Goal: Task Accomplishment & Management: Complete application form

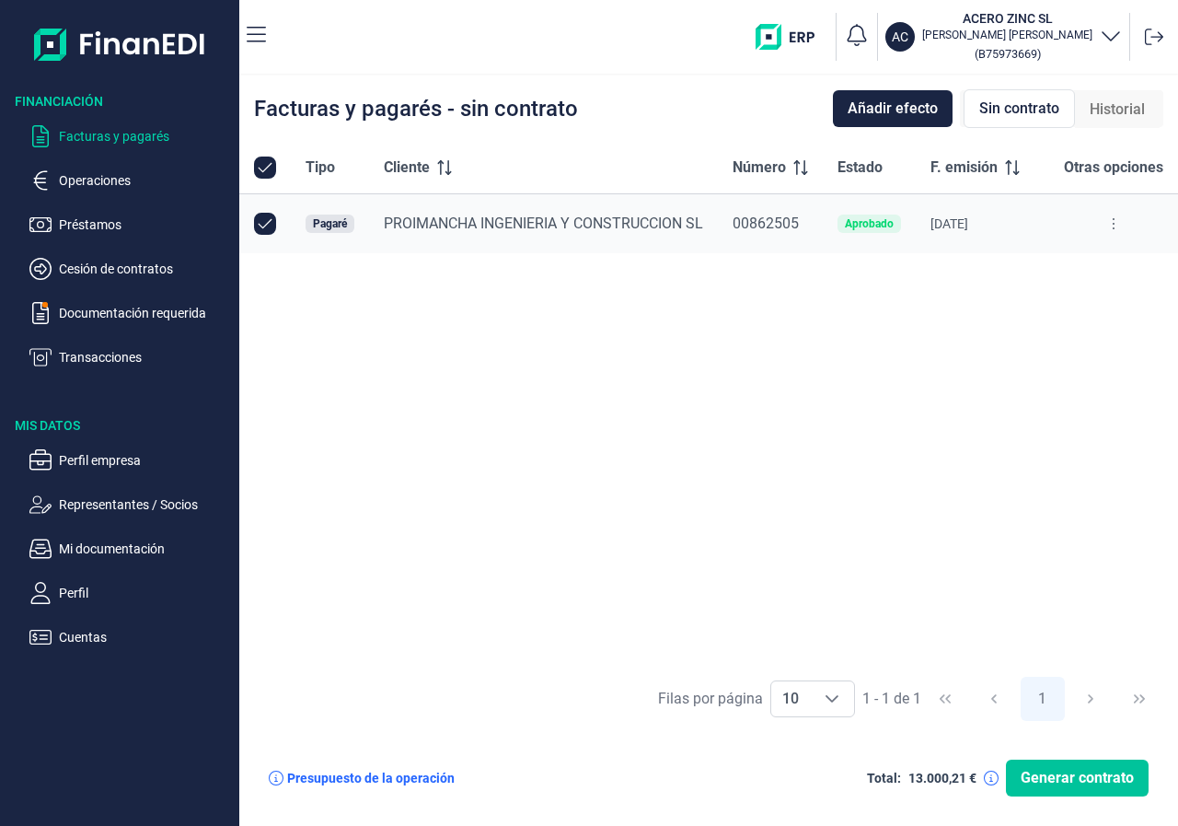
click at [1088, 786] on span "Generar contrato" at bounding box center [1077, 778] width 113 height 22
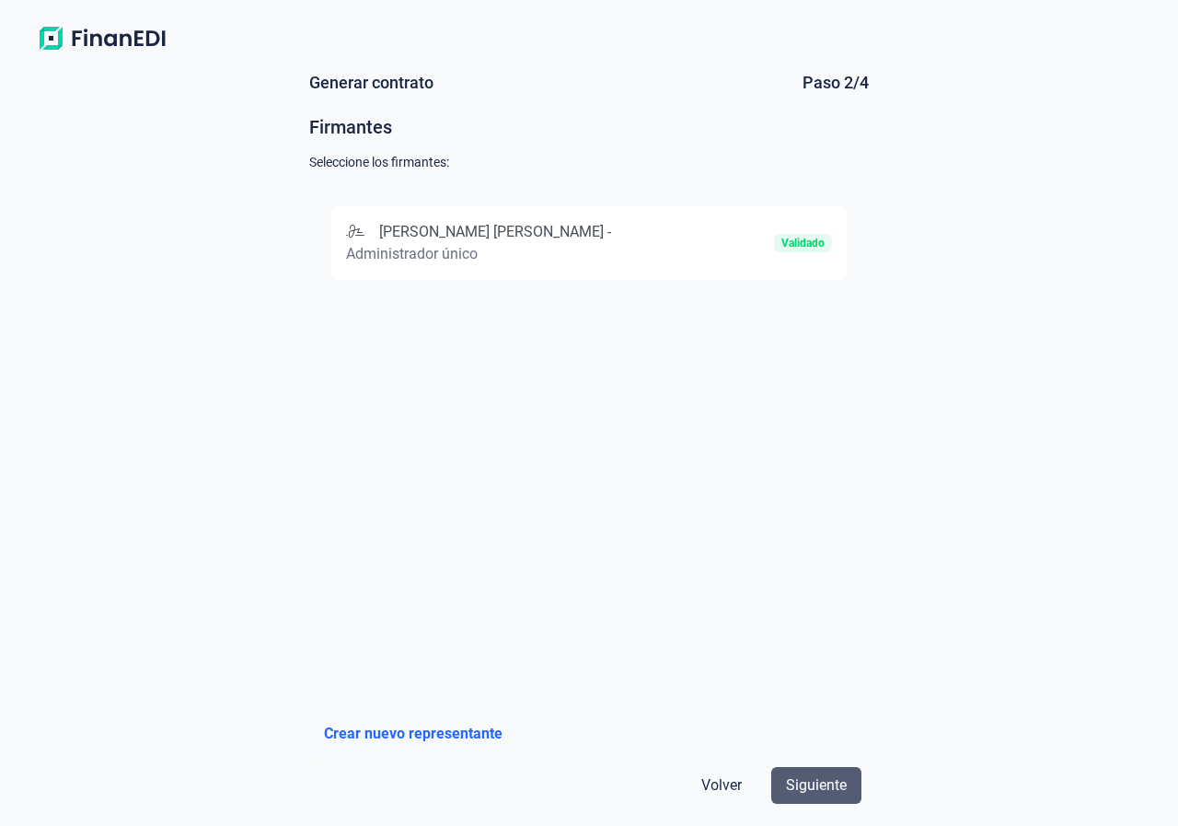
click at [820, 786] on span "Siguiente" at bounding box center [816, 785] width 61 height 22
click at [523, 240] on div "[PERSON_NAME] [PERSON_NAME] - Administrador único" at bounding box center [508, 243] width 324 height 44
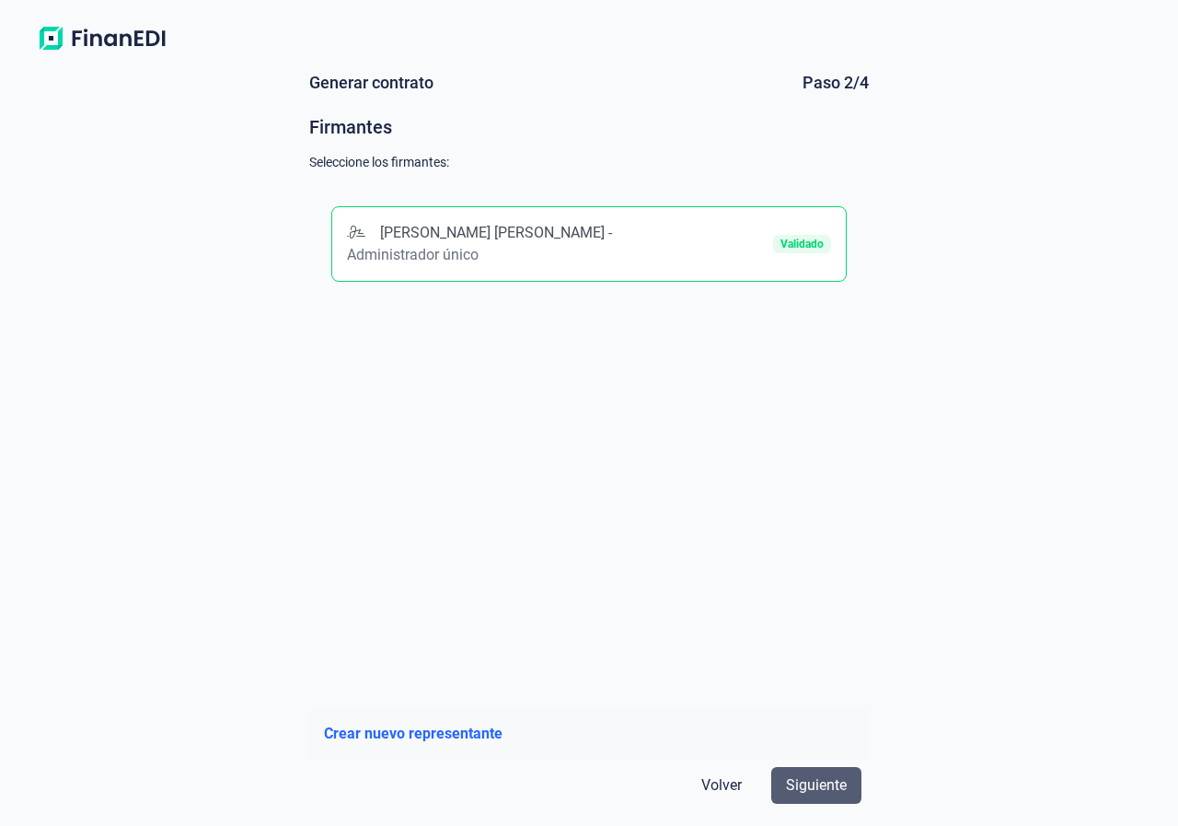
click at [826, 782] on span "Siguiente" at bounding box center [816, 785] width 61 height 22
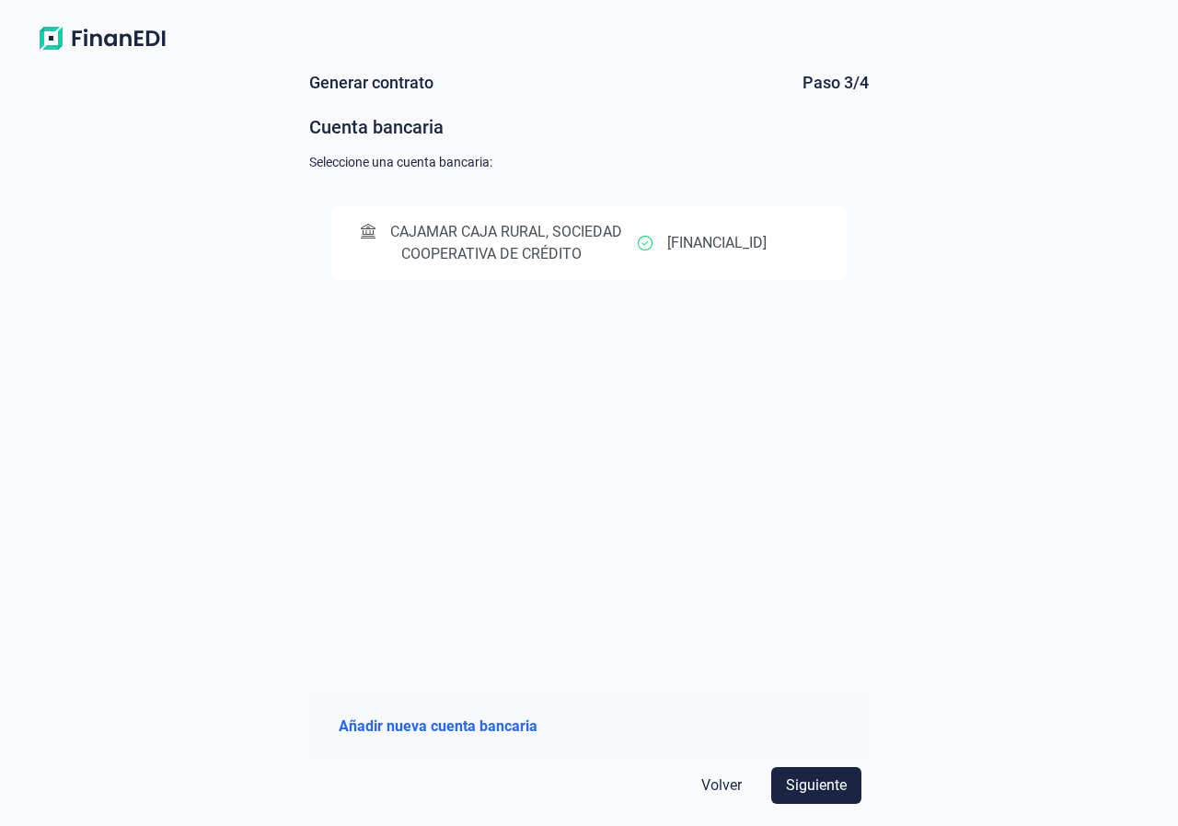
click at [765, 239] on p "[FINANCIAL_ID]" at bounding box center [716, 243] width 99 height 22
drag, startPoint x: 715, startPoint y: 273, endPoint x: 786, endPoint y: 277, distance: 71.0
click at [786, 277] on button "CAJAMAR CAJA RURAL, SOCIEDAD COOPERATIVA DE CRÉDITO [FINANCIAL_ID]" at bounding box center [588, 243] width 515 height 75
click at [739, 236] on p "[FINANCIAL_ID]" at bounding box center [716, 243] width 99 height 22
click at [749, 248] on p "[FINANCIAL_ID]" at bounding box center [716, 244] width 99 height 22
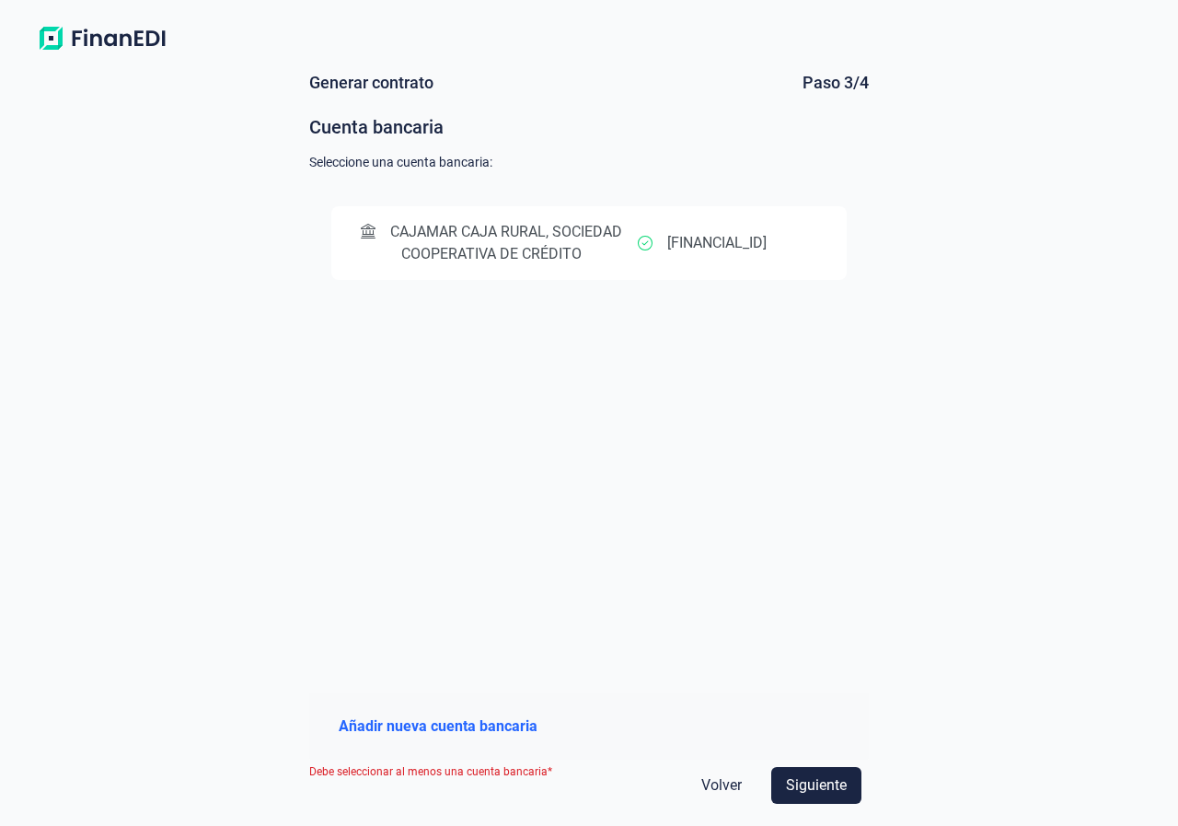
click at [757, 248] on p "[FINANCIAL_ID]" at bounding box center [716, 243] width 99 height 22
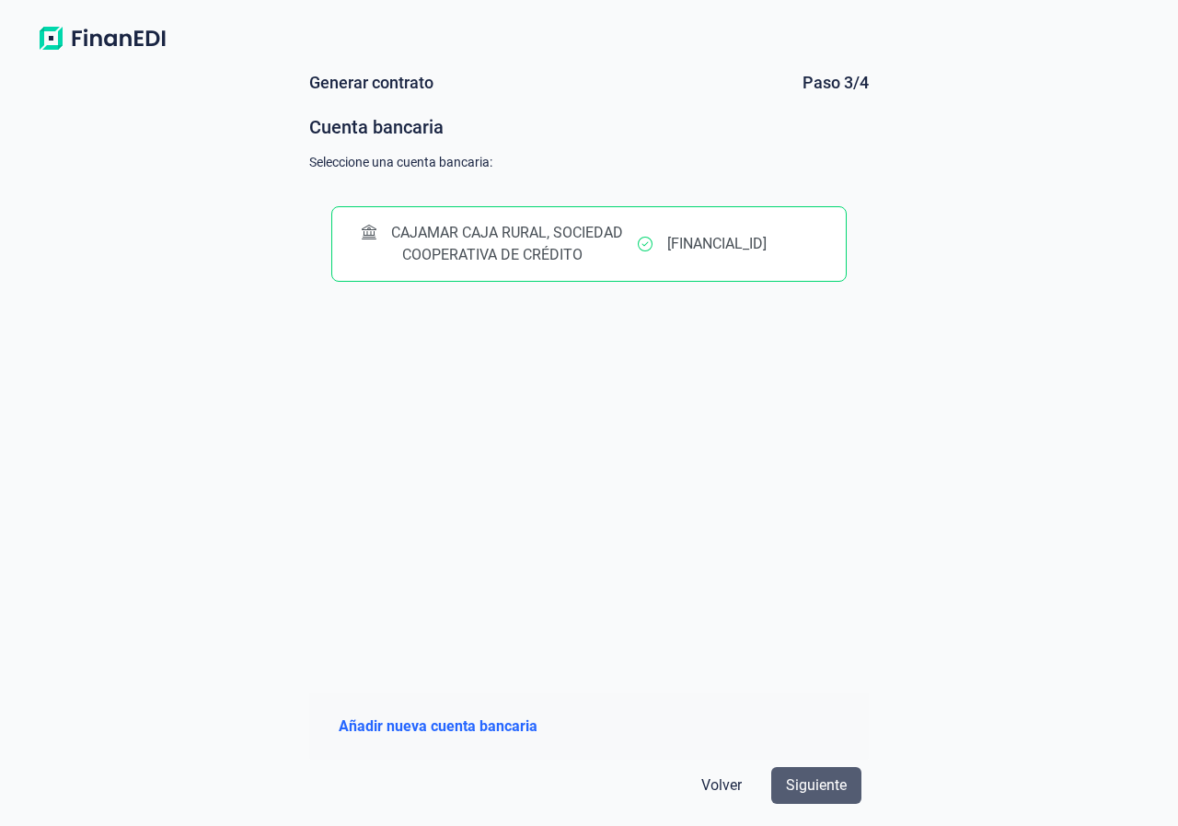
click at [838, 791] on span "Siguiente" at bounding box center [816, 785] width 61 height 22
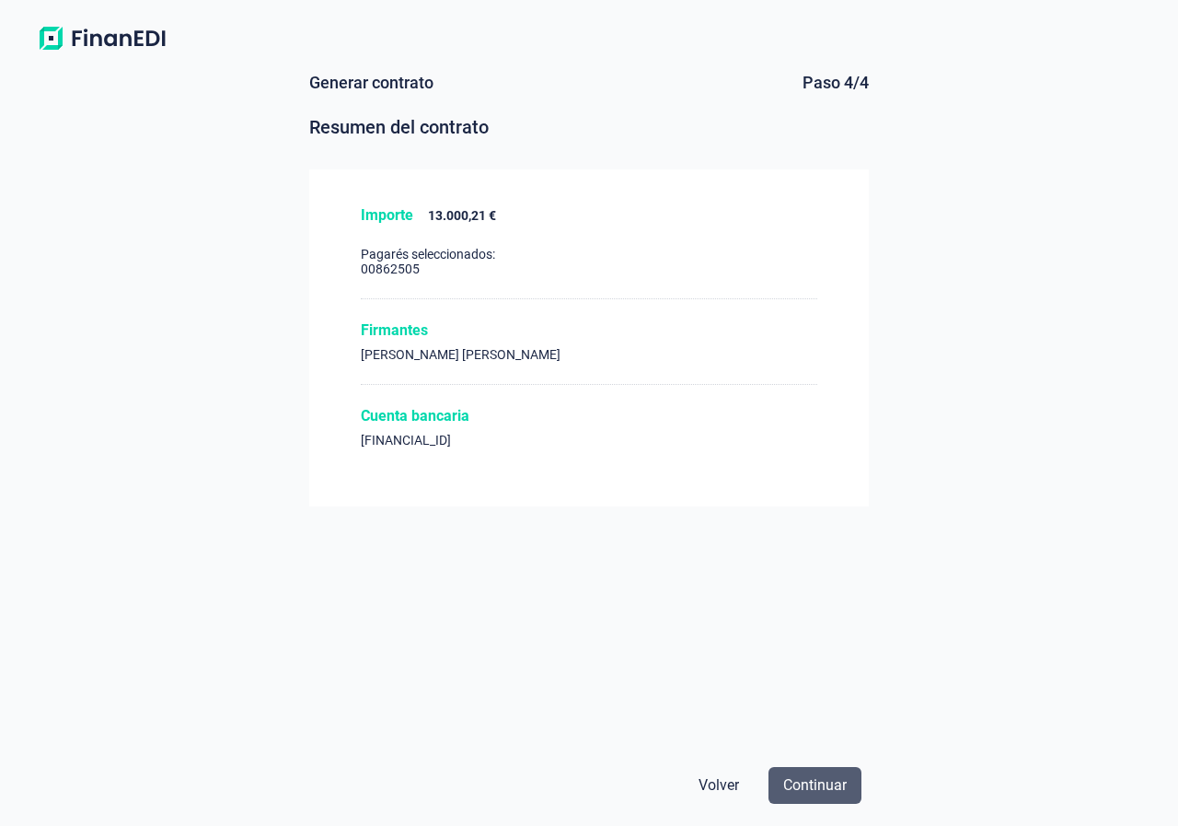
click at [824, 791] on span "Continuar" at bounding box center [815, 785] width 64 height 22
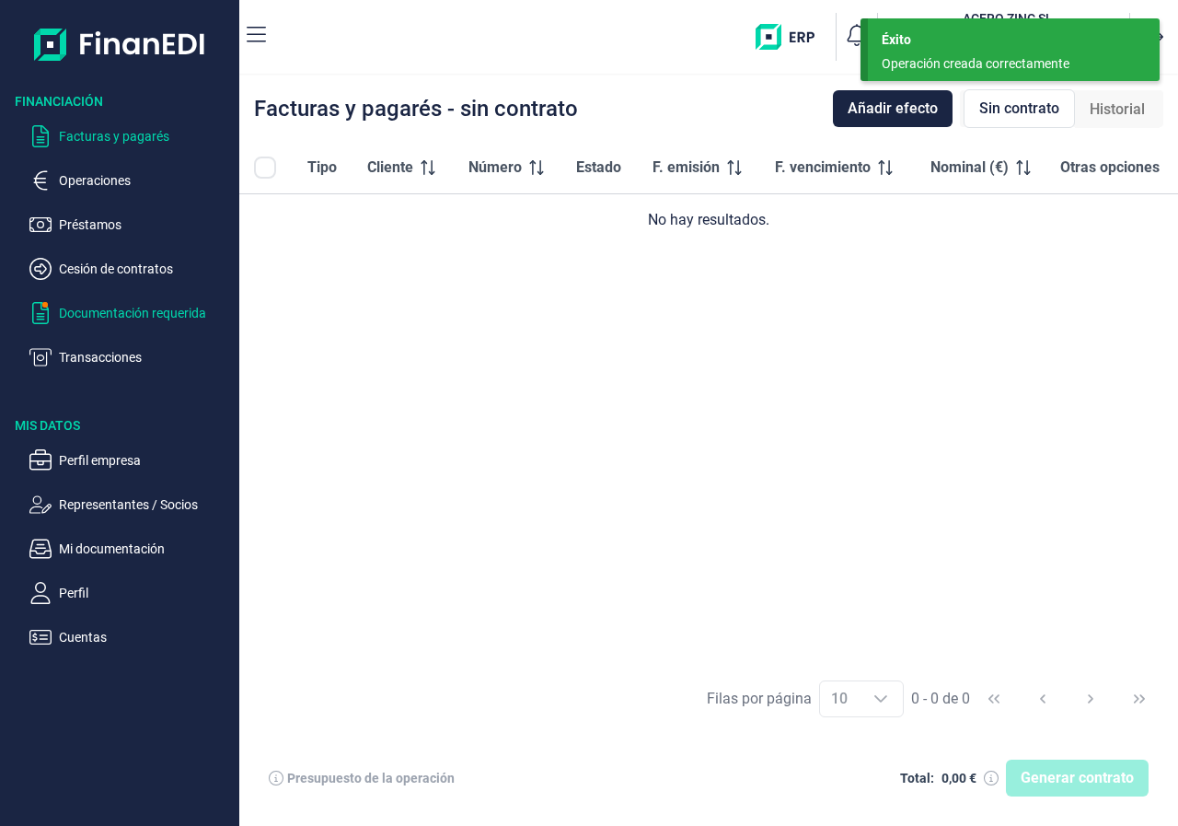
click at [110, 316] on p "Documentación requerida" at bounding box center [145, 313] width 173 height 22
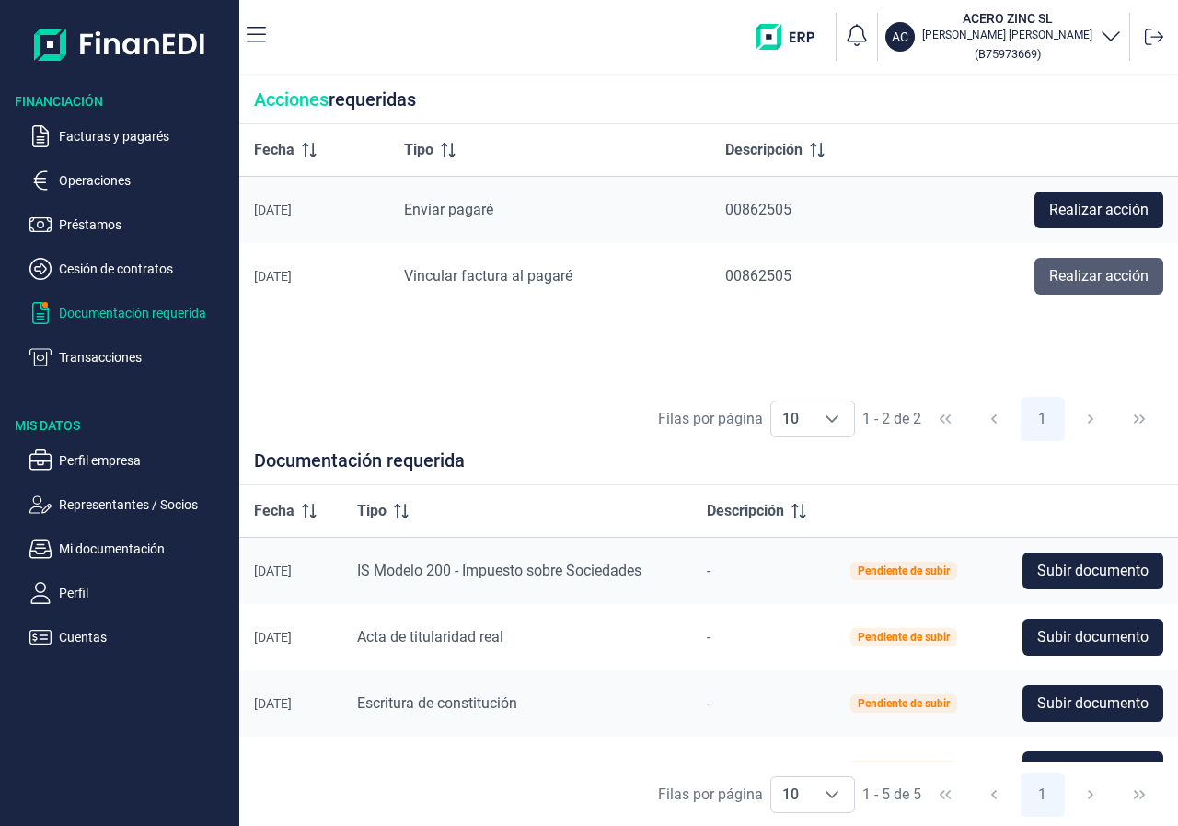
click at [1107, 279] on span "Realizar acción" at bounding box center [1098, 276] width 99 height 22
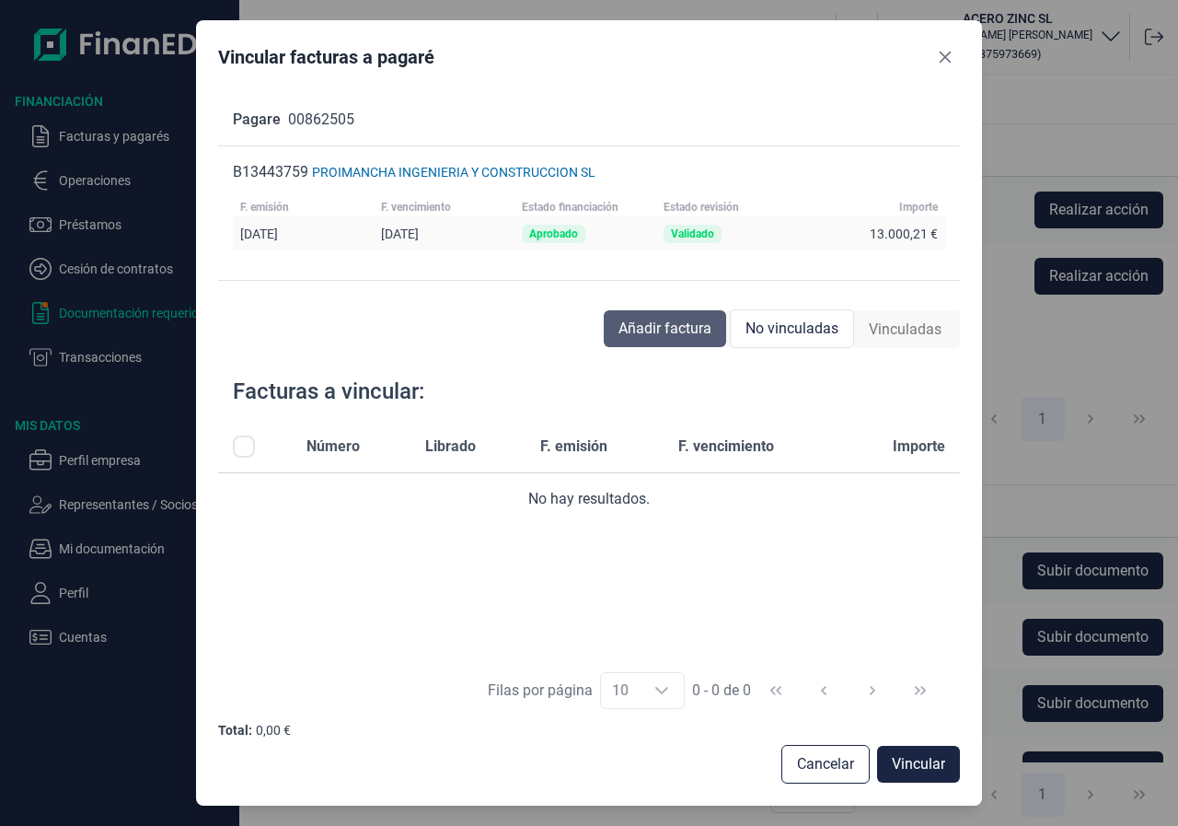
click at [651, 334] on span "Añadir factura" at bounding box center [664, 329] width 93 height 22
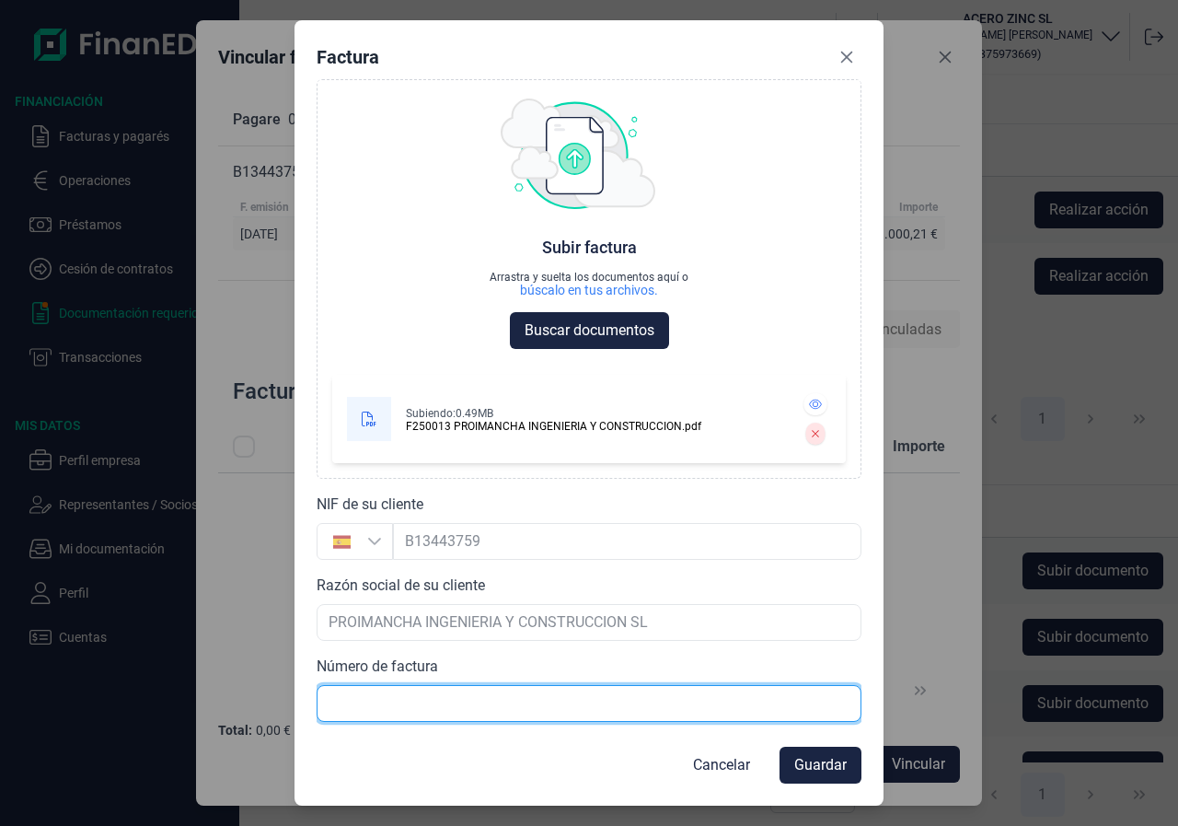
click at [451, 713] on input "text" at bounding box center [589, 703] width 545 height 37
click at [482, 693] on input "text" at bounding box center [589, 703] width 545 height 37
type input "f"
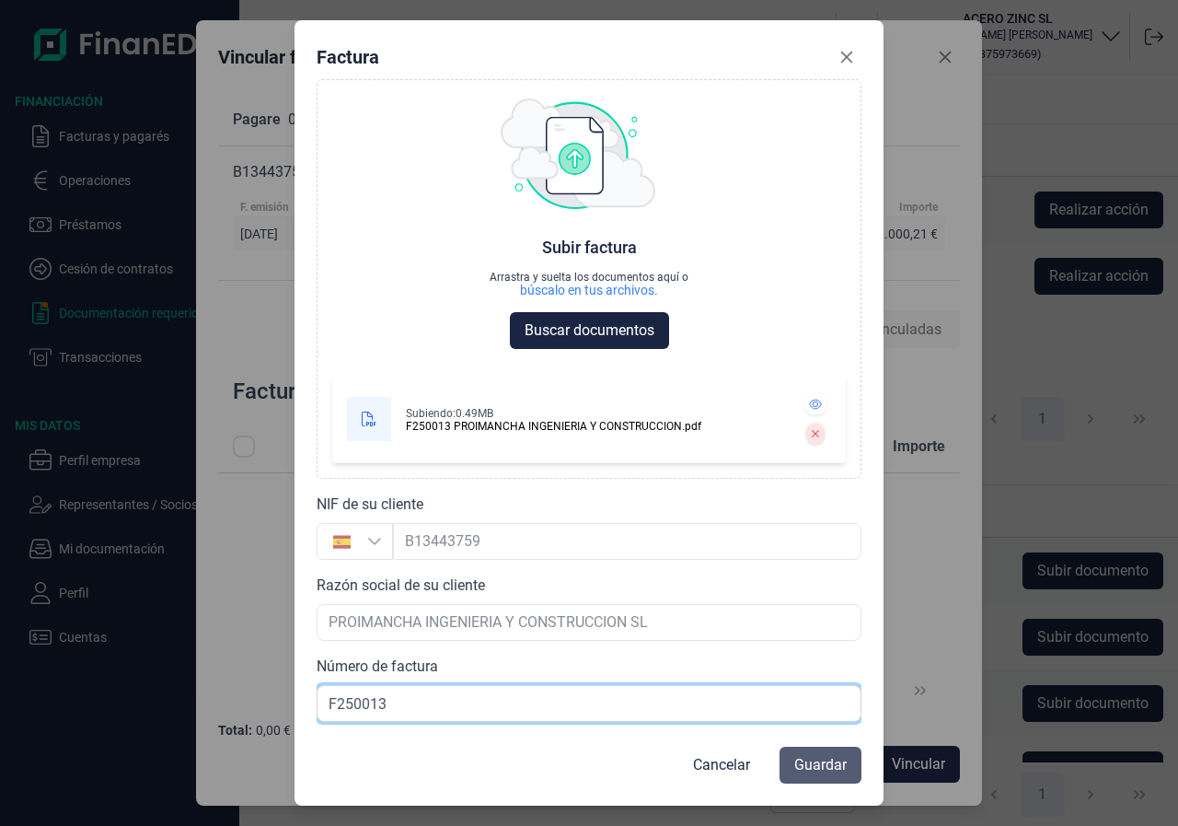
type input "F250013"
click at [821, 765] on span "Guardar" at bounding box center [820, 765] width 52 height 22
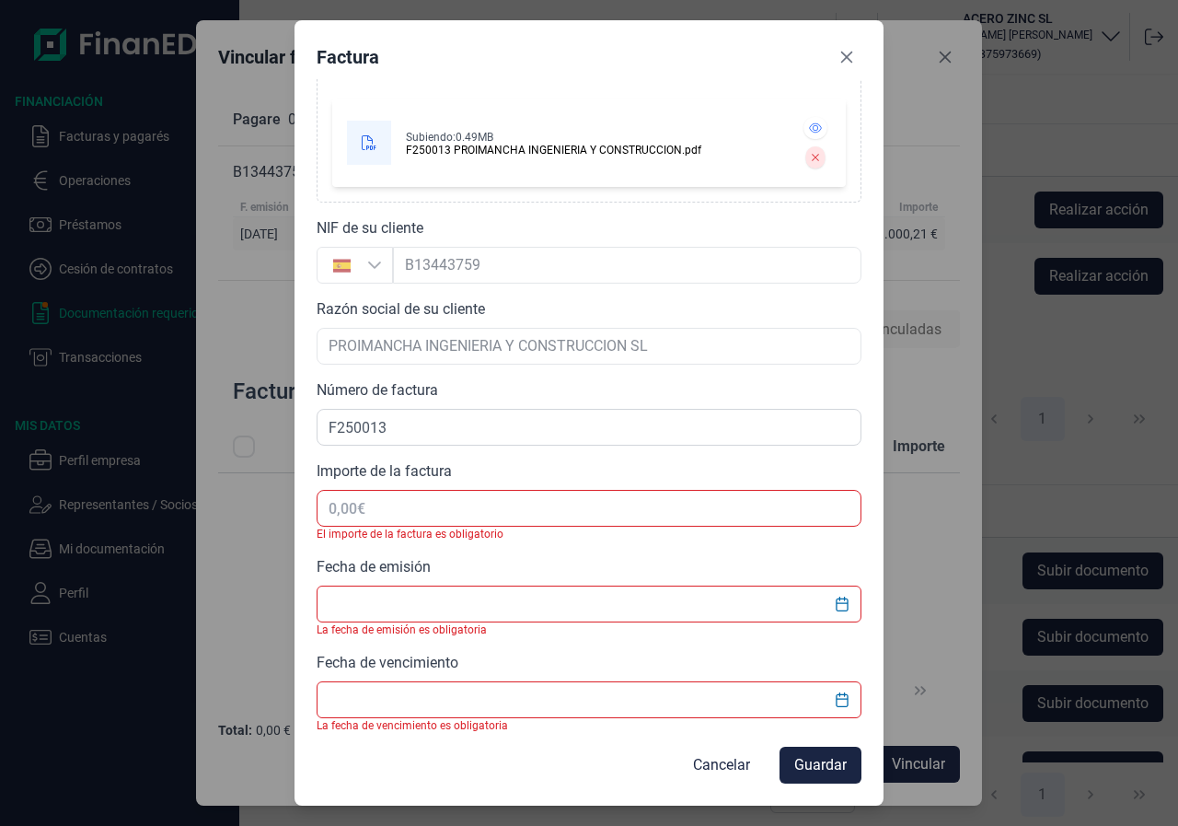
scroll to position [277, 0]
click at [478, 516] on input "text" at bounding box center [589, 507] width 545 height 37
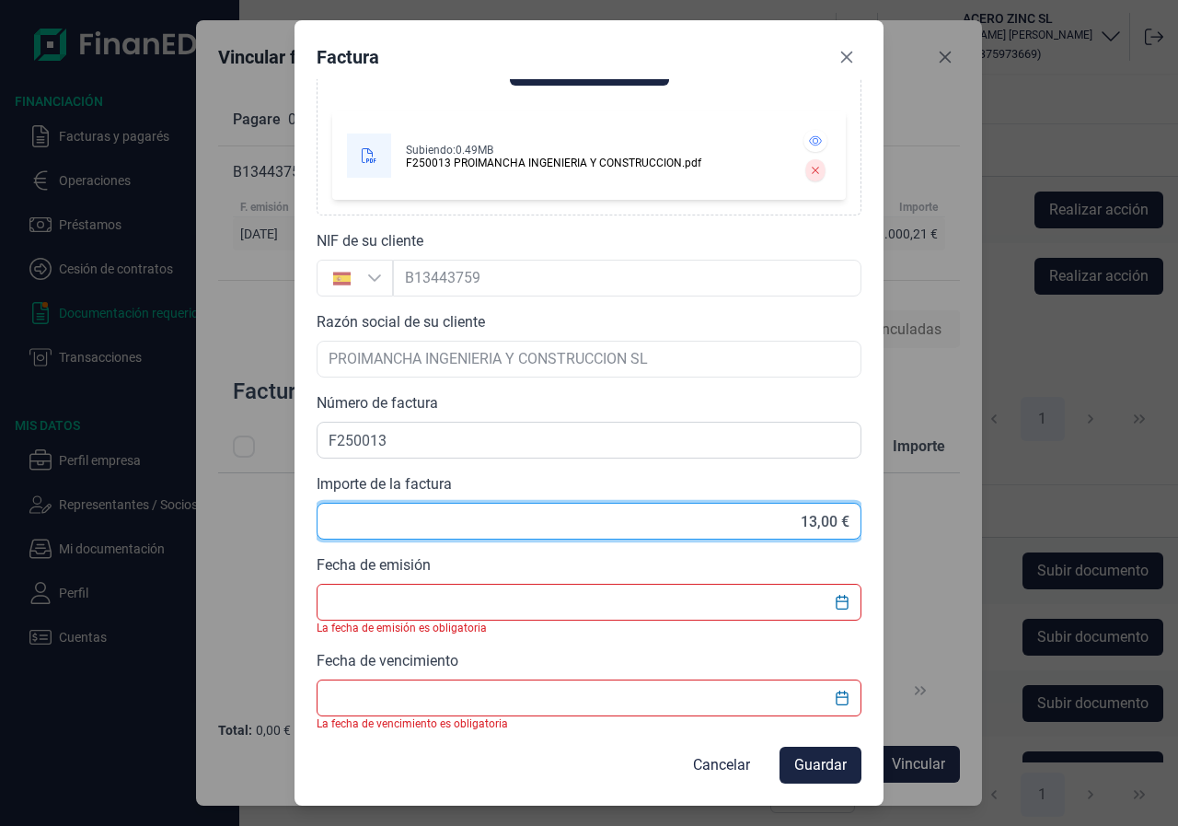
type input "1,00 €"
type input "13.000,21 €"
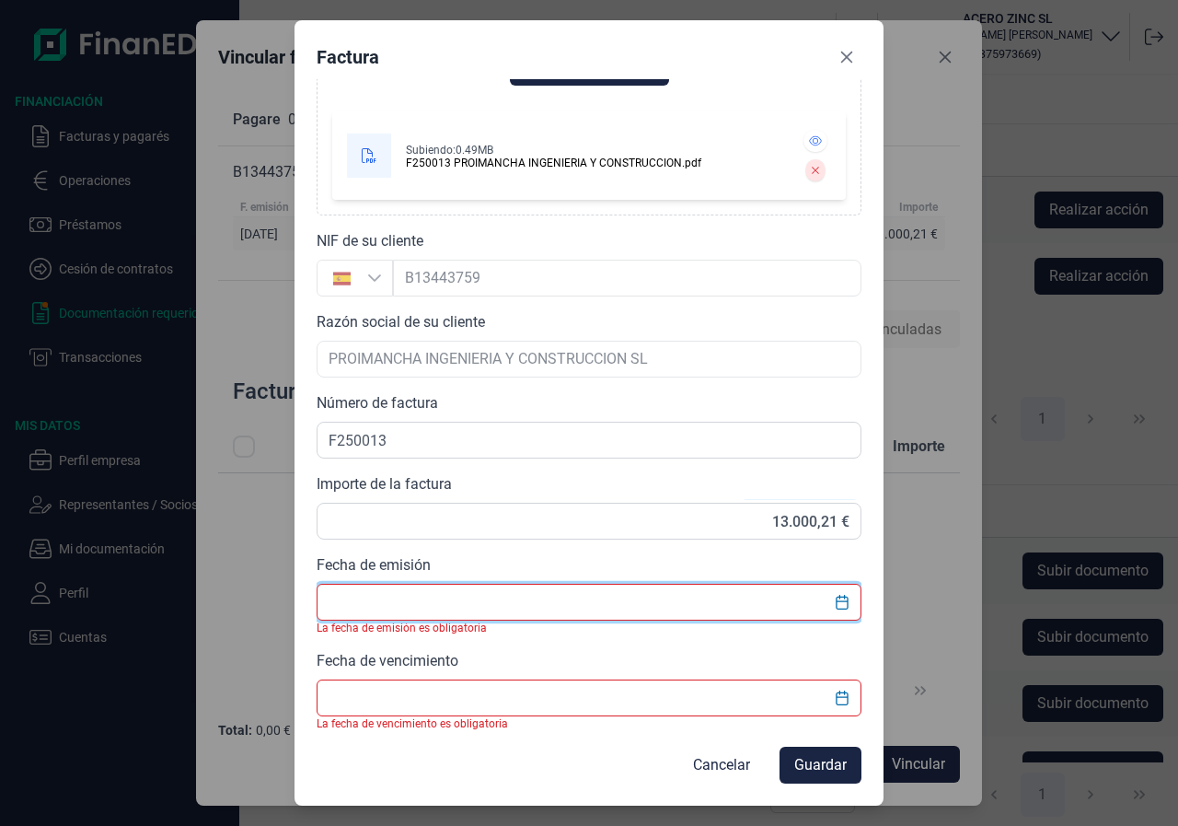
click at [450, 607] on input "text" at bounding box center [589, 601] width 545 height 37
click at [835, 598] on icon "Choose Date" at bounding box center [842, 602] width 15 height 15
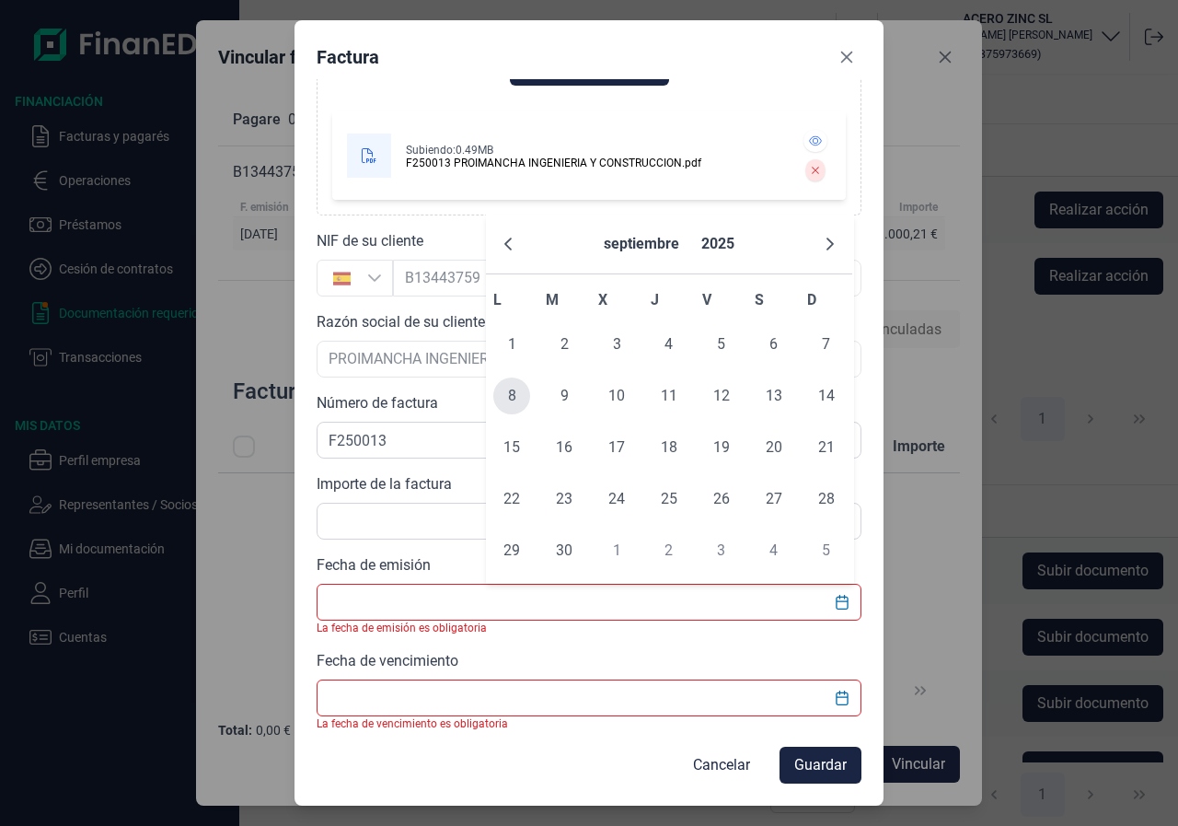
click at [514, 398] on span "8" at bounding box center [511, 395] width 37 height 37
type input "[DATE]"
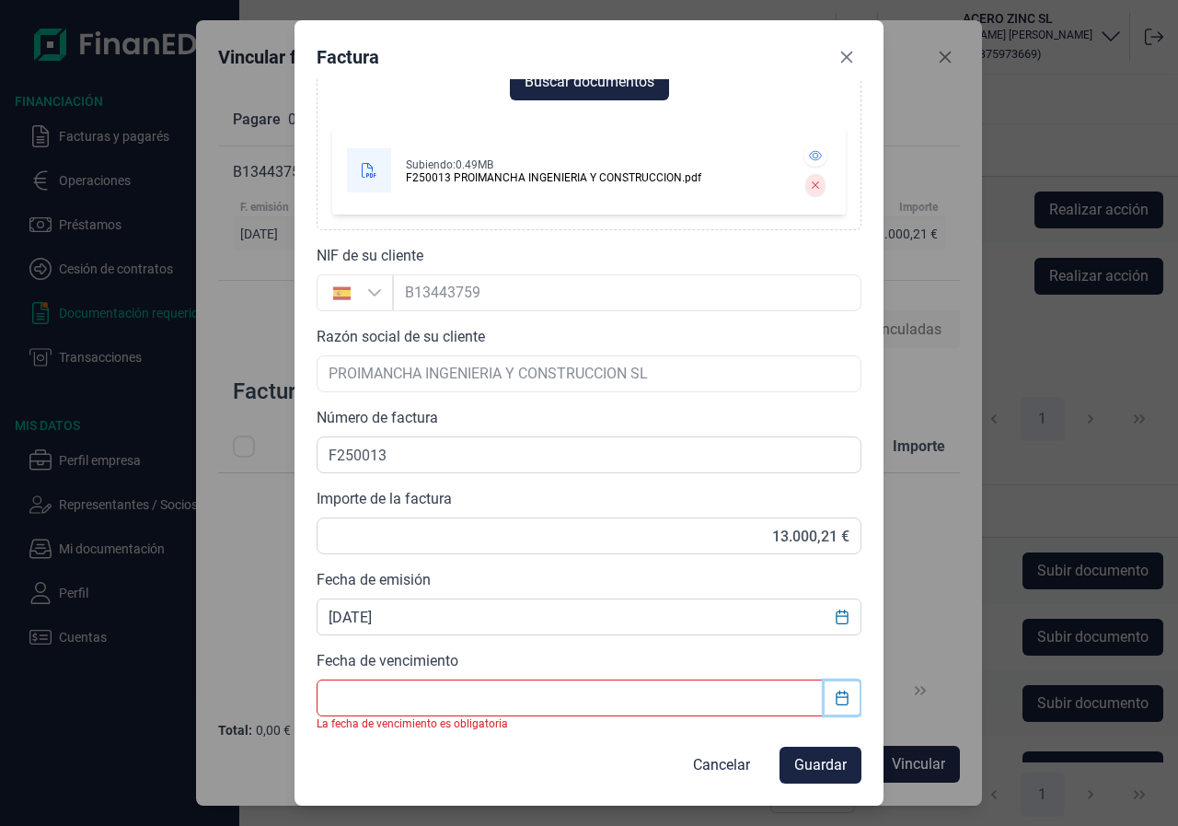
click at [836, 697] on icon "Choose Date" at bounding box center [842, 697] width 12 height 15
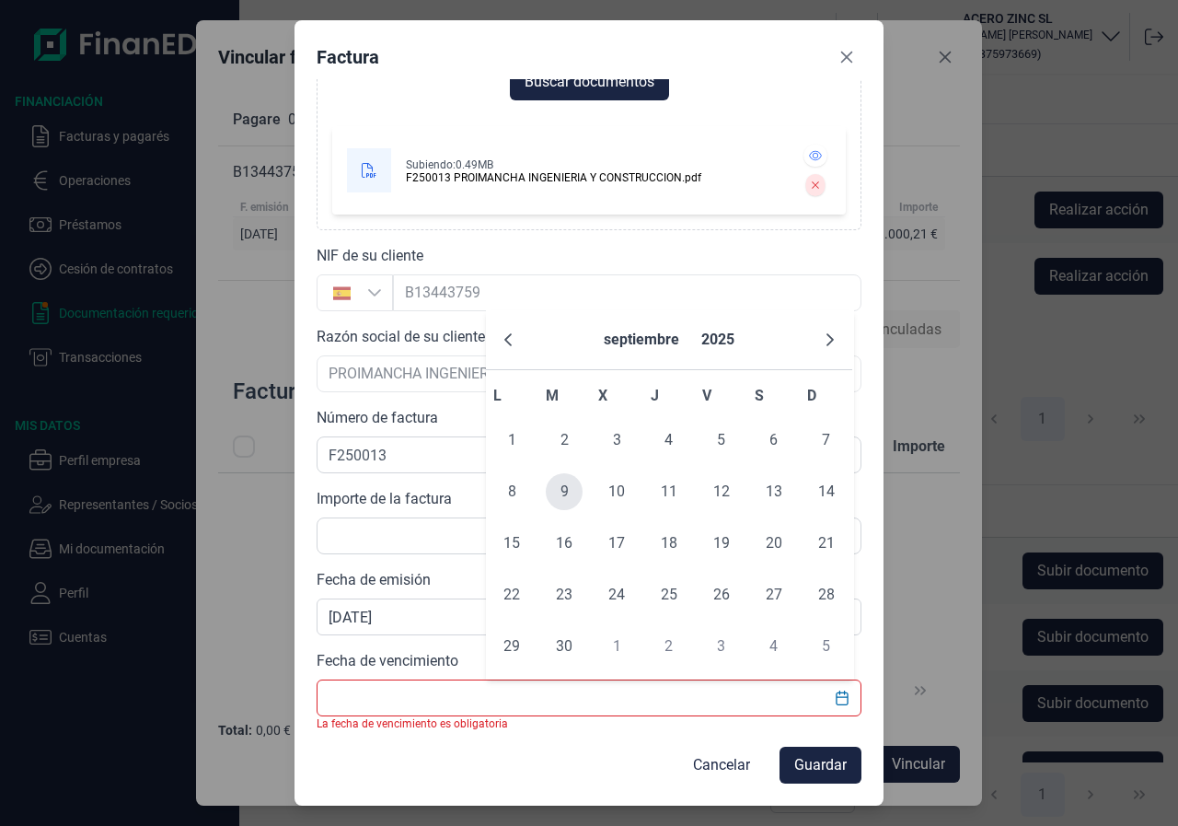
click at [573, 491] on span "9" at bounding box center [564, 491] width 37 height 37
type input "[DATE]"
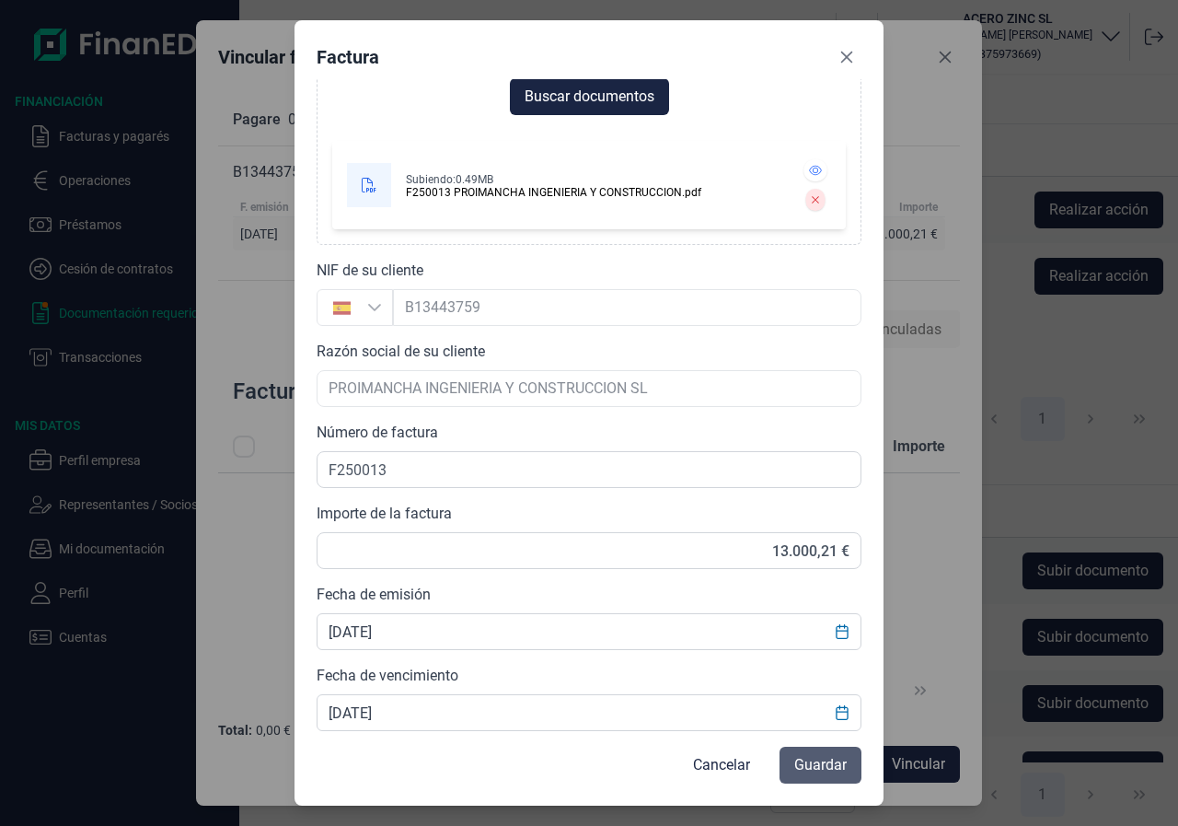
click at [823, 760] on span "Guardar" at bounding box center [820, 765] width 52 height 22
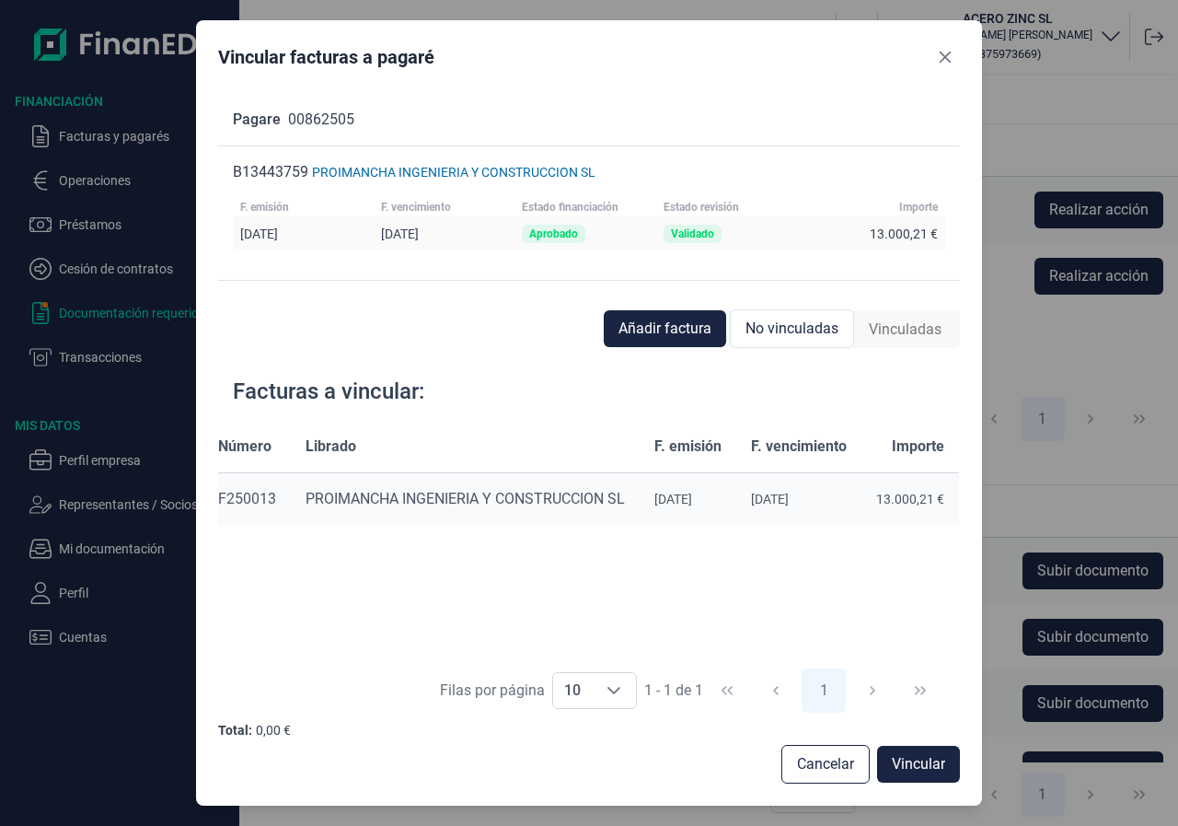
scroll to position [0, 0]
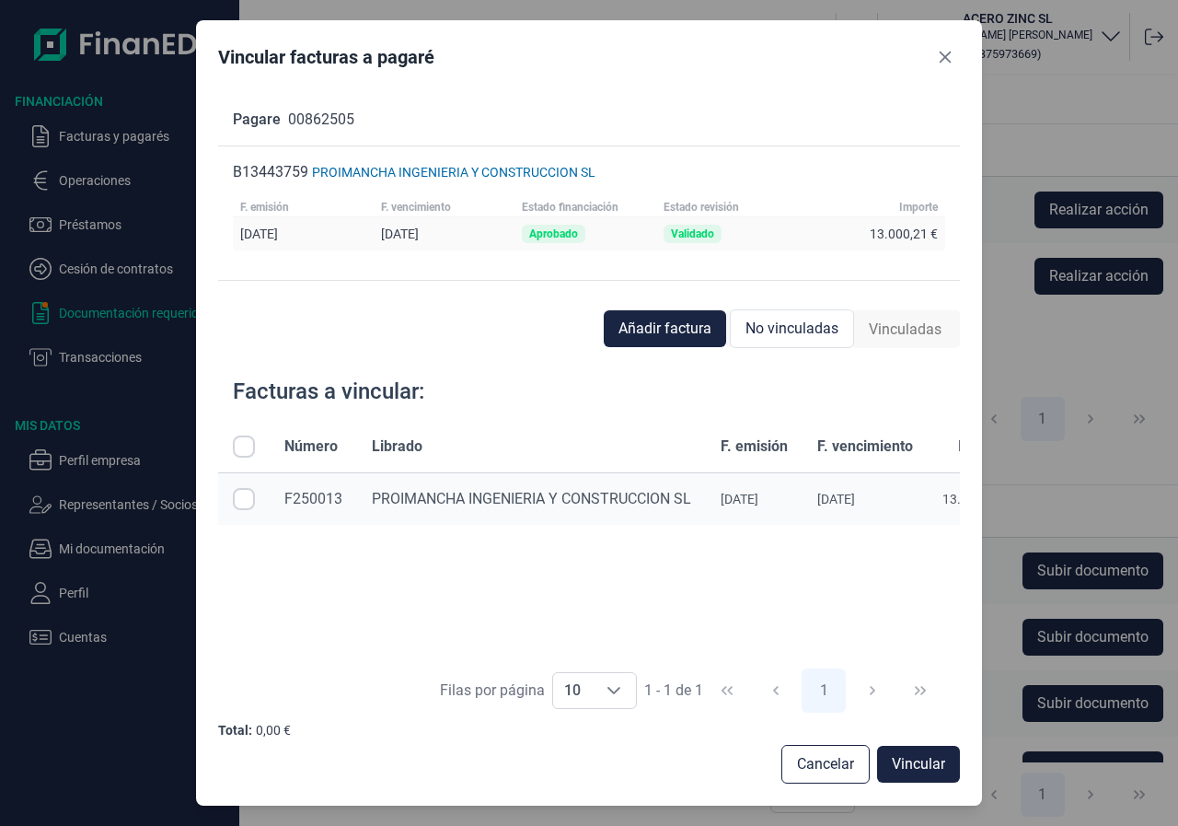
click at [245, 493] on input "Row Selected null" at bounding box center [244, 499] width 22 height 22
checkbox input "true"
click at [247, 493] on input "Row Unselected null" at bounding box center [244, 499] width 22 height 22
checkbox input "false"
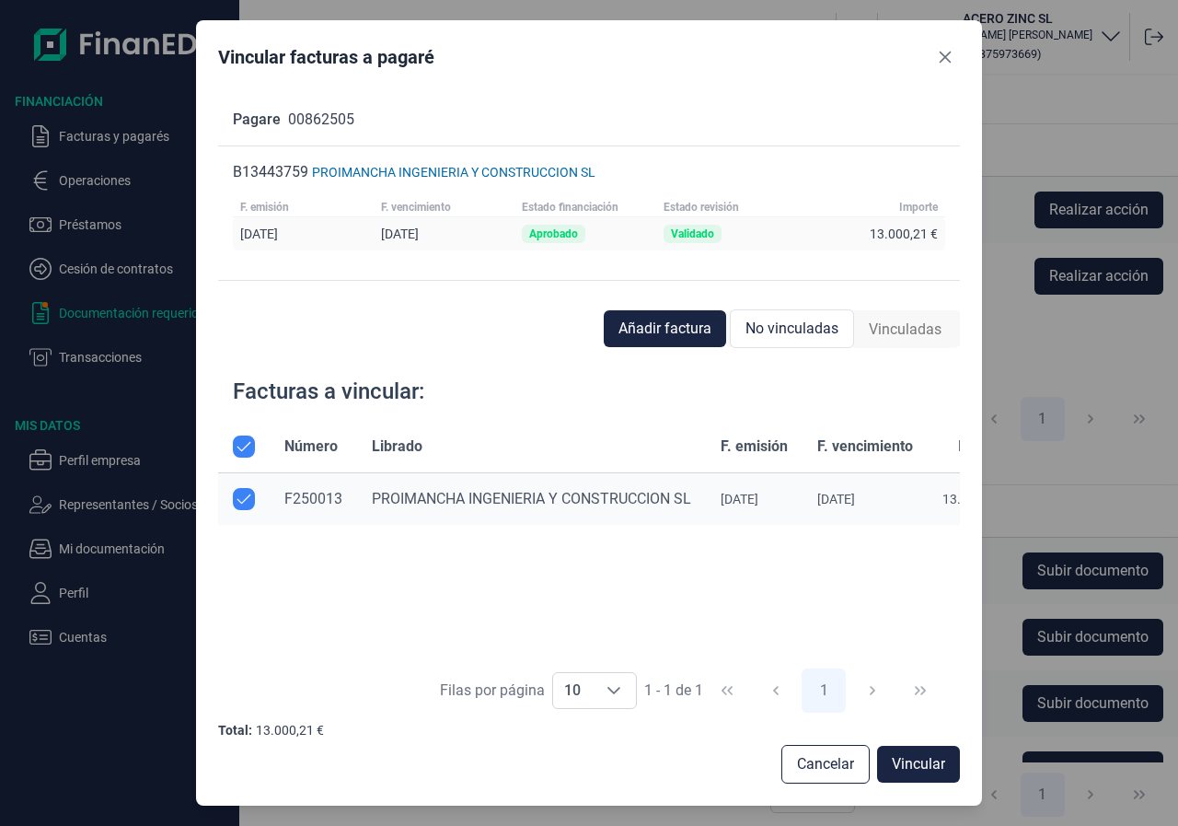
checkbox input "false"
click at [928, 760] on span "Vincular" at bounding box center [918, 764] width 53 height 22
click at [246, 502] on input "Row Selected null" at bounding box center [244, 499] width 22 height 22
checkbox input "true"
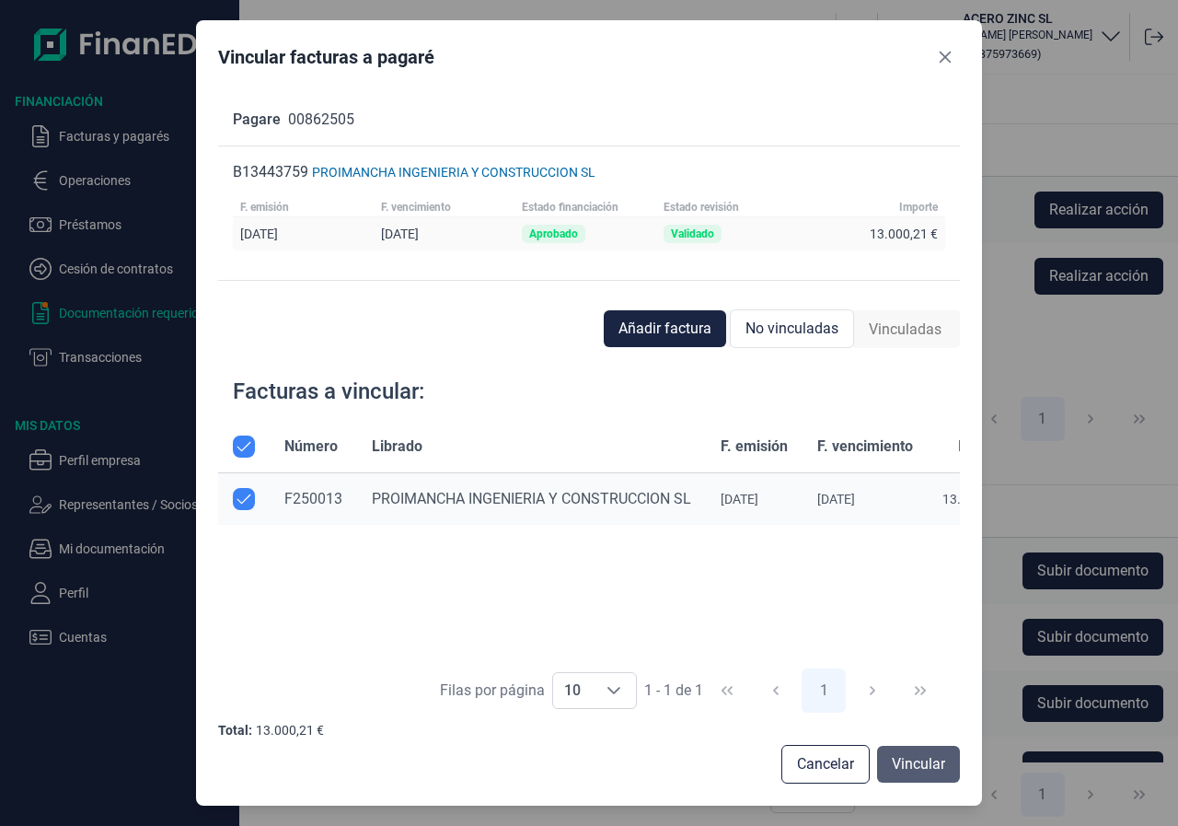
click at [911, 762] on span "Vincular" at bounding box center [918, 764] width 53 height 22
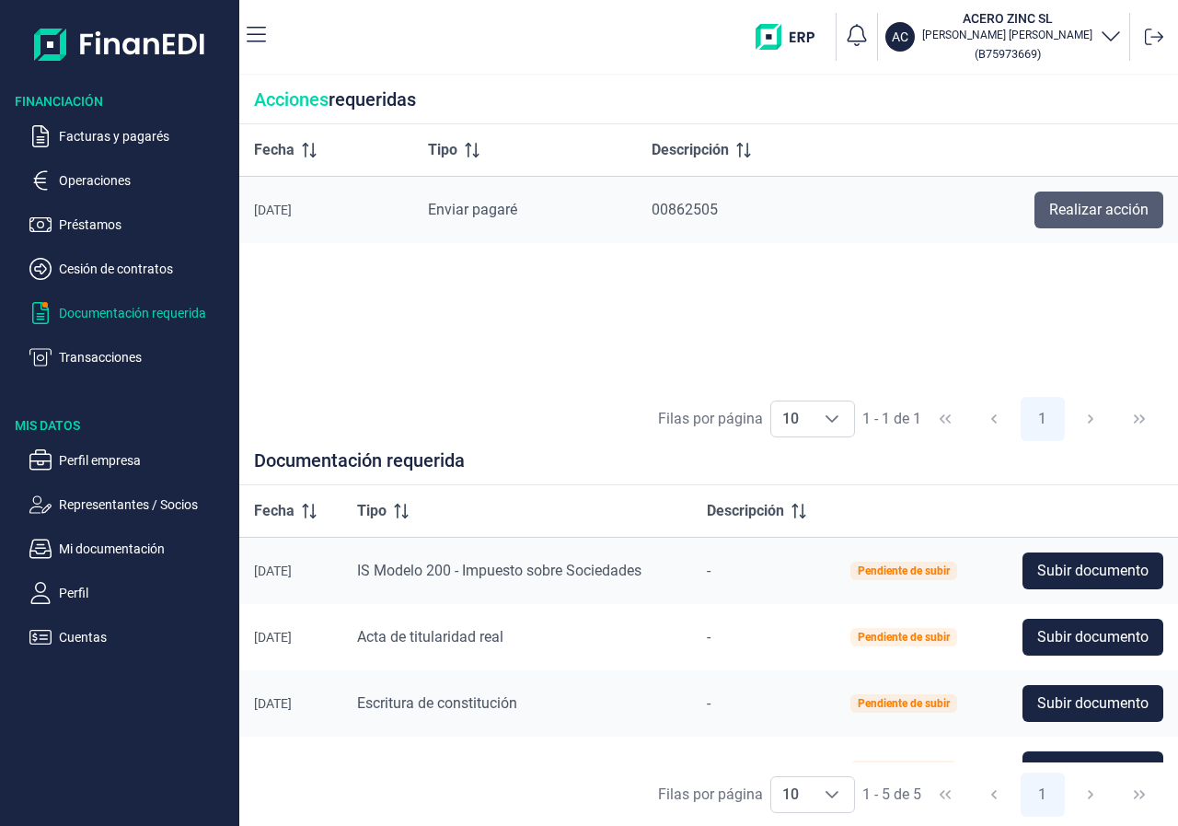
click at [1088, 209] on span "Realizar acción" at bounding box center [1098, 210] width 99 height 22
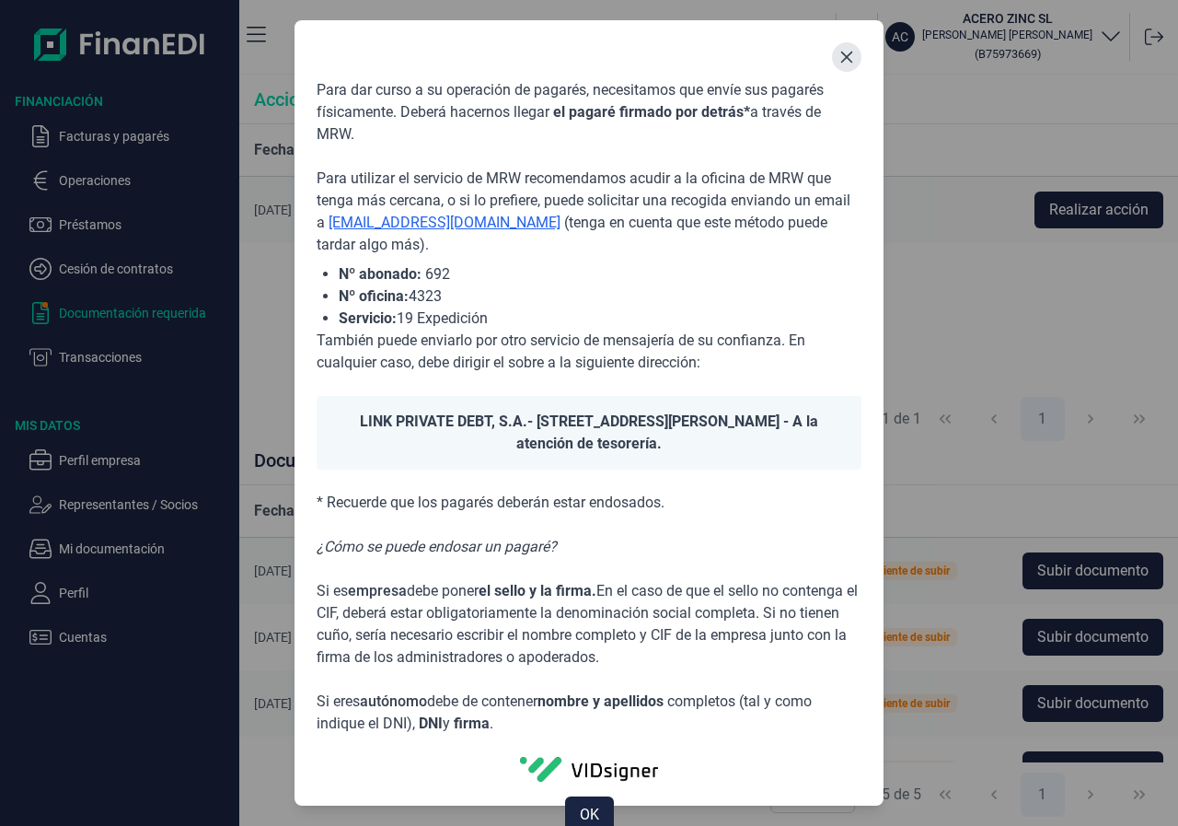
click at [849, 52] on icon "Close" at bounding box center [846, 57] width 15 height 15
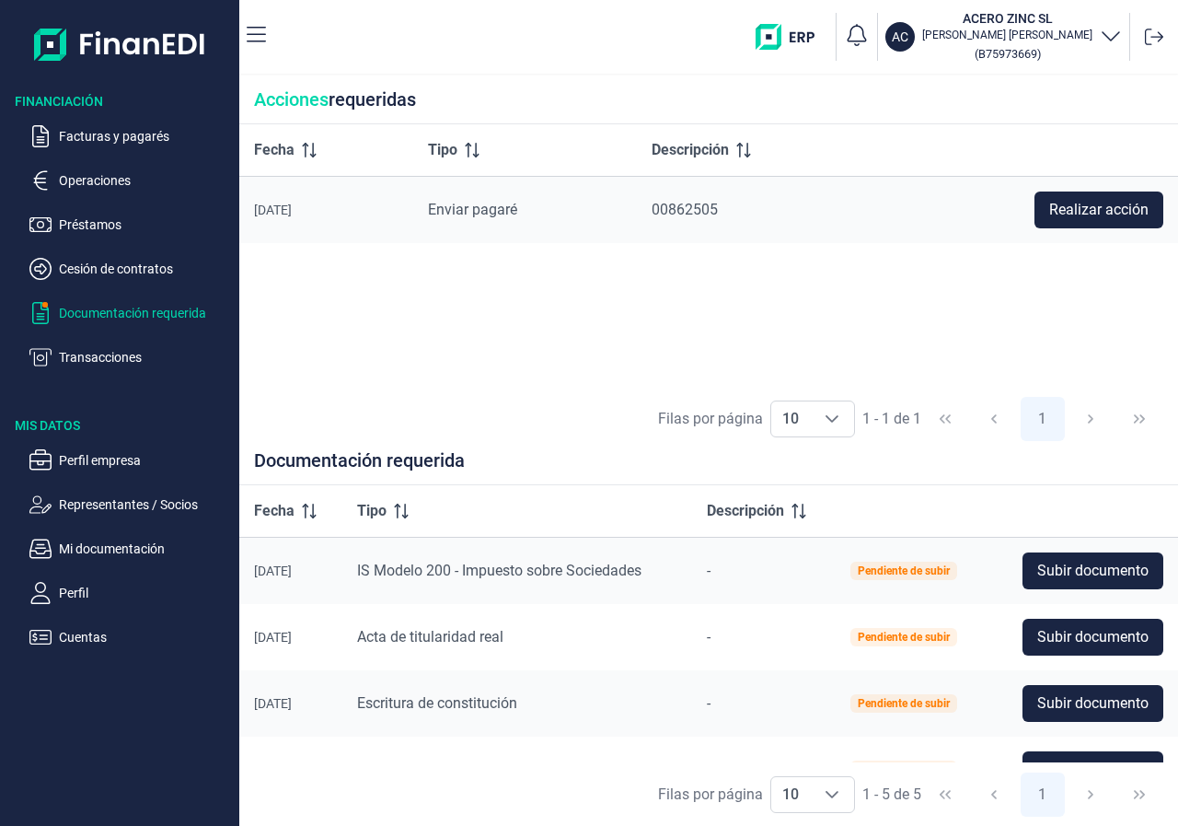
scroll to position [106, 0]
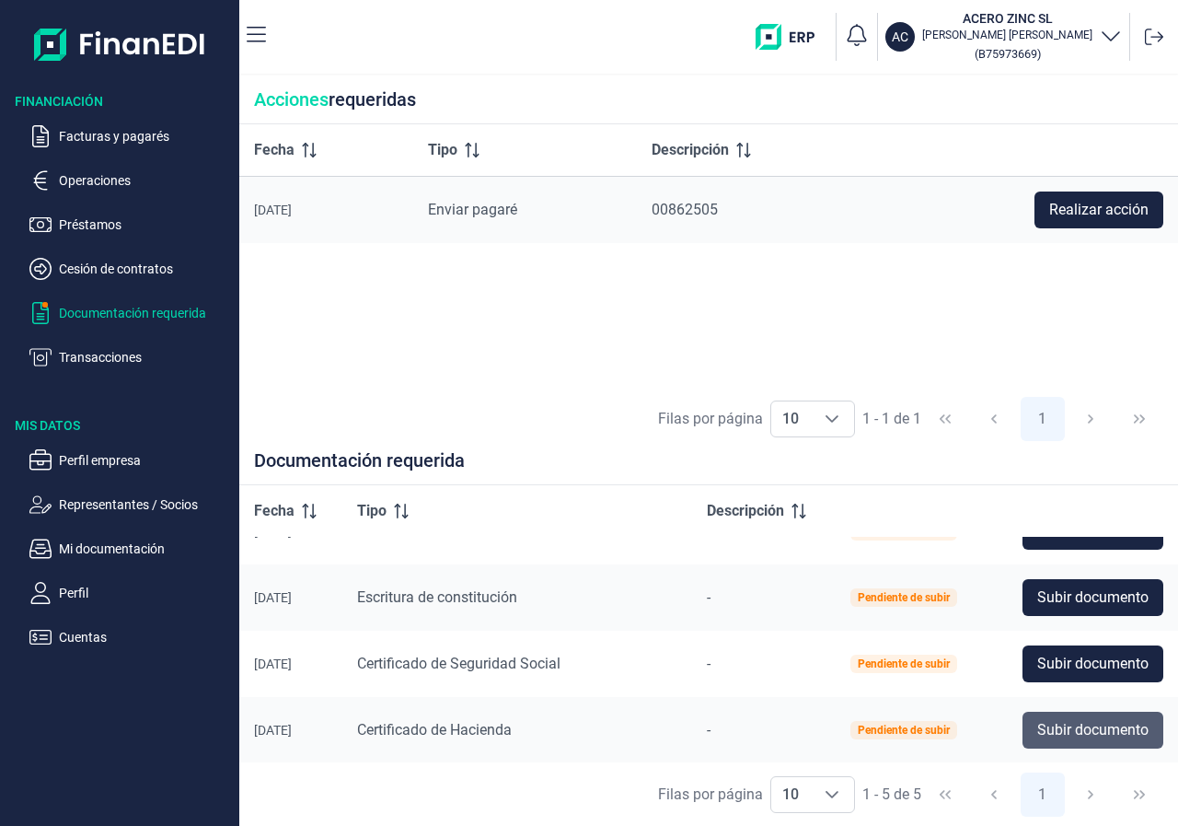
click at [1101, 735] on span "Subir documento" at bounding box center [1092, 730] width 111 height 22
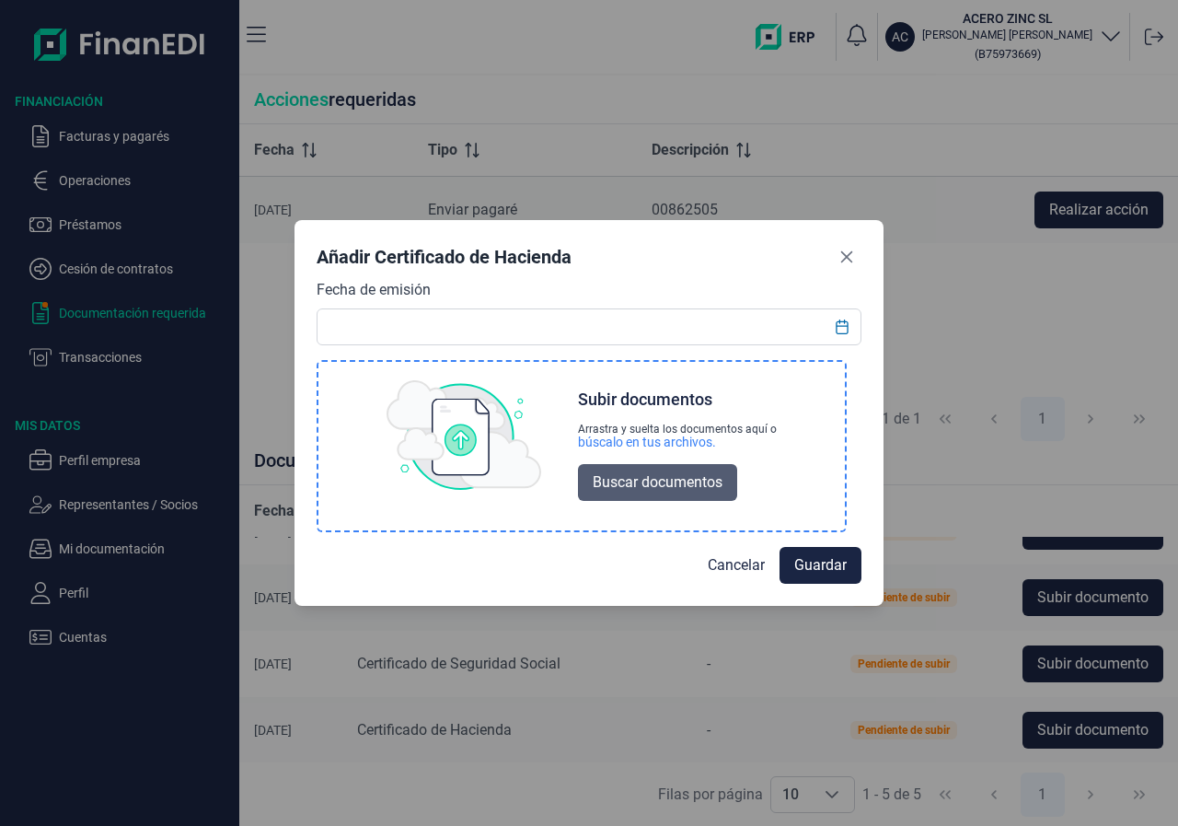
click at [684, 487] on span "Buscar documentos" at bounding box center [658, 482] width 130 height 22
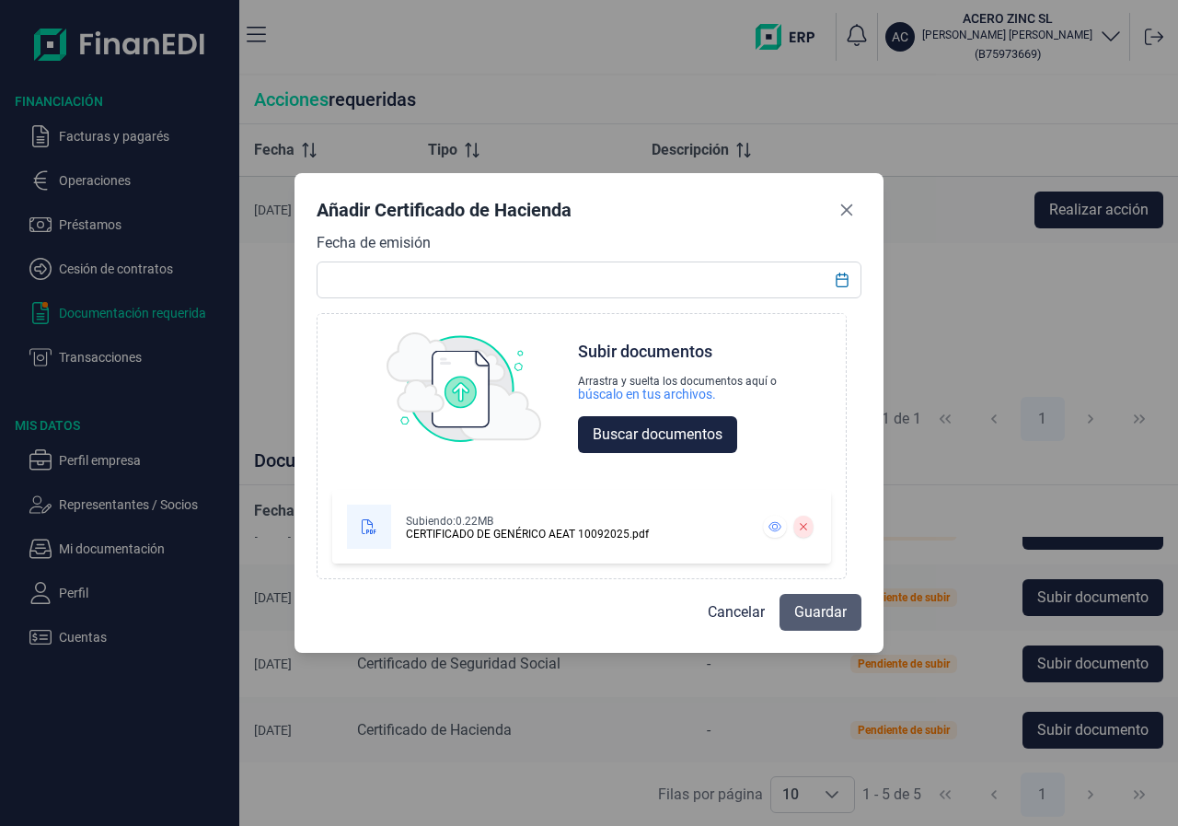
click at [821, 612] on span "Guardar" at bounding box center [820, 612] width 52 height 22
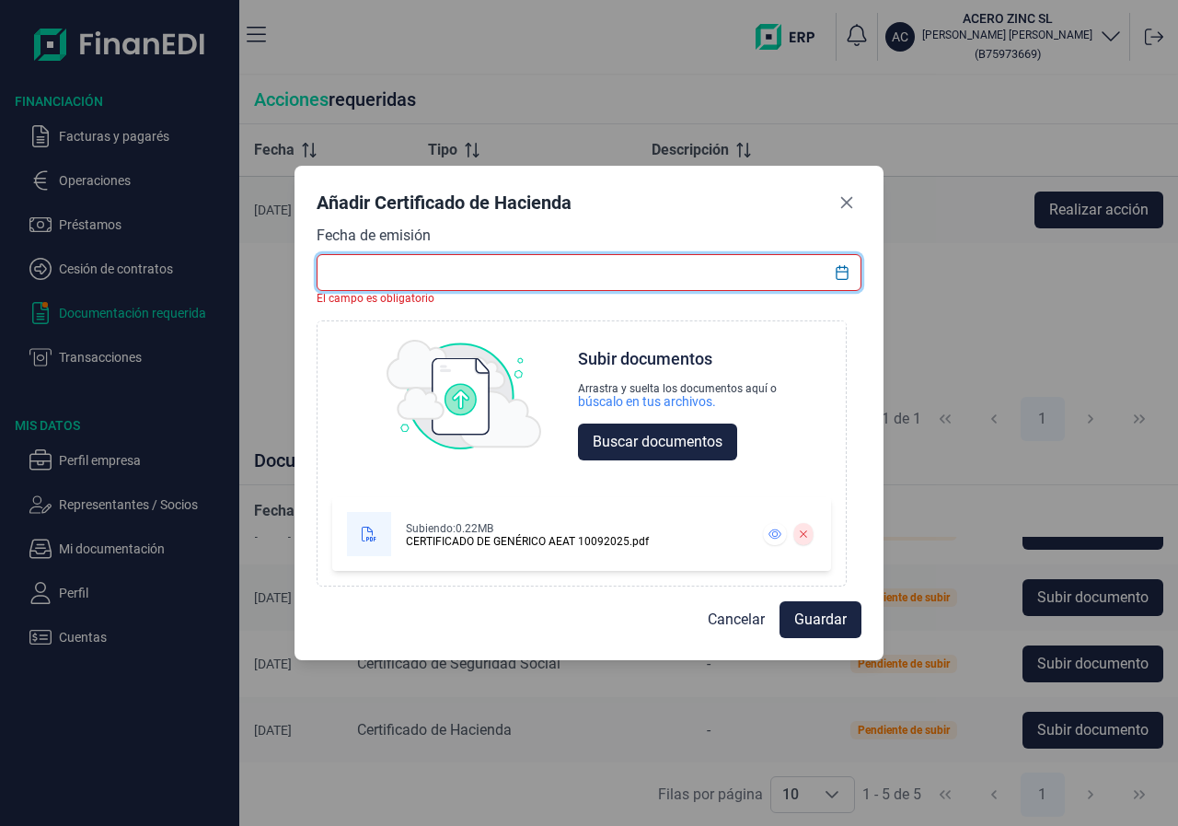
click at [452, 263] on input "text" at bounding box center [589, 272] width 545 height 37
type input "1"
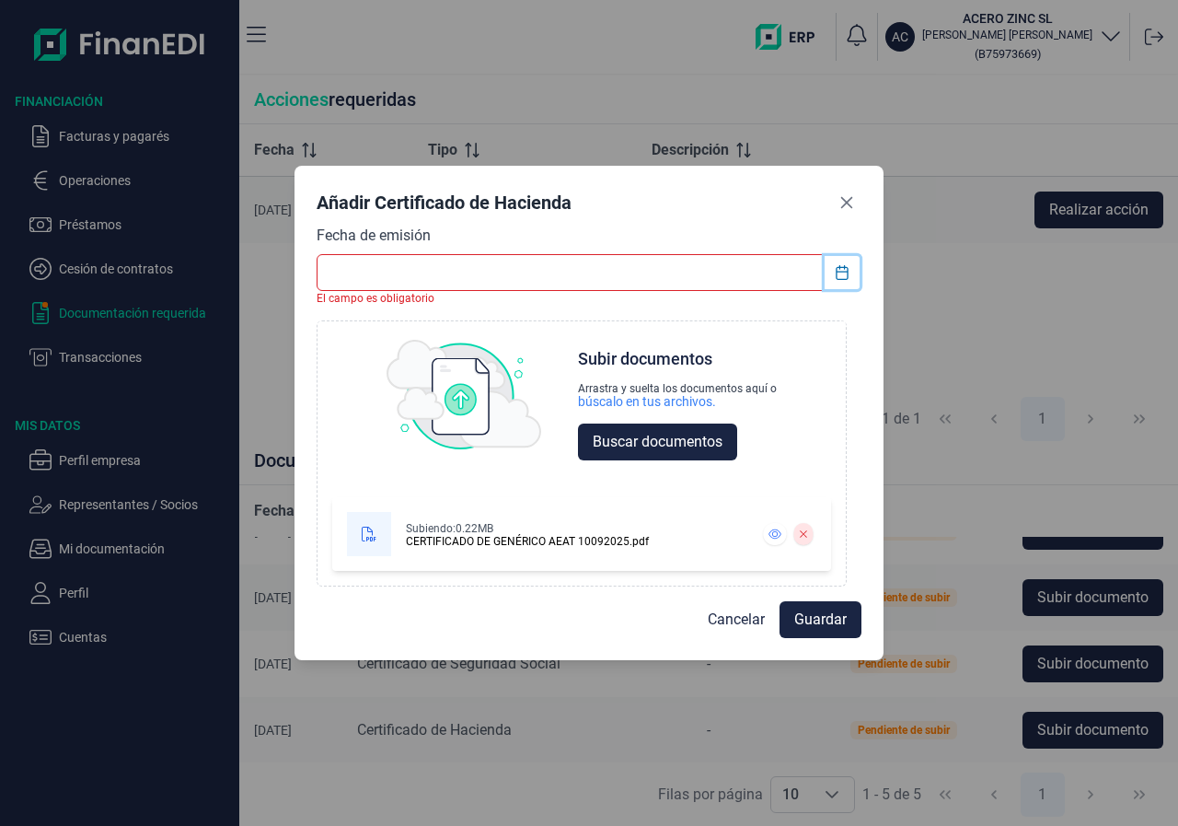
click at [843, 276] on icon "Choose Date" at bounding box center [842, 272] width 15 height 15
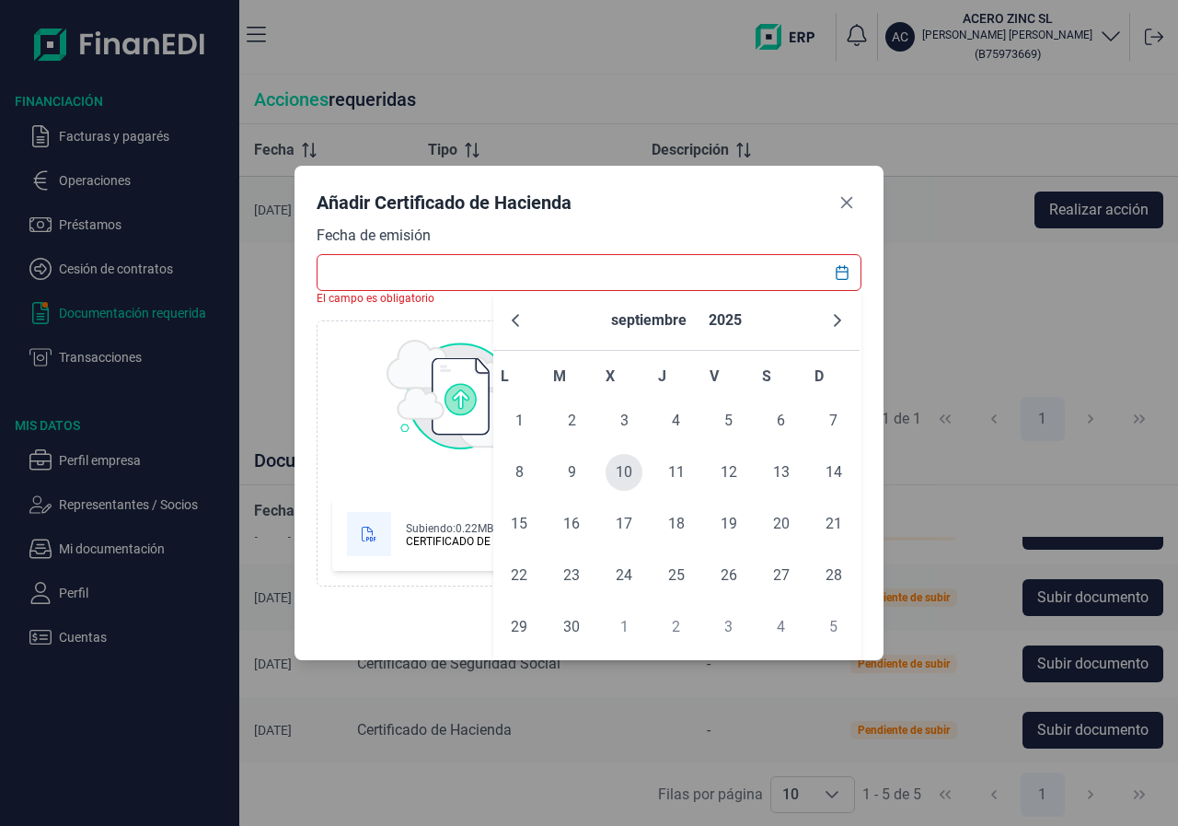
click at [620, 469] on span "10" at bounding box center [624, 472] width 37 height 37
type input "[DATE]"
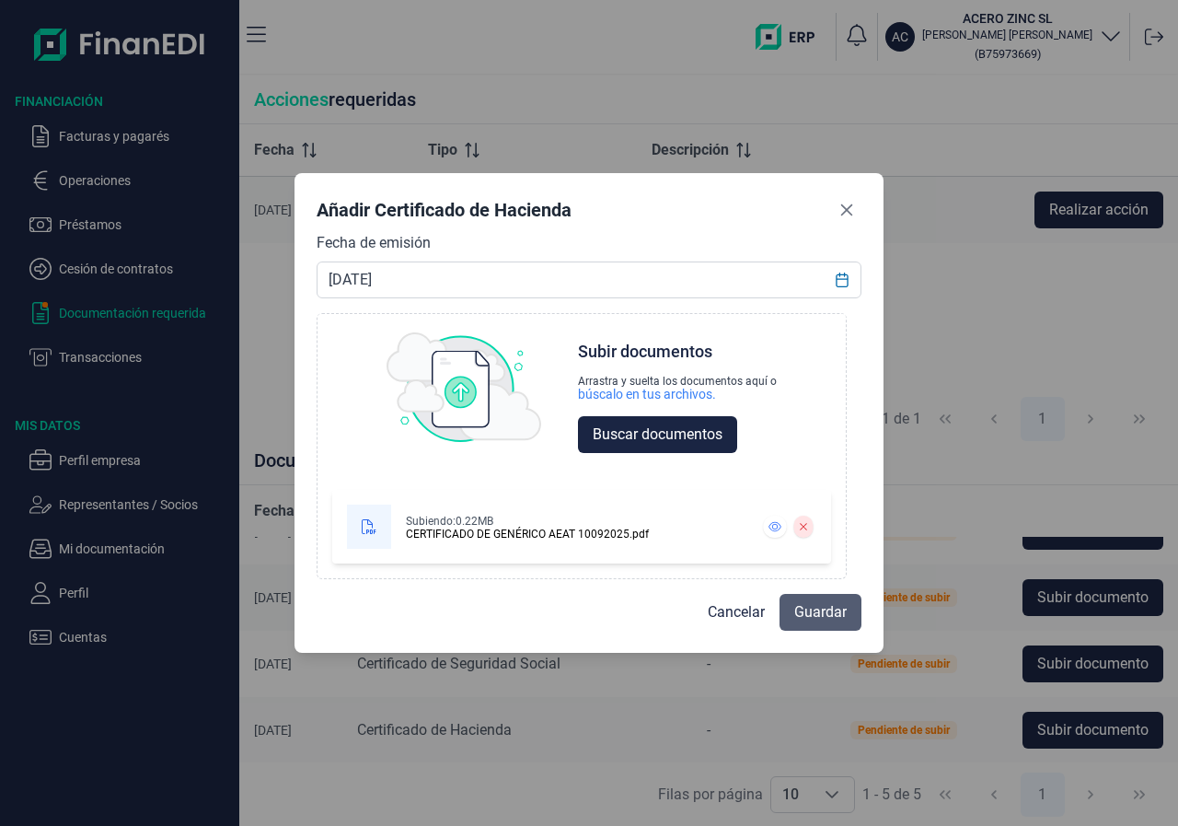
click at [826, 612] on span "Guardar" at bounding box center [820, 612] width 52 height 22
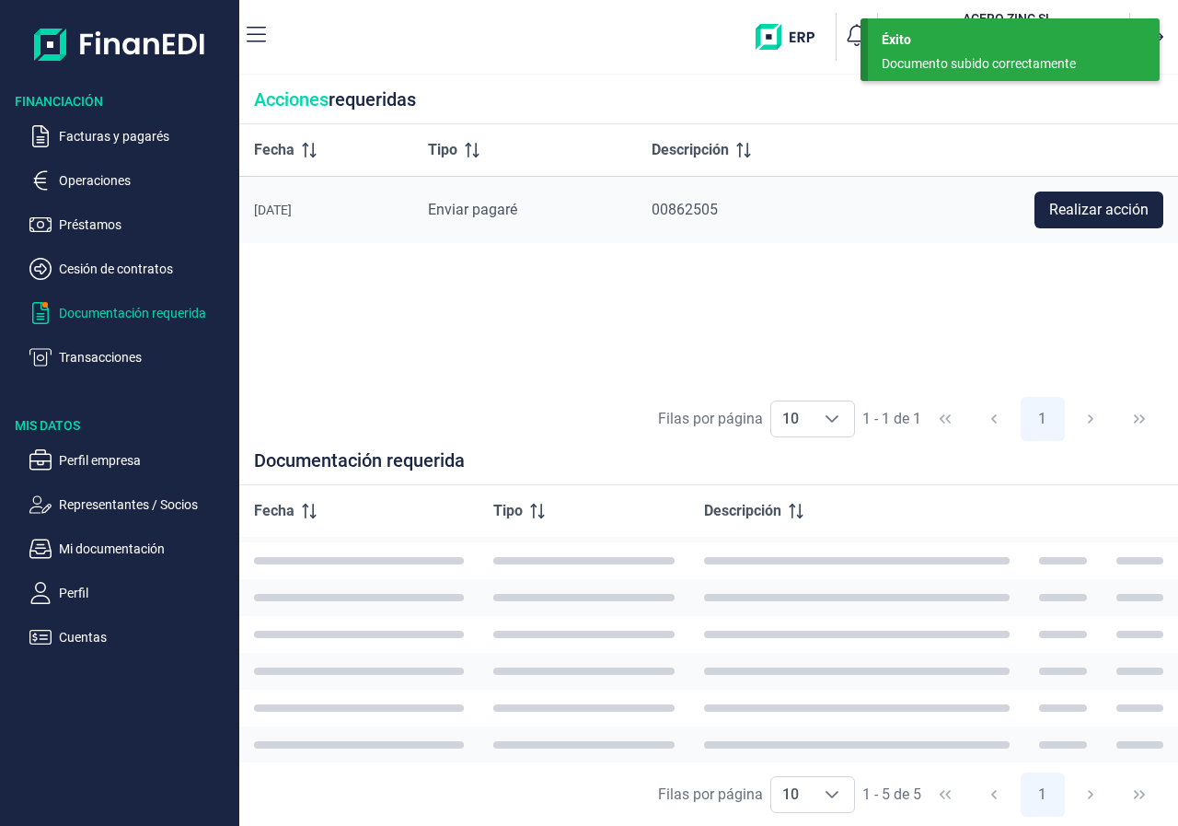
scroll to position [40, 0]
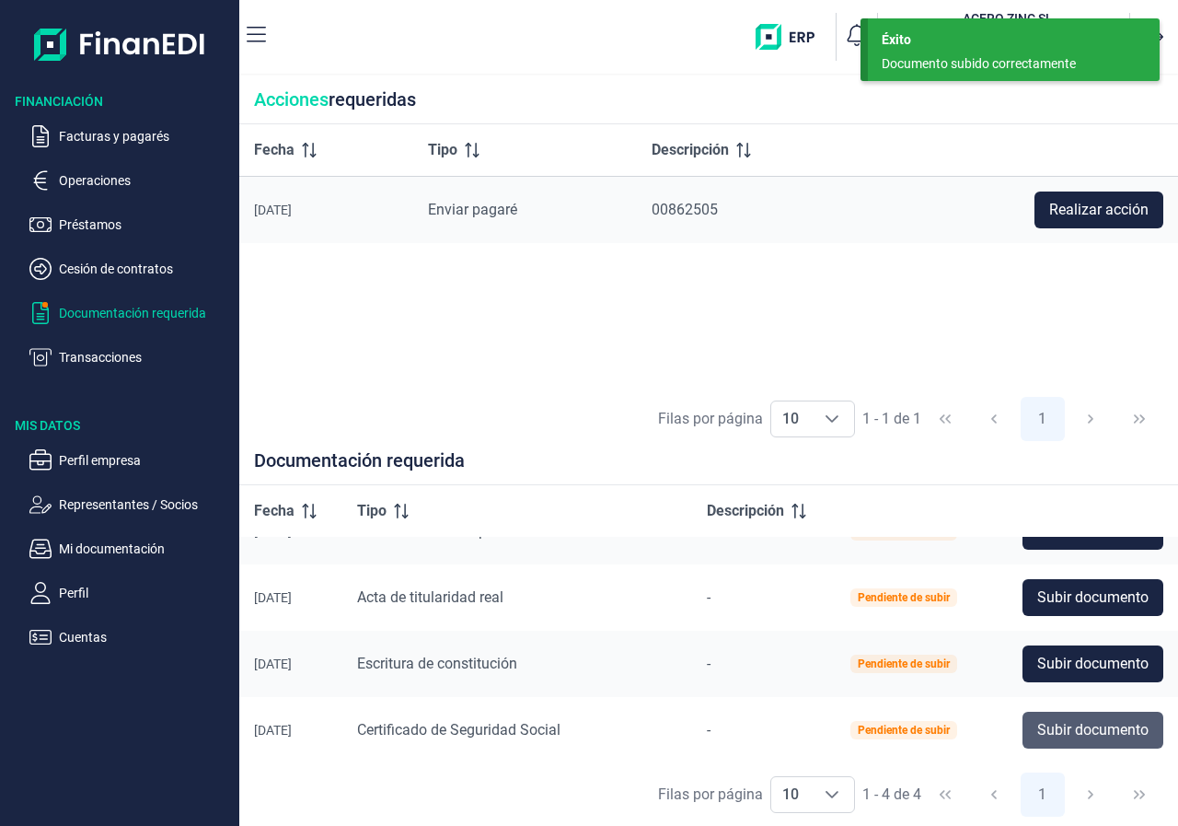
click at [1069, 728] on span "Subir documento" at bounding box center [1092, 730] width 111 height 22
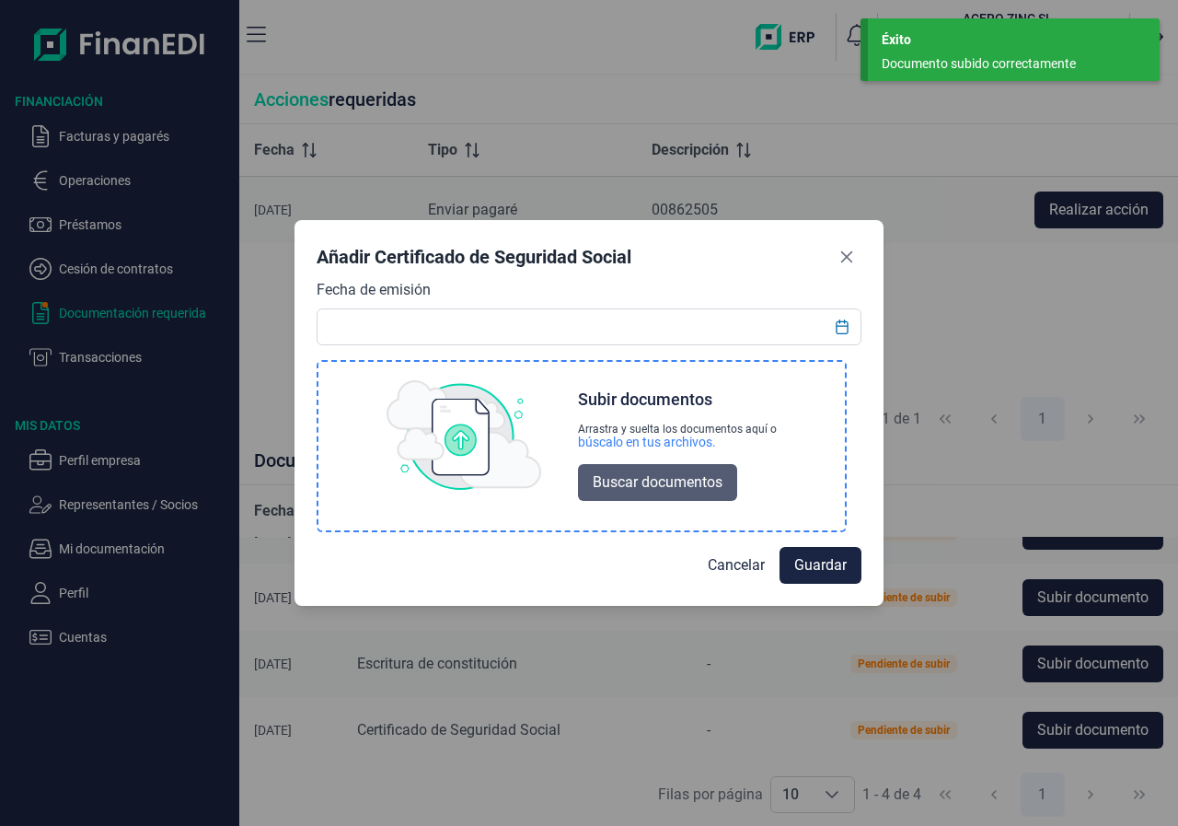
click at [648, 480] on span "Buscar documentos" at bounding box center [658, 482] width 130 height 22
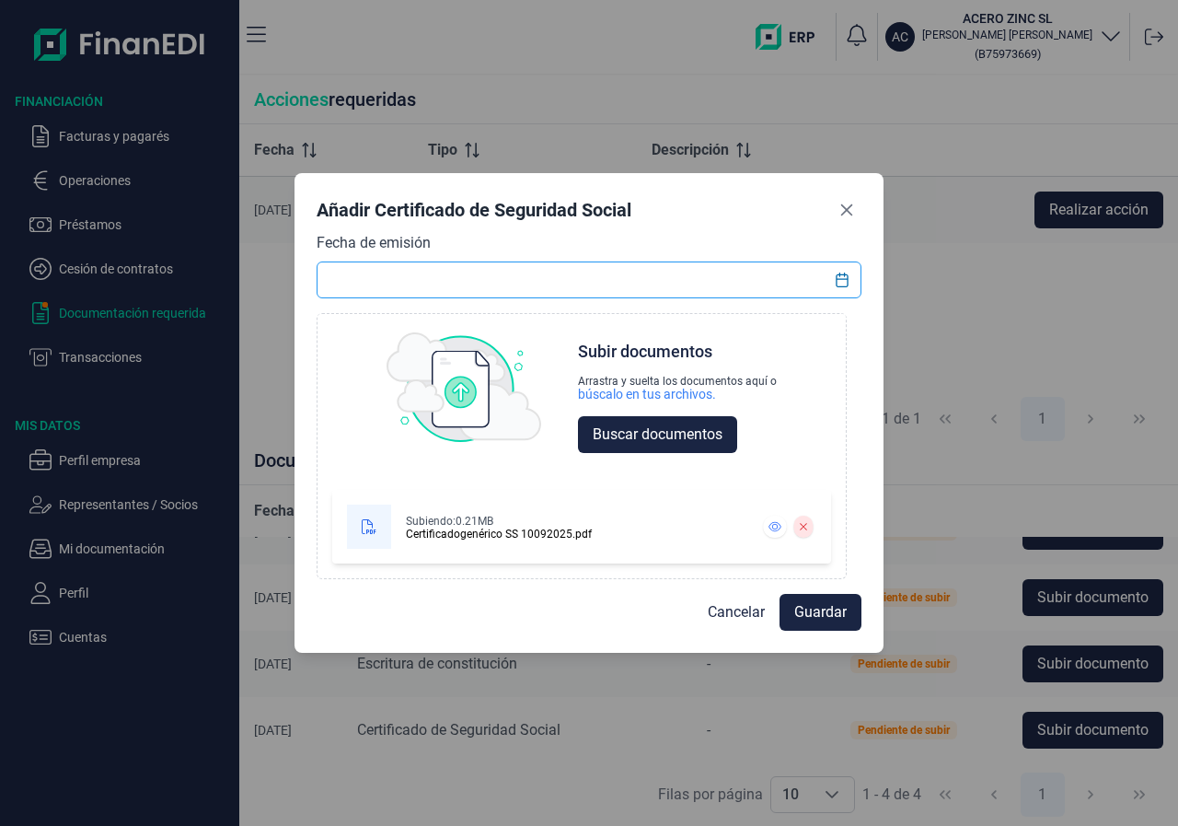
click at [579, 283] on input "text" at bounding box center [589, 279] width 545 height 37
click at [847, 275] on icon "Choose Date" at bounding box center [842, 279] width 15 height 15
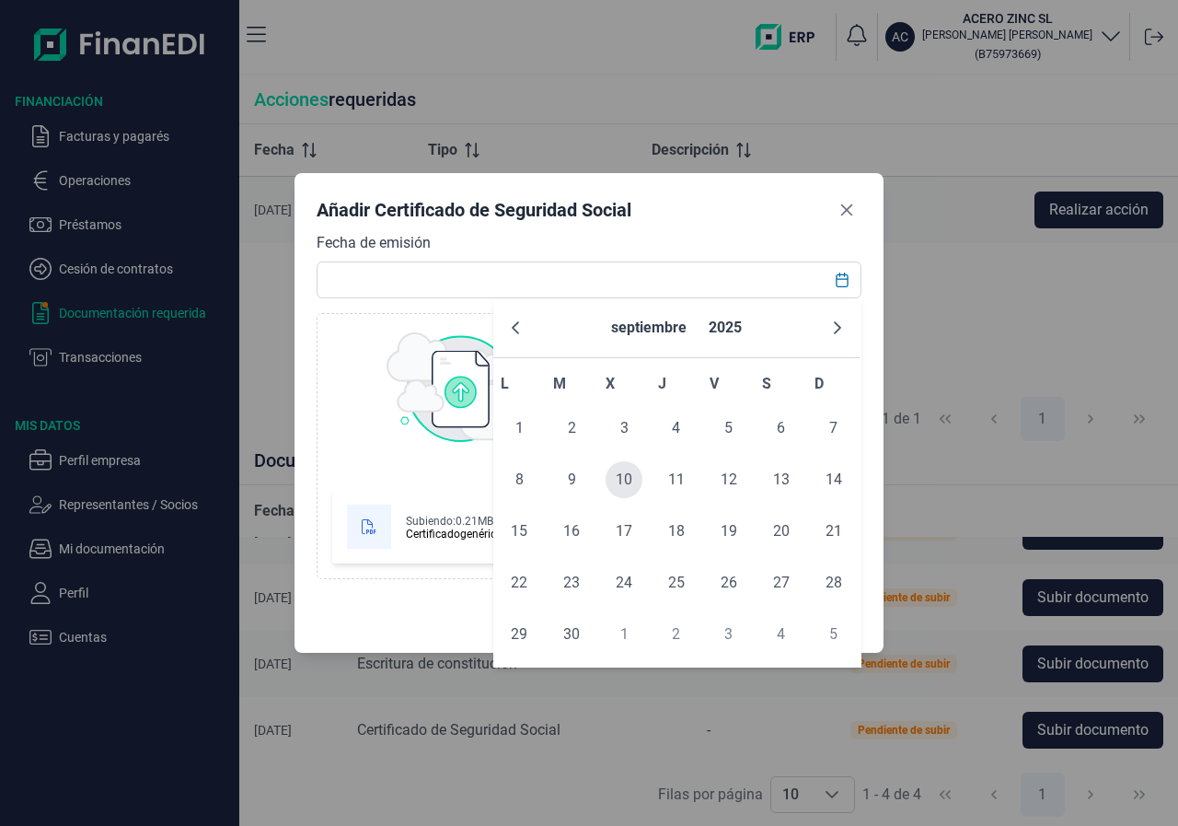
click at [621, 484] on span "10" at bounding box center [624, 479] width 37 height 37
type input "[DATE]"
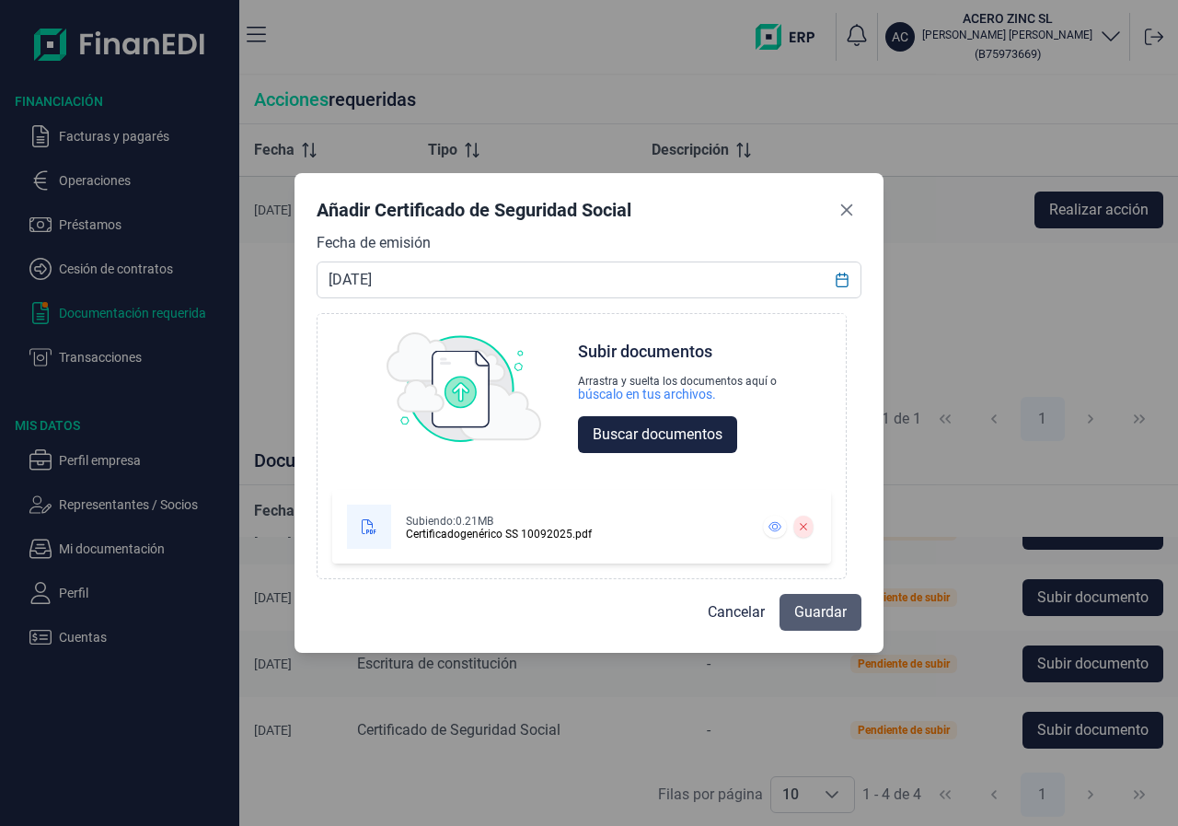
click at [824, 610] on span "Guardar" at bounding box center [820, 612] width 52 height 22
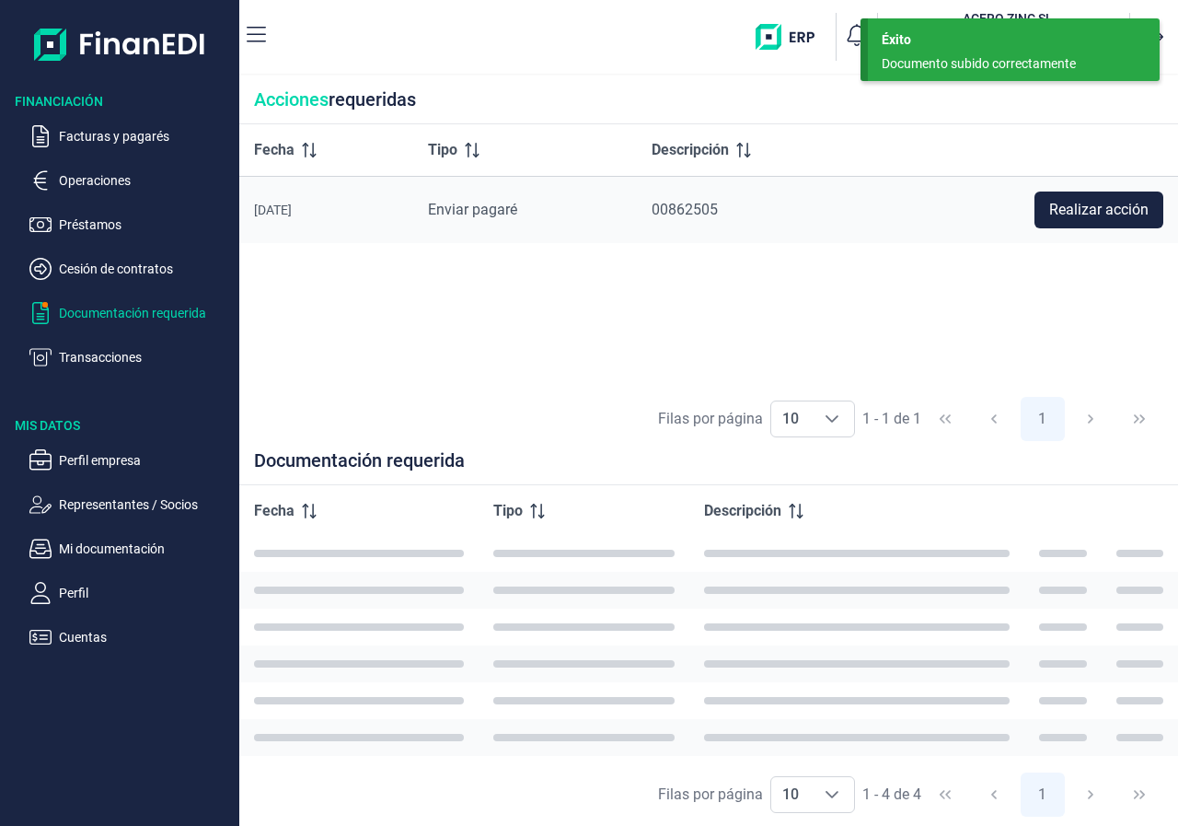
scroll to position [0, 0]
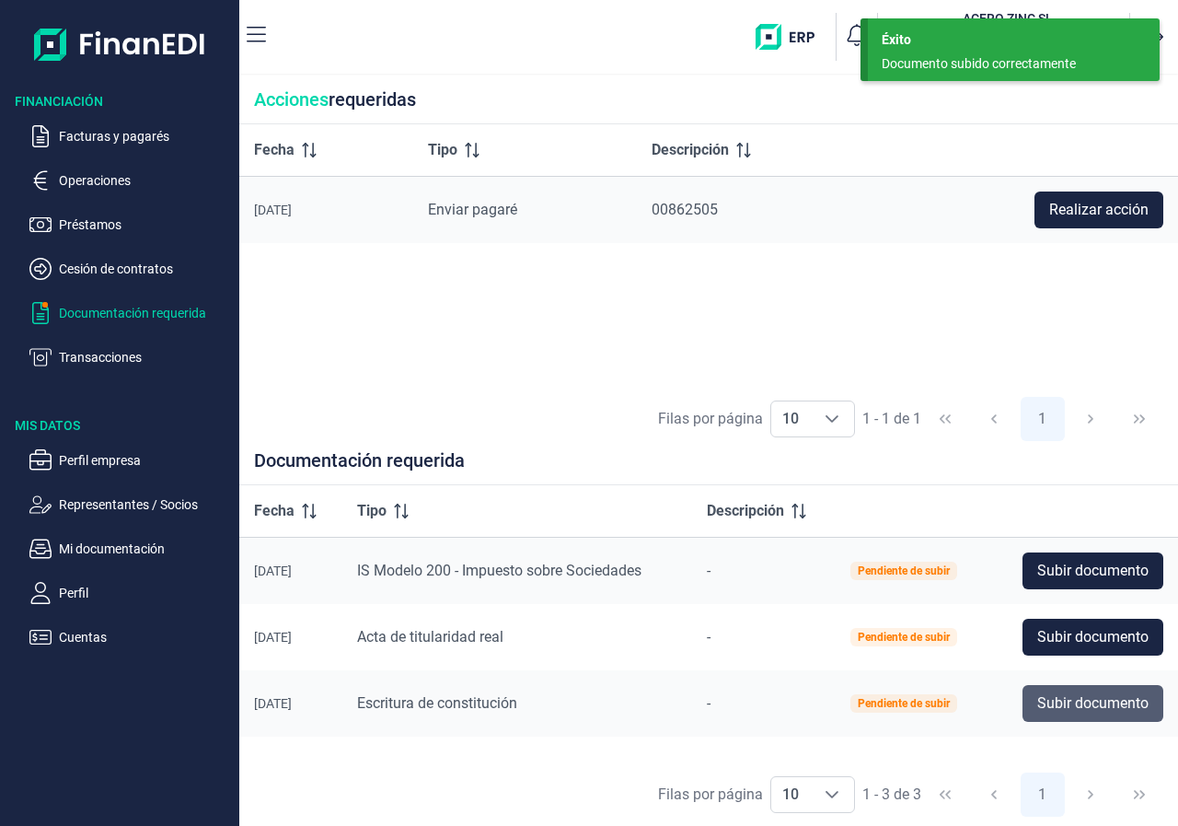
click at [1087, 704] on span "Subir documento" at bounding box center [1092, 703] width 111 height 22
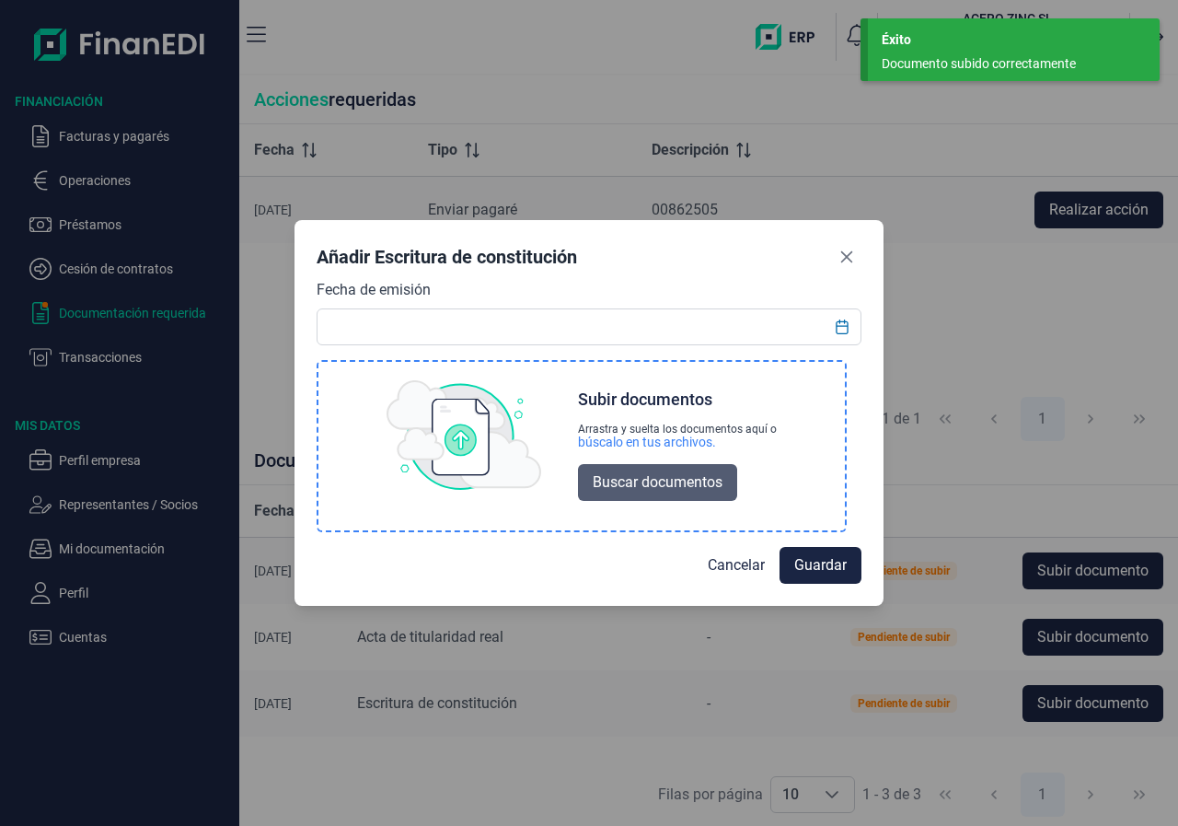
click at [691, 487] on span "Buscar documentos" at bounding box center [658, 482] width 130 height 22
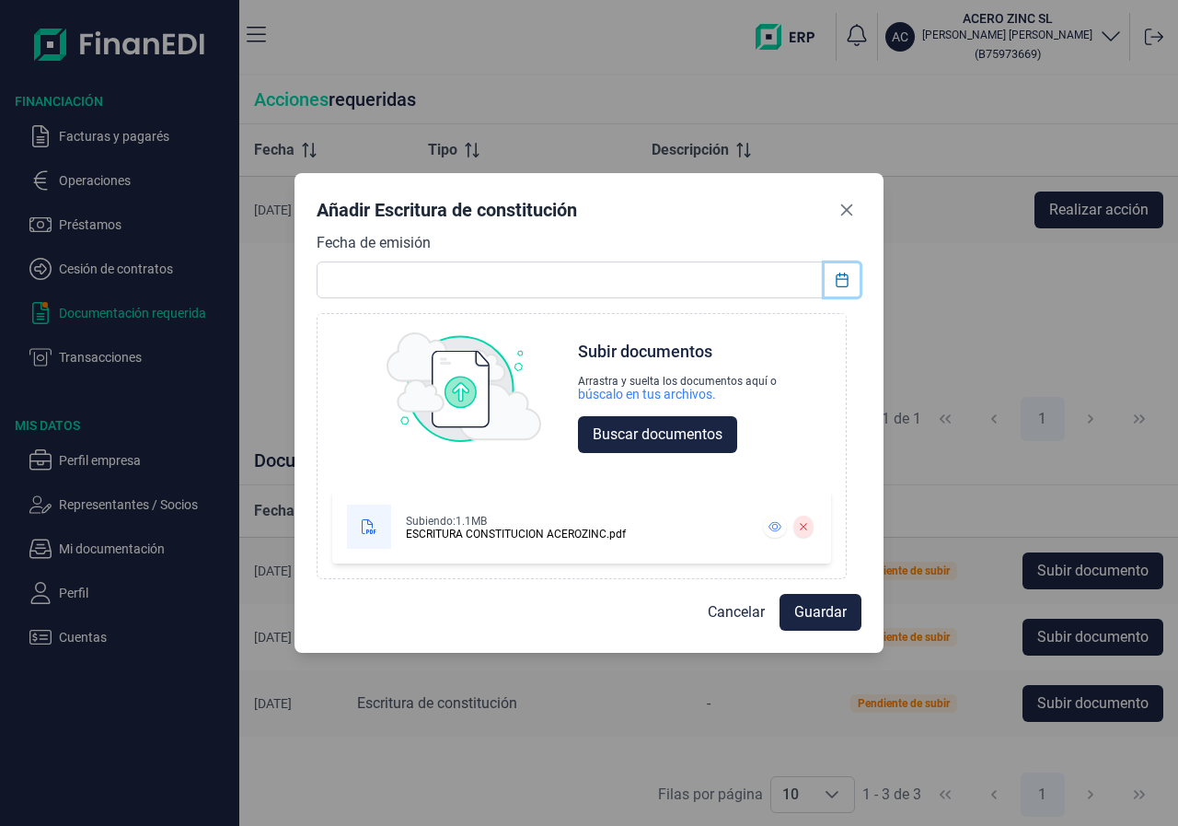
click at [829, 279] on button "Choose Date" at bounding box center [842, 279] width 35 height 33
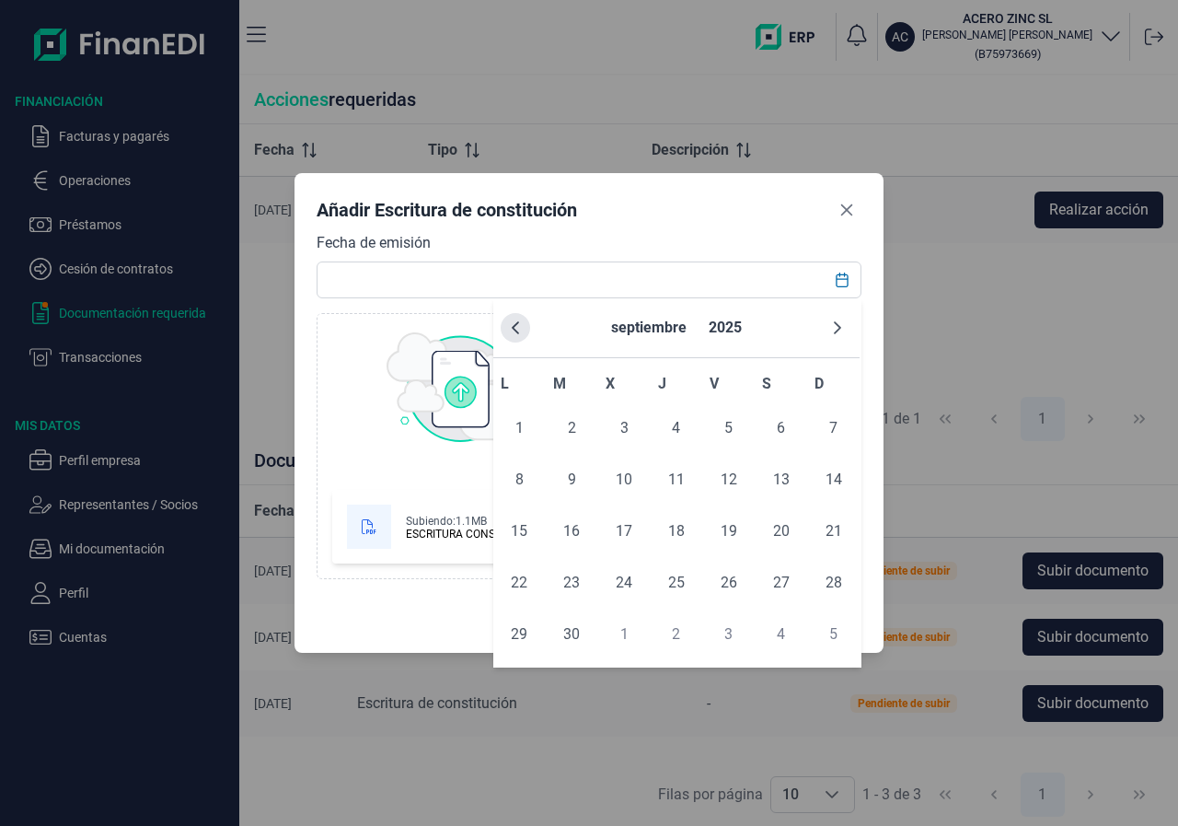
click at [516, 329] on icon "Previous Month" at bounding box center [515, 327] width 15 height 15
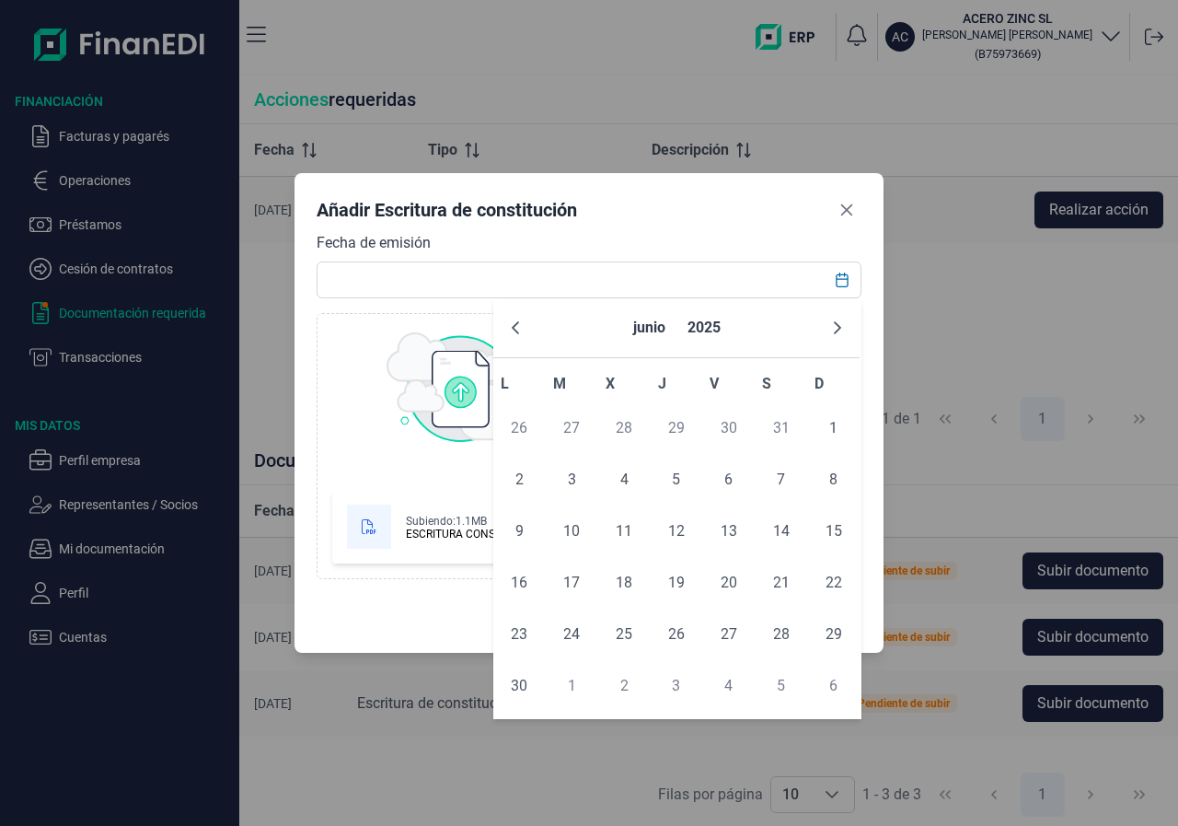
click at [516, 329] on icon "Previous Month" at bounding box center [515, 327] width 15 height 15
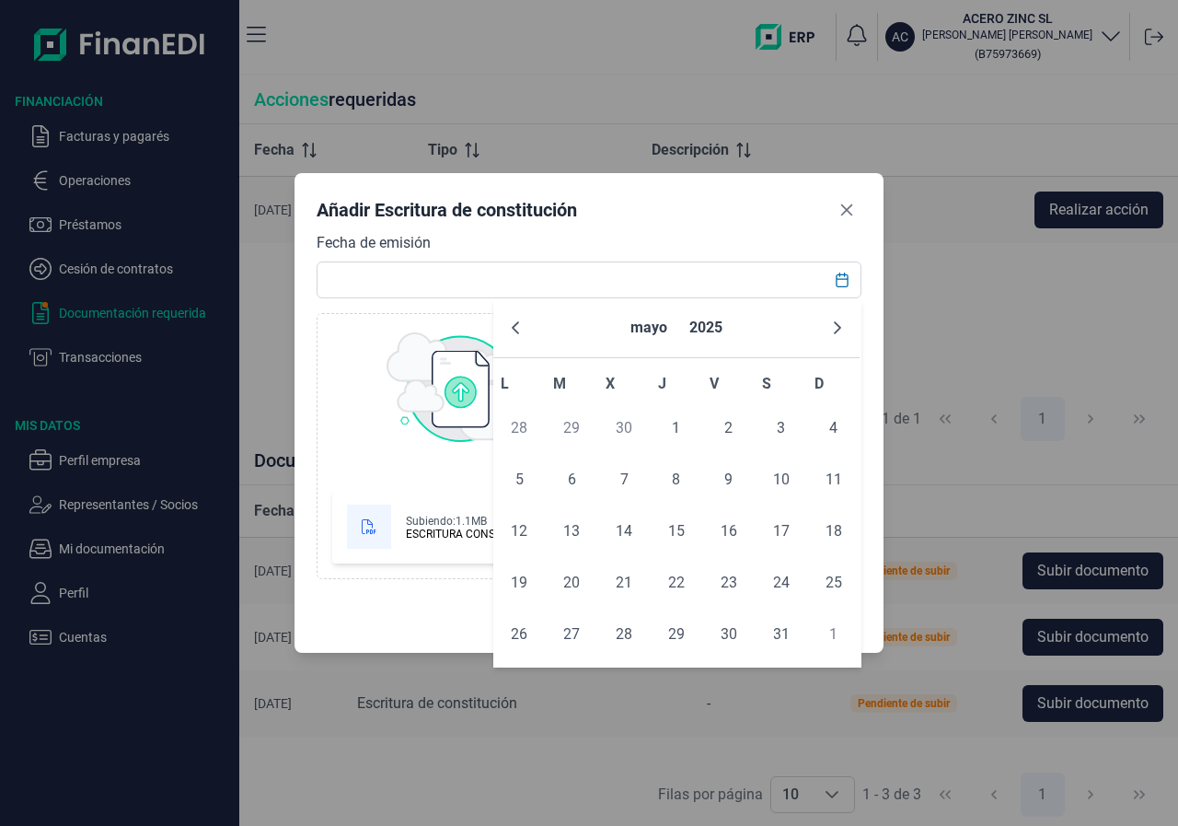
click at [516, 329] on icon "Previous Month" at bounding box center [515, 327] width 15 height 15
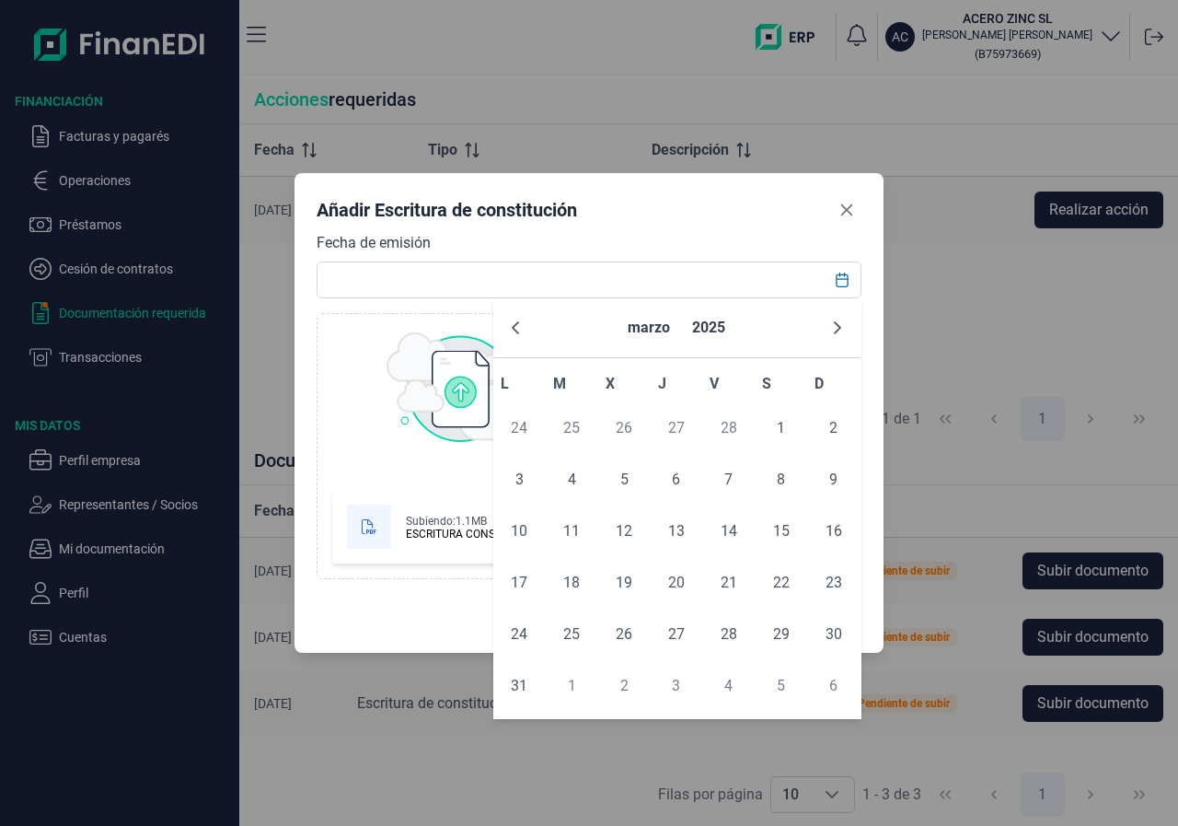
click at [516, 329] on icon "Previous Month" at bounding box center [515, 327] width 15 height 15
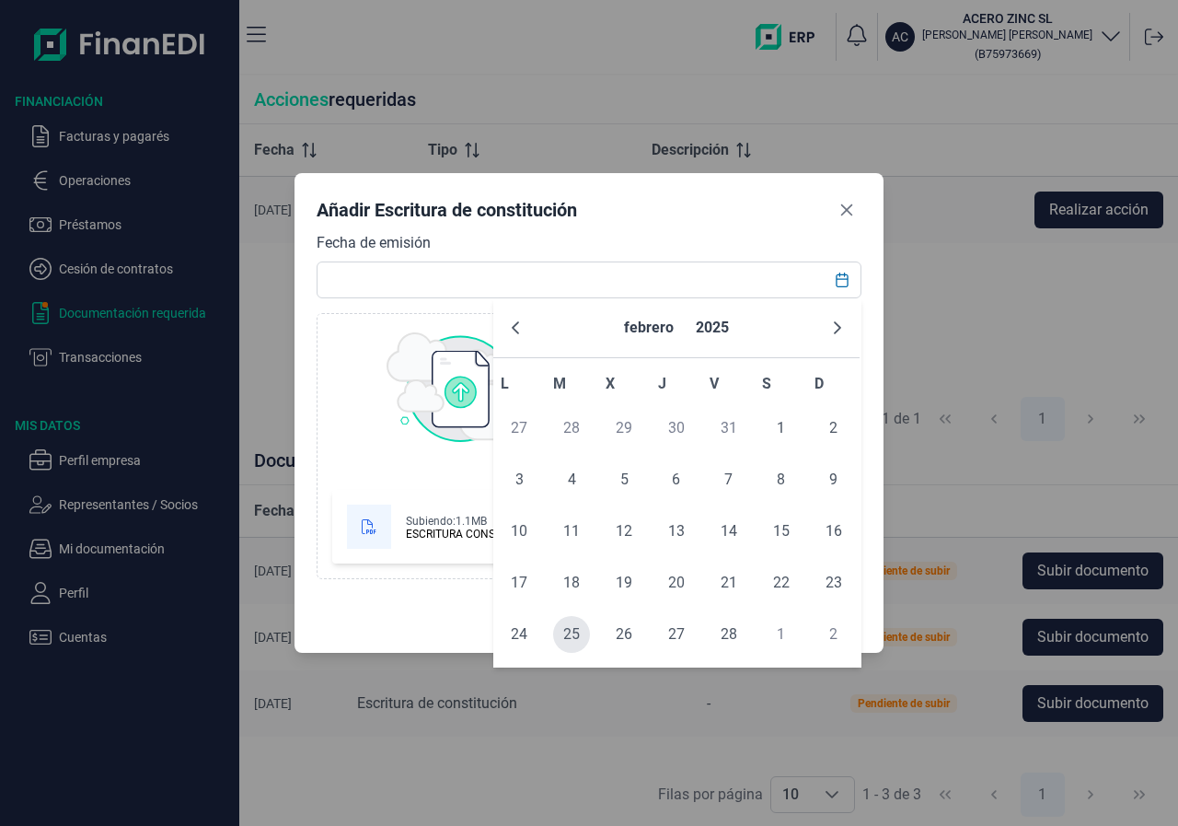
click at [579, 637] on span "25" at bounding box center [571, 634] width 37 height 37
type input "[DATE]"
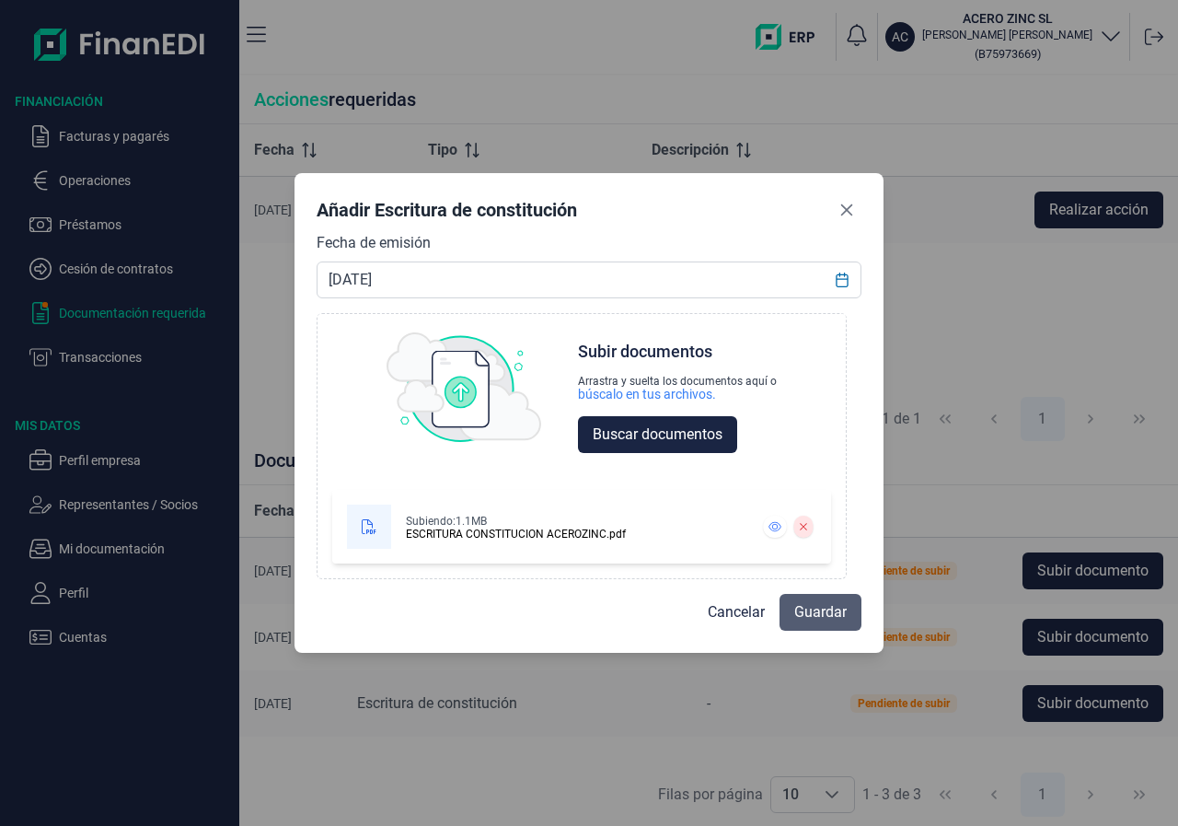
click at [815, 607] on span "Guardar" at bounding box center [820, 612] width 52 height 22
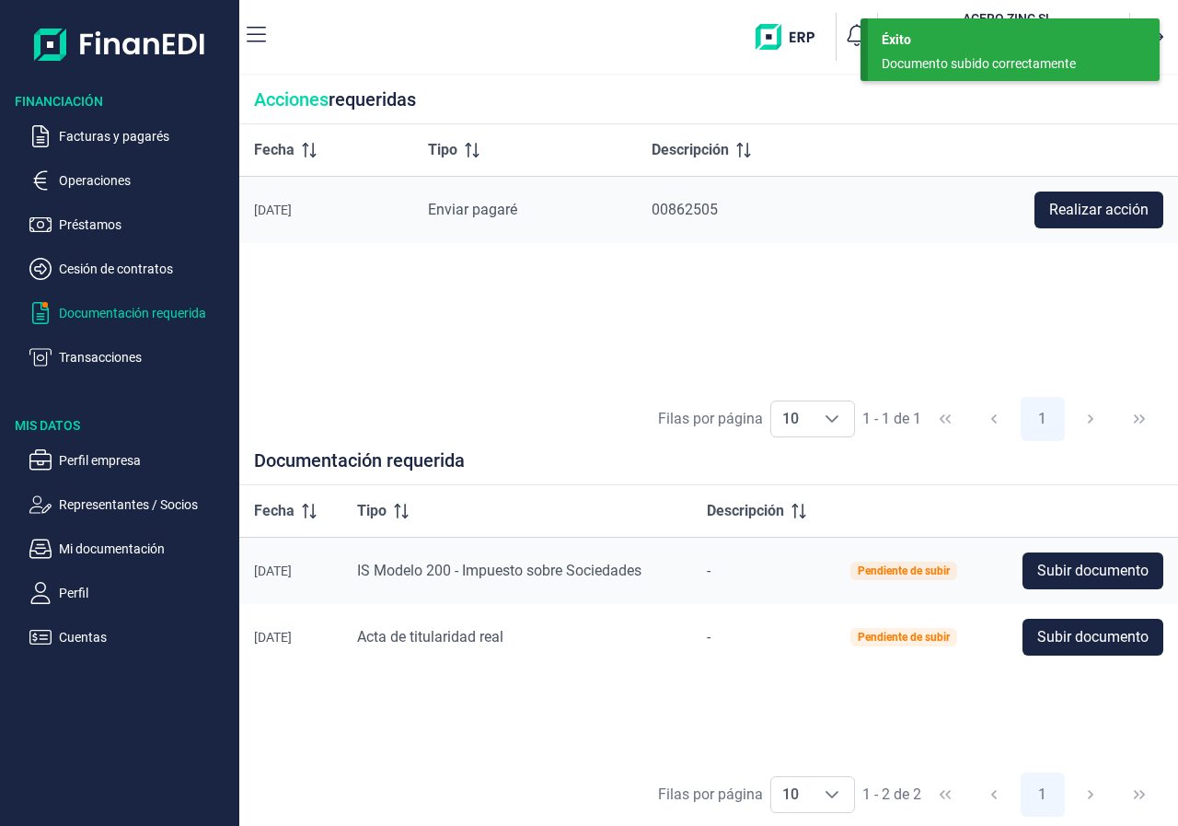
click at [114, 314] on p "Documentación requerida" at bounding box center [145, 313] width 173 height 22
click at [126, 269] on p "Cesión de contratos" at bounding box center [145, 269] width 173 height 22
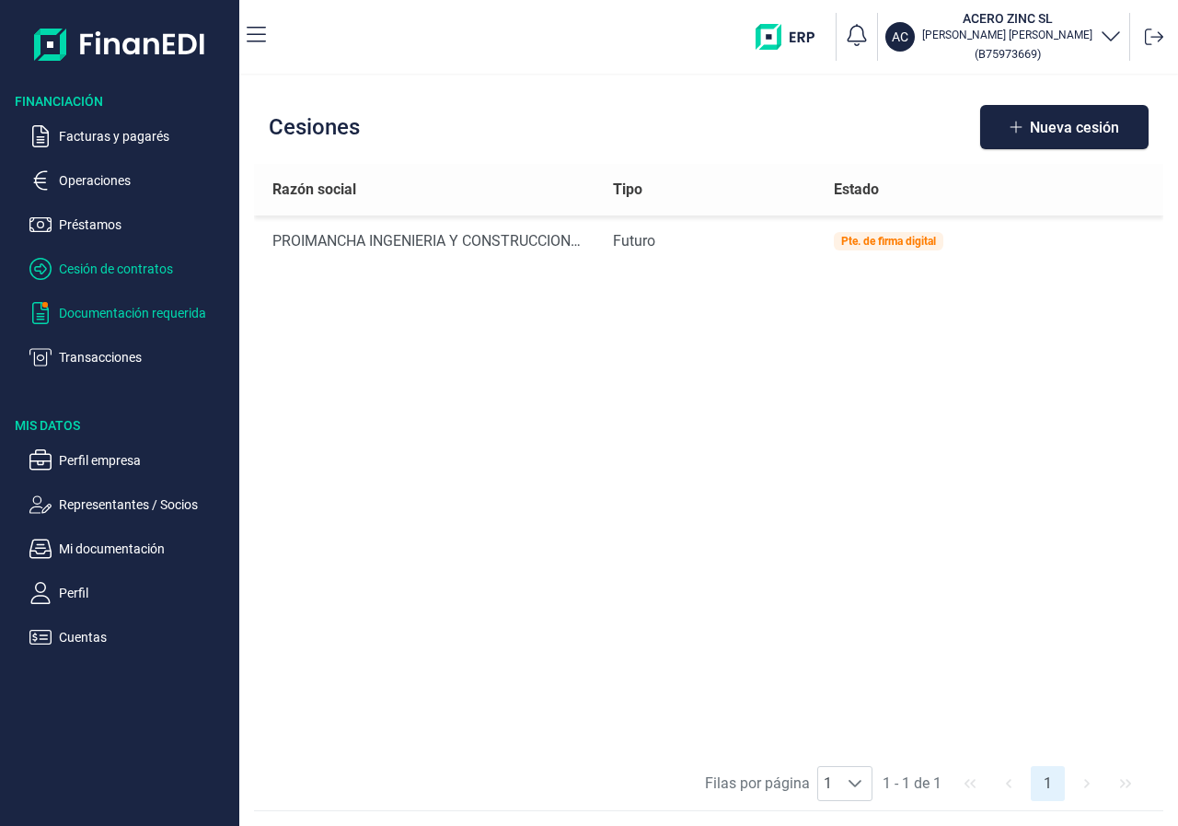
click at [120, 316] on p "Documentación requerida" at bounding box center [145, 313] width 173 height 22
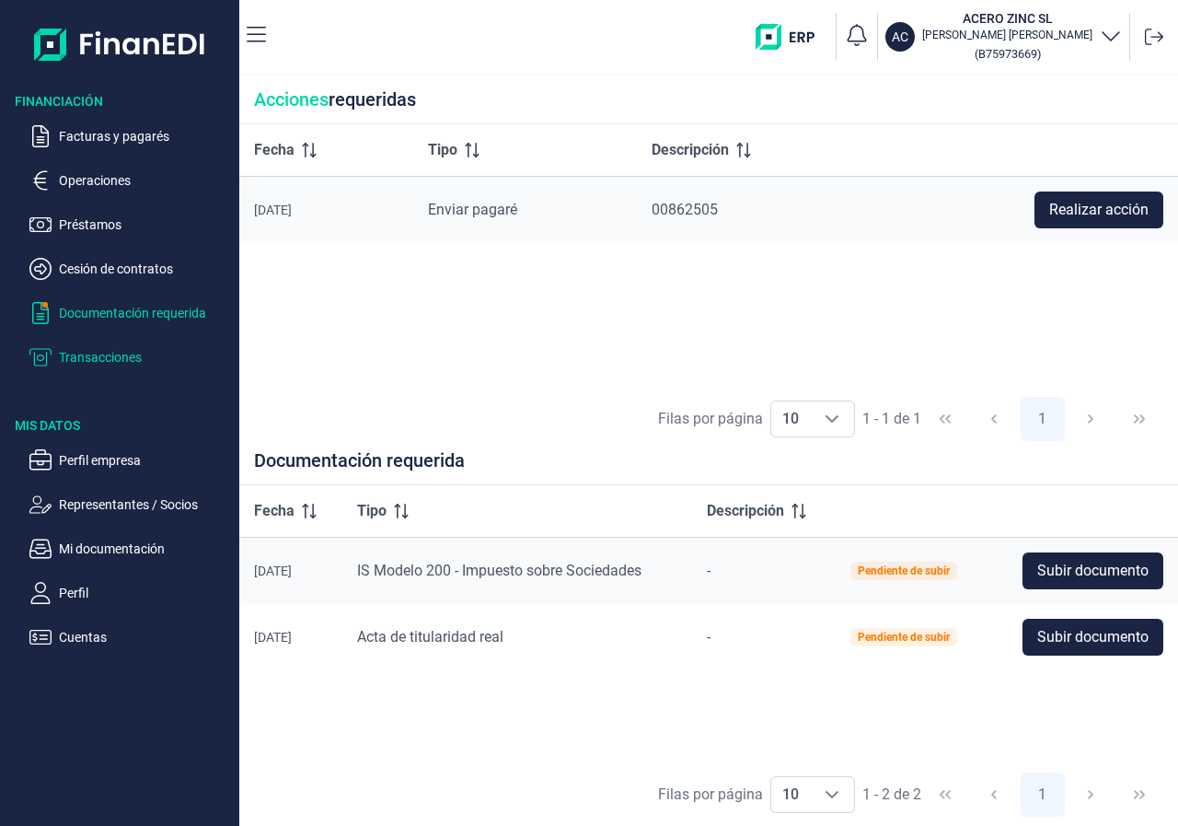
click at [110, 364] on p "Transacciones" at bounding box center [145, 357] width 173 height 22
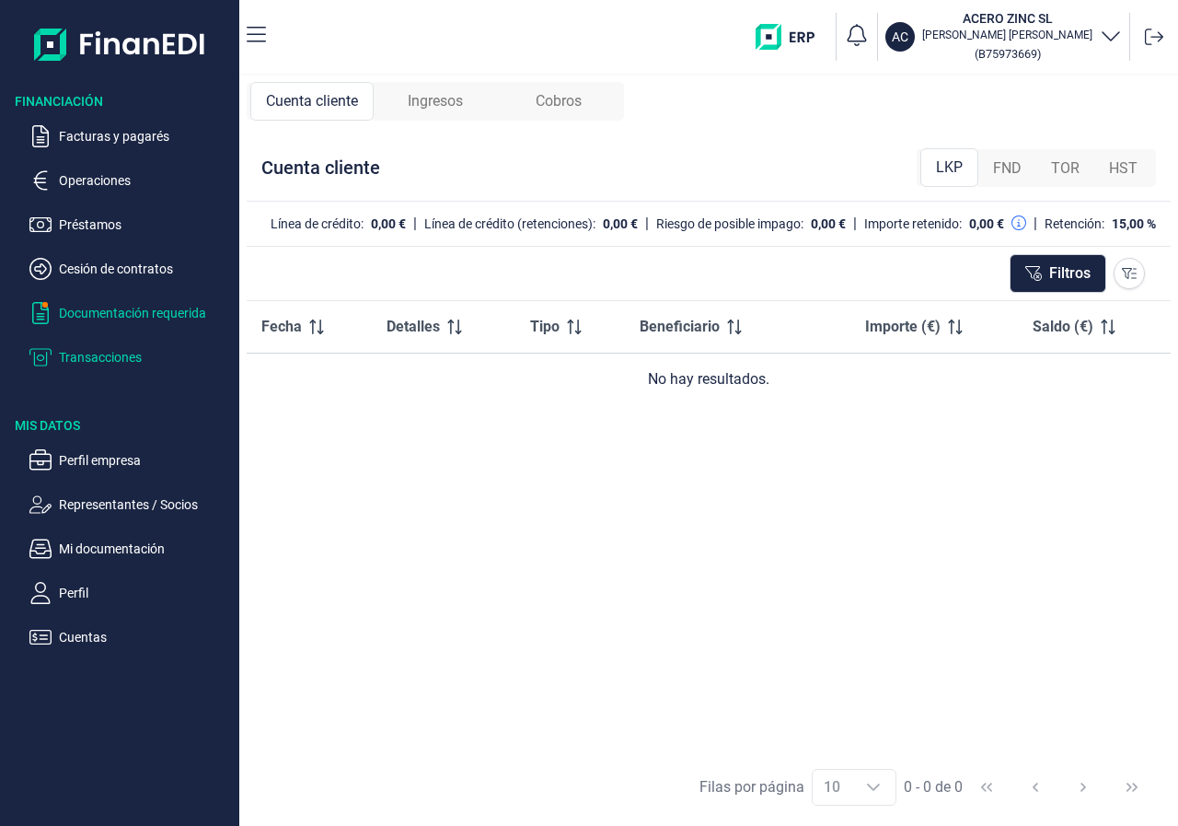
click at [114, 315] on p "Documentación requerida" at bounding box center [145, 313] width 173 height 22
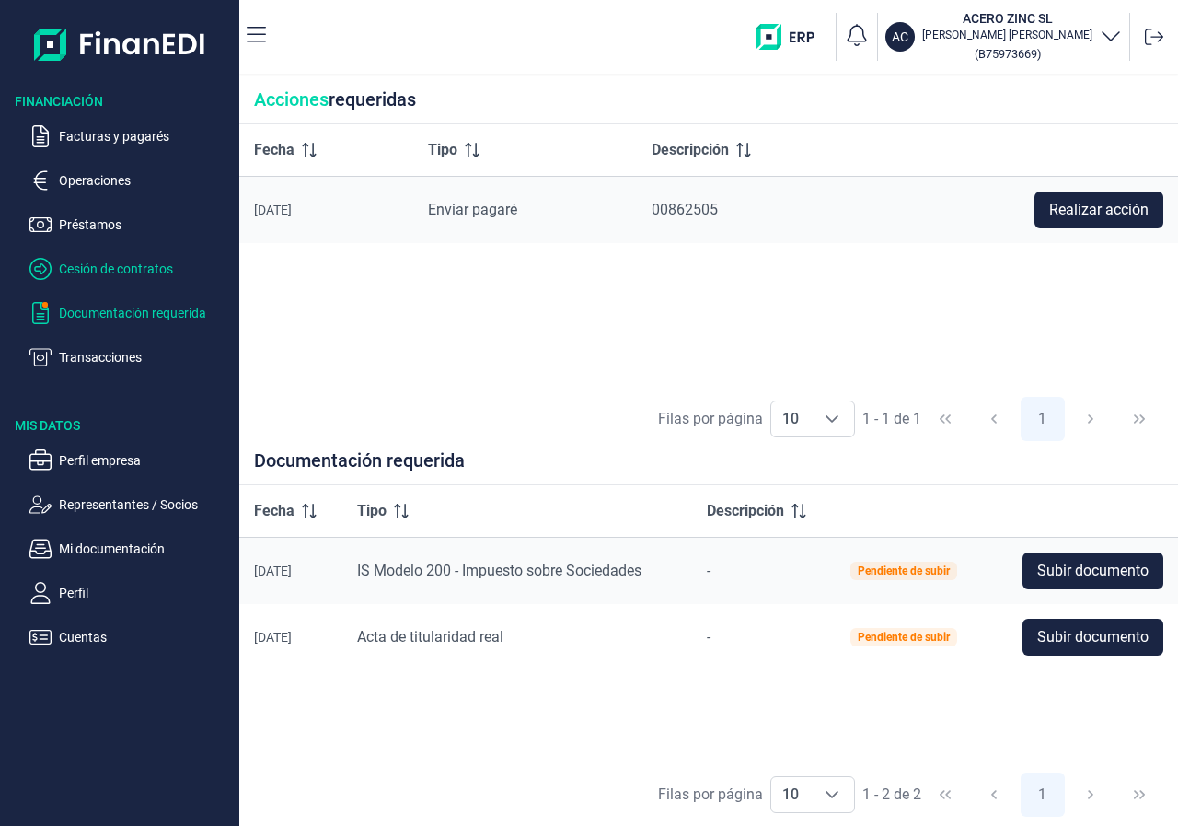
click at [121, 267] on p "Cesión de contratos" at bounding box center [145, 269] width 173 height 22
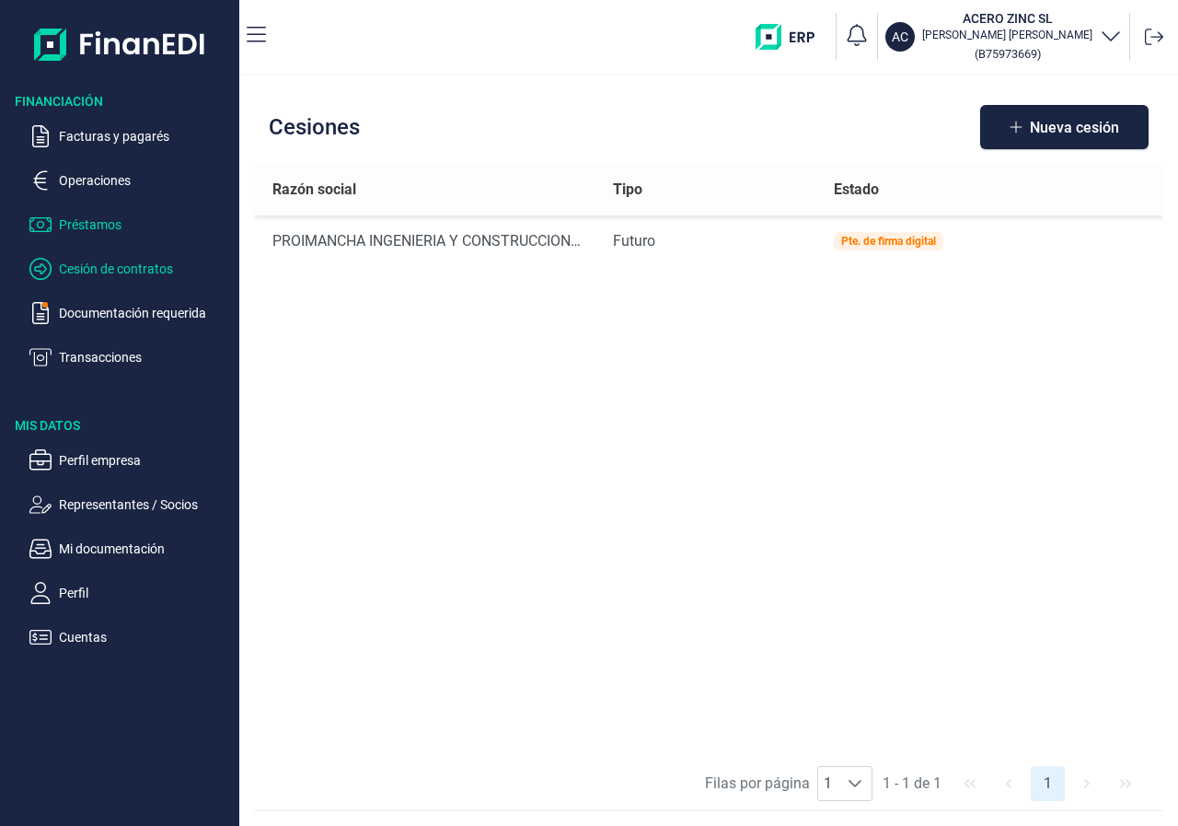
click at [77, 221] on p "Préstamos" at bounding box center [145, 225] width 173 height 22
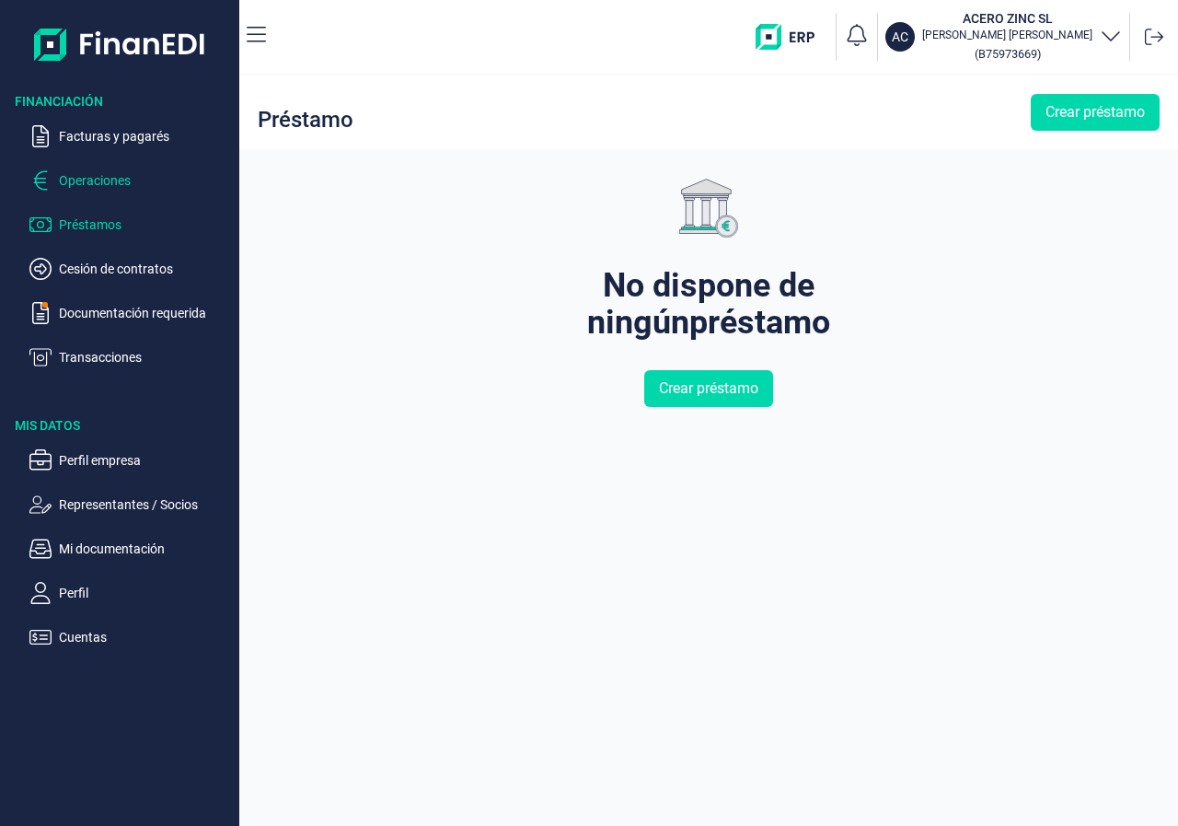
click at [87, 174] on p "Operaciones" at bounding box center [145, 180] width 173 height 22
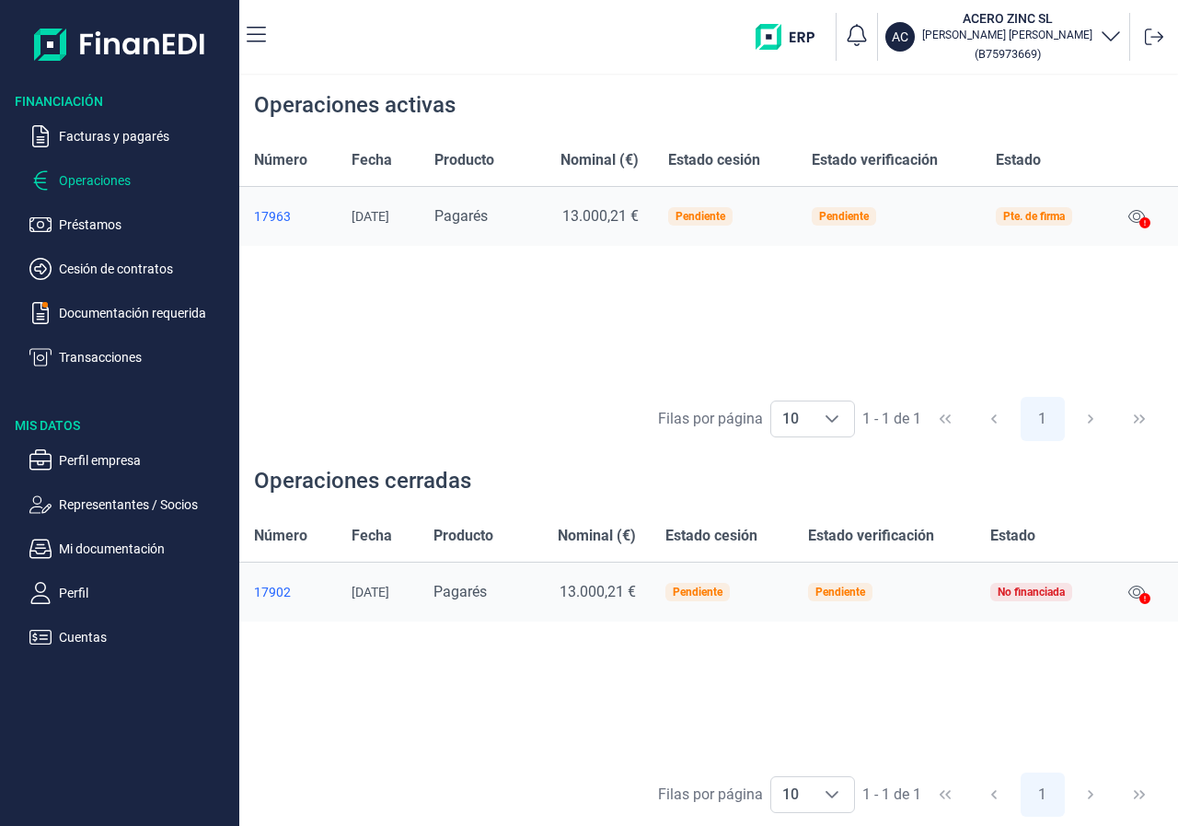
click at [1149, 215] on div at bounding box center [1144, 224] width 11 height 22
click at [1148, 222] on icon at bounding box center [1144, 222] width 11 height 11
click at [1138, 214] on icon at bounding box center [1136, 216] width 17 height 13
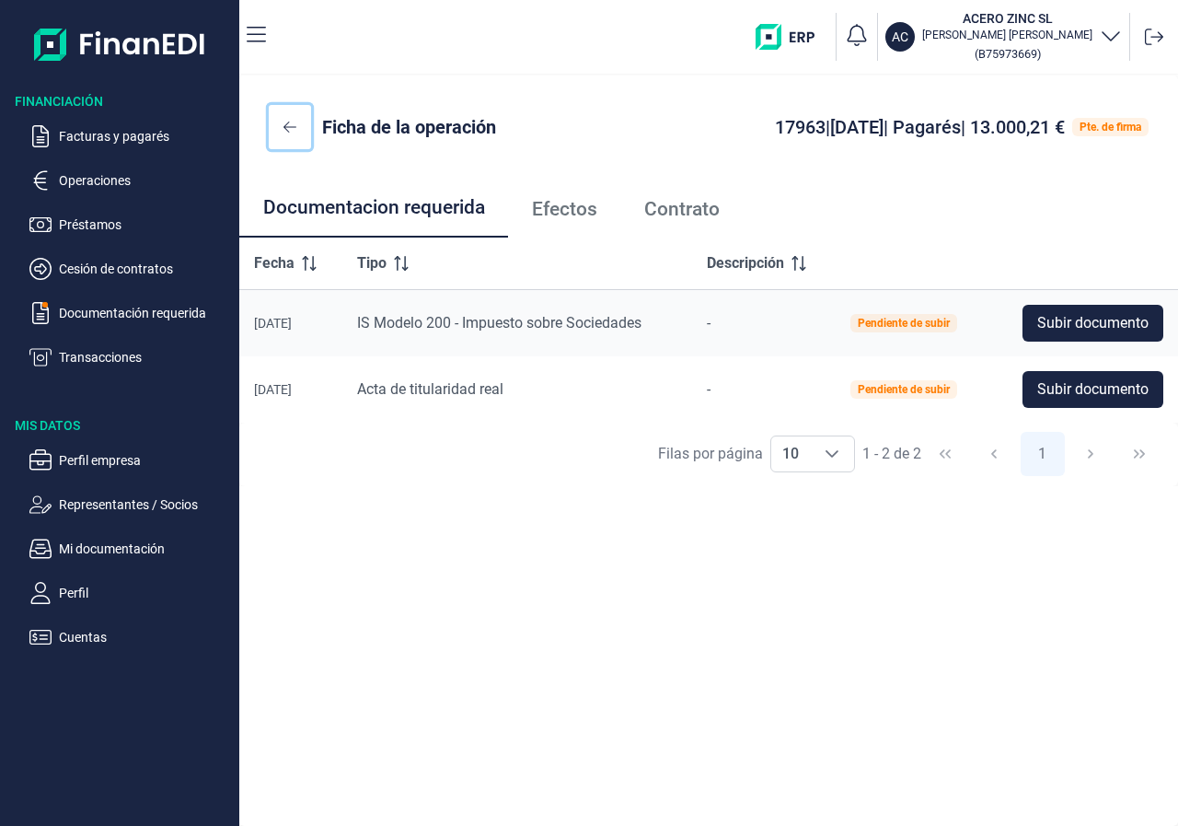
click at [295, 124] on icon at bounding box center [289, 127] width 13 height 15
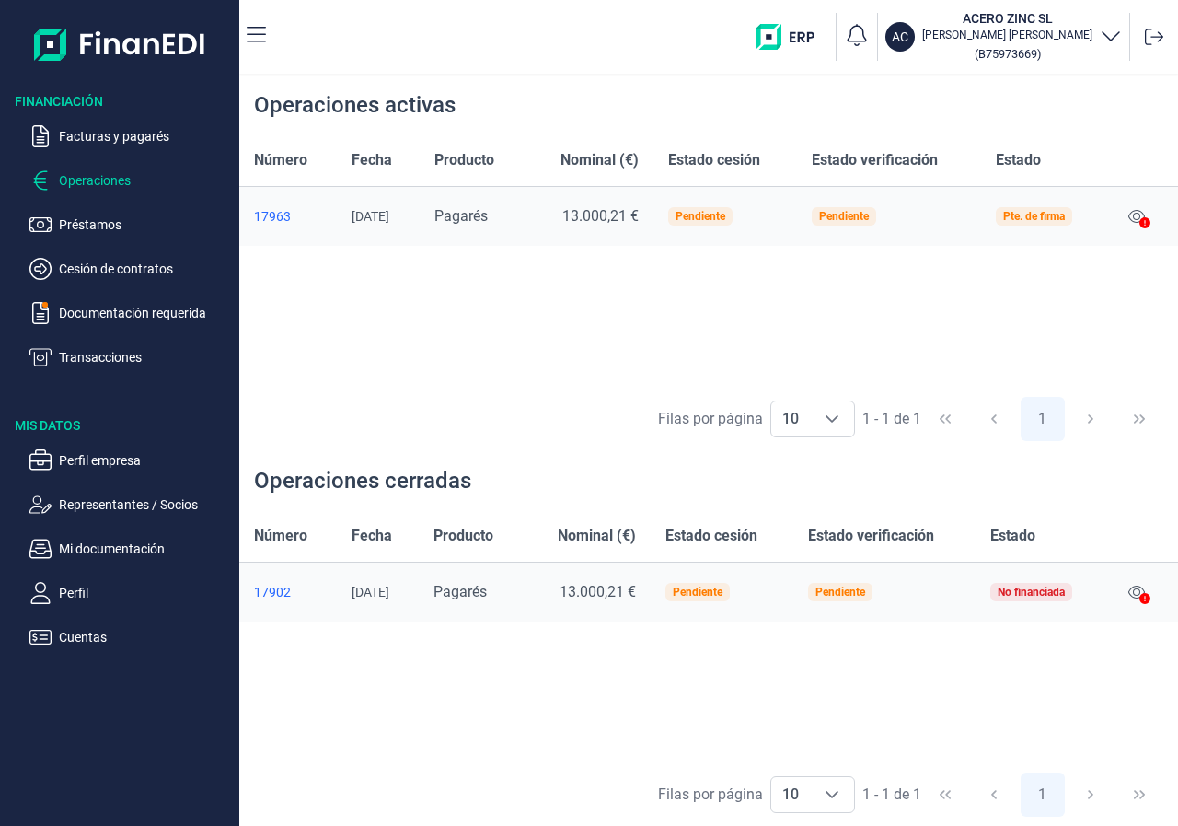
click at [488, 215] on span "Pagarés" at bounding box center [460, 215] width 53 height 17
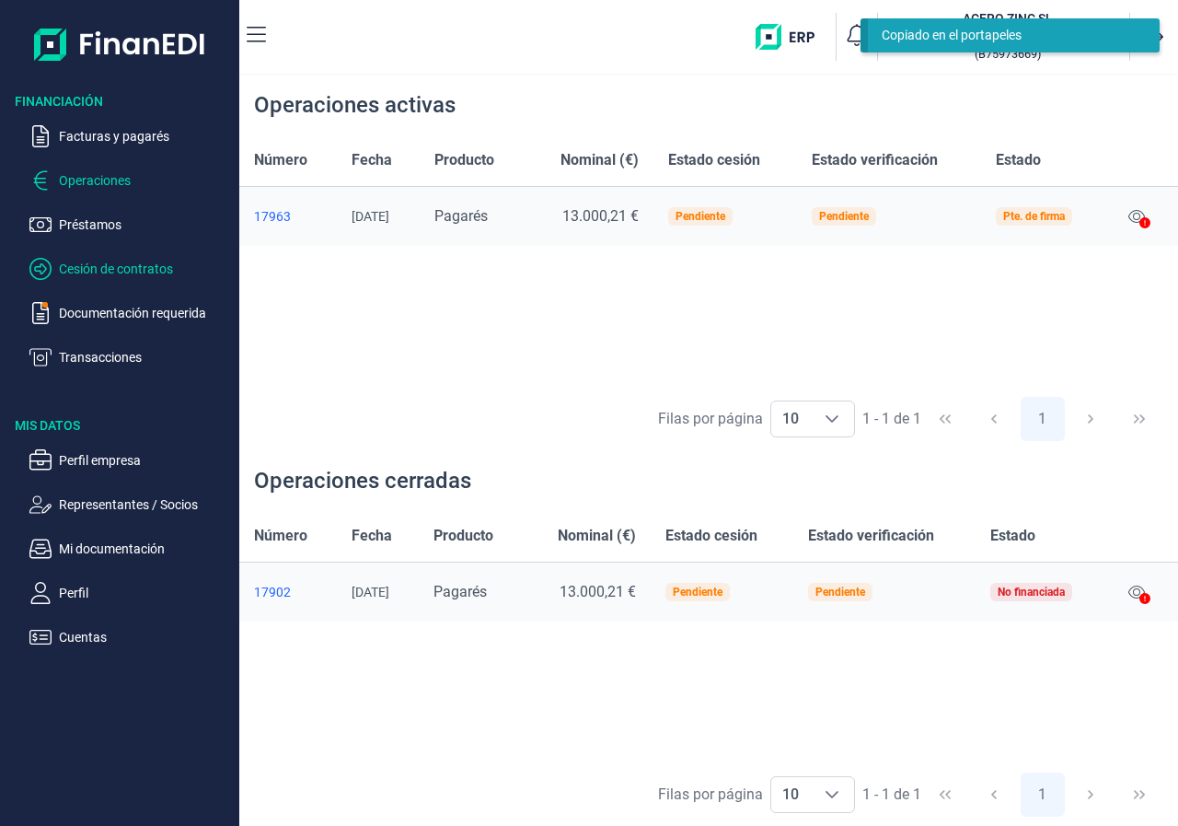
click at [116, 268] on p "Cesión de contratos" at bounding box center [145, 269] width 173 height 22
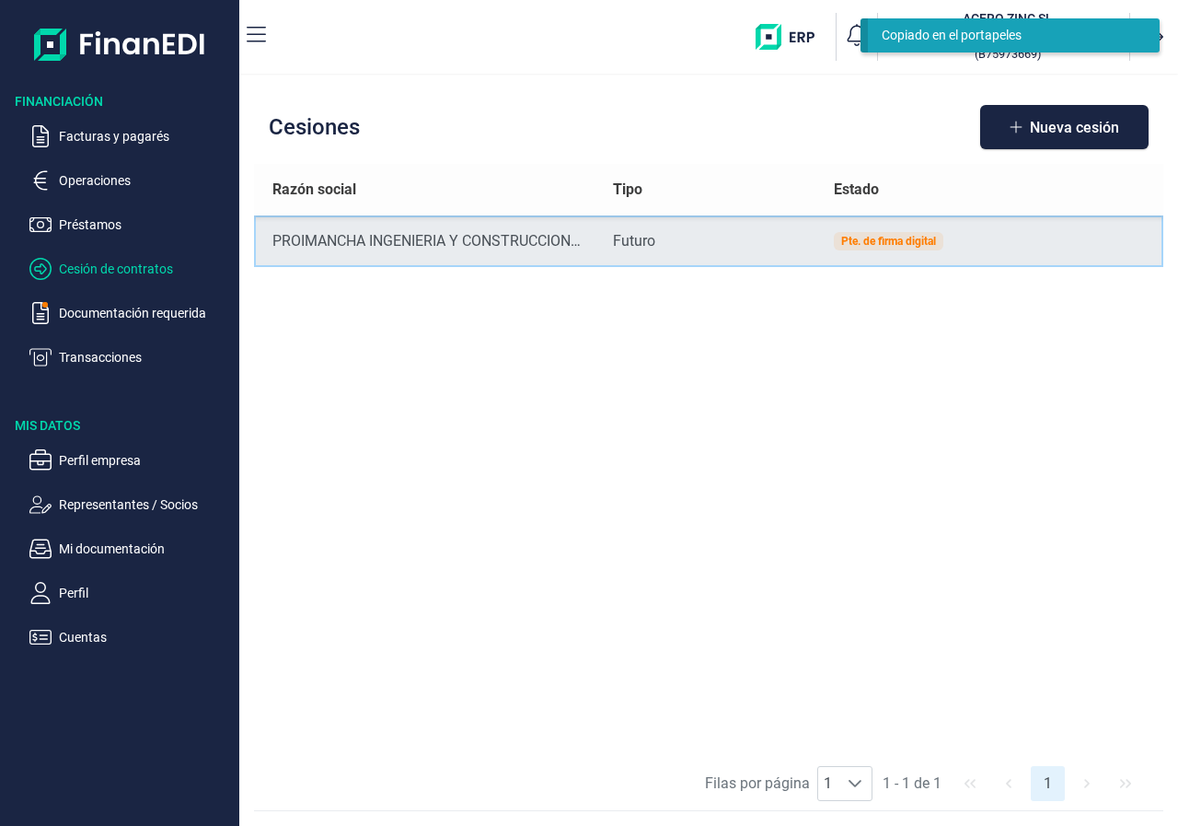
click at [882, 246] on div "Pte. de firma digital" at bounding box center [888, 241] width 95 height 11
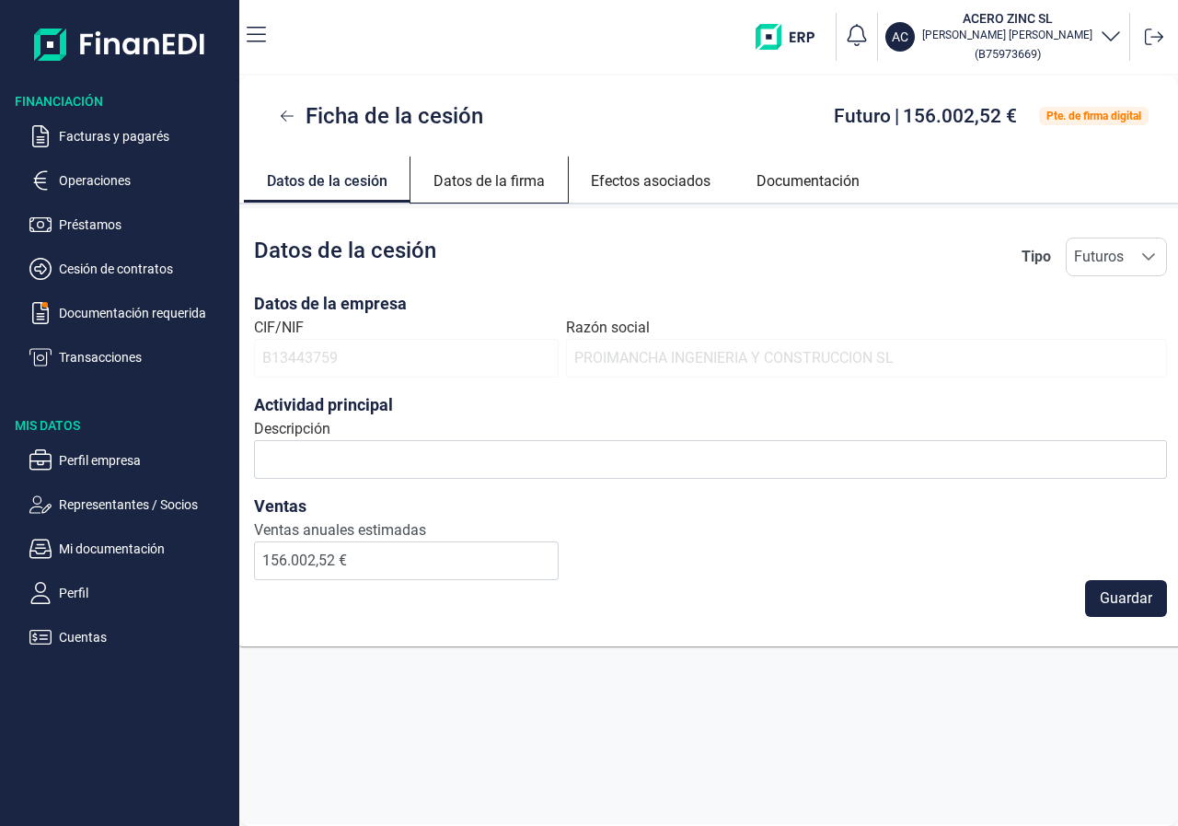
click at [451, 178] on link "Datos de la firma" at bounding box center [488, 178] width 157 height 44
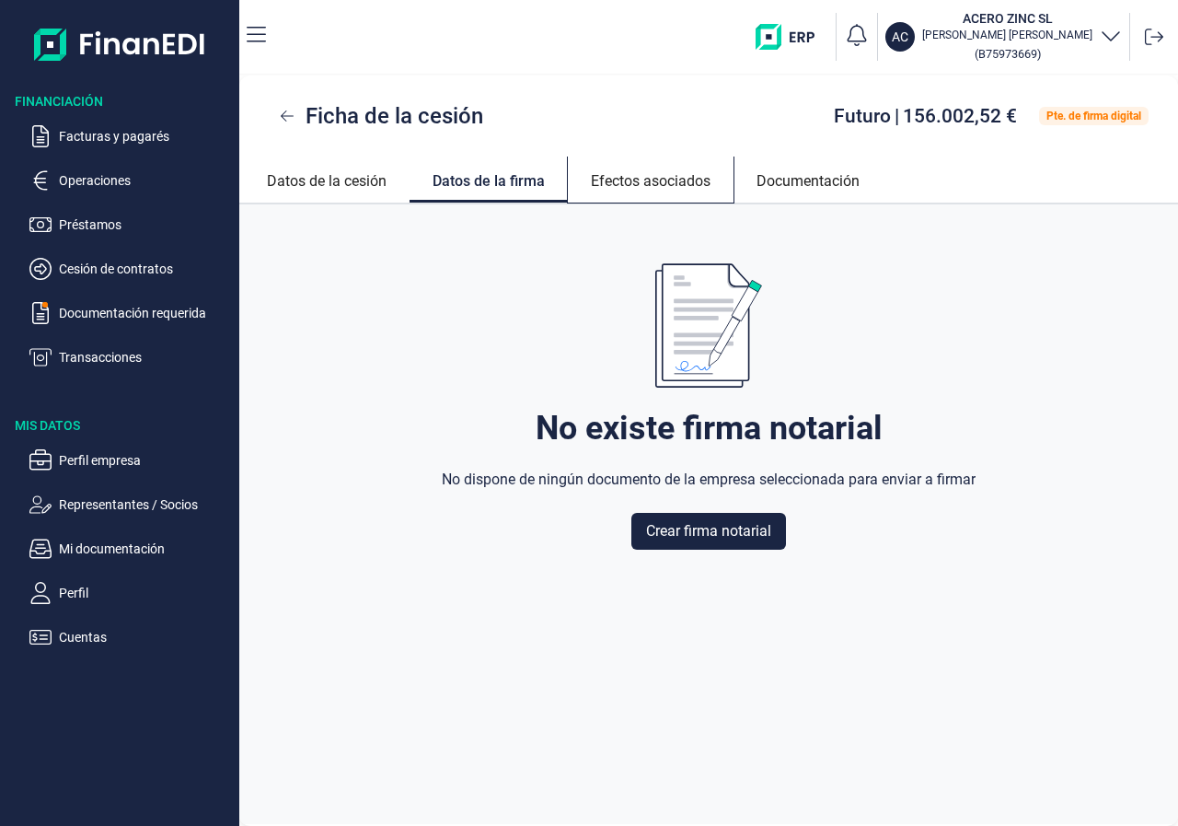
click at [637, 179] on link "Efectos asociados" at bounding box center [651, 178] width 166 height 44
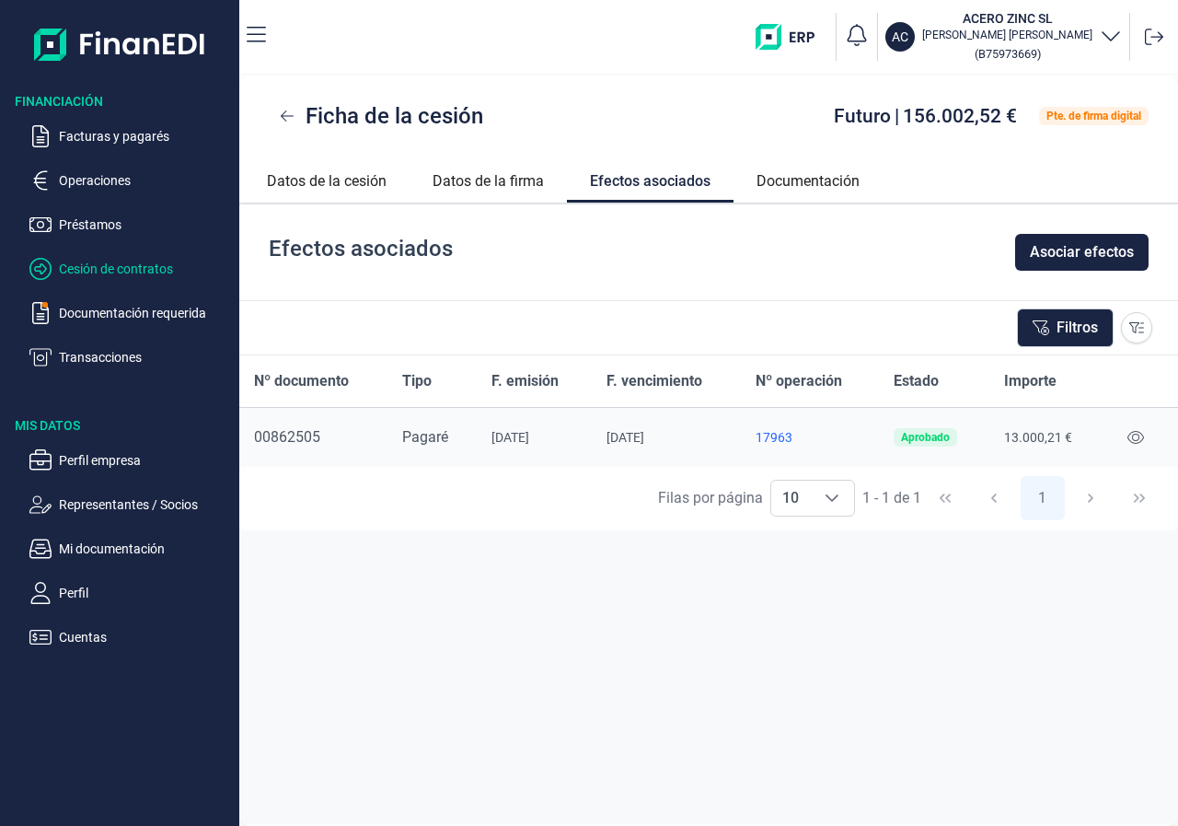
click at [121, 267] on p "Cesión de contratos" at bounding box center [145, 269] width 173 height 22
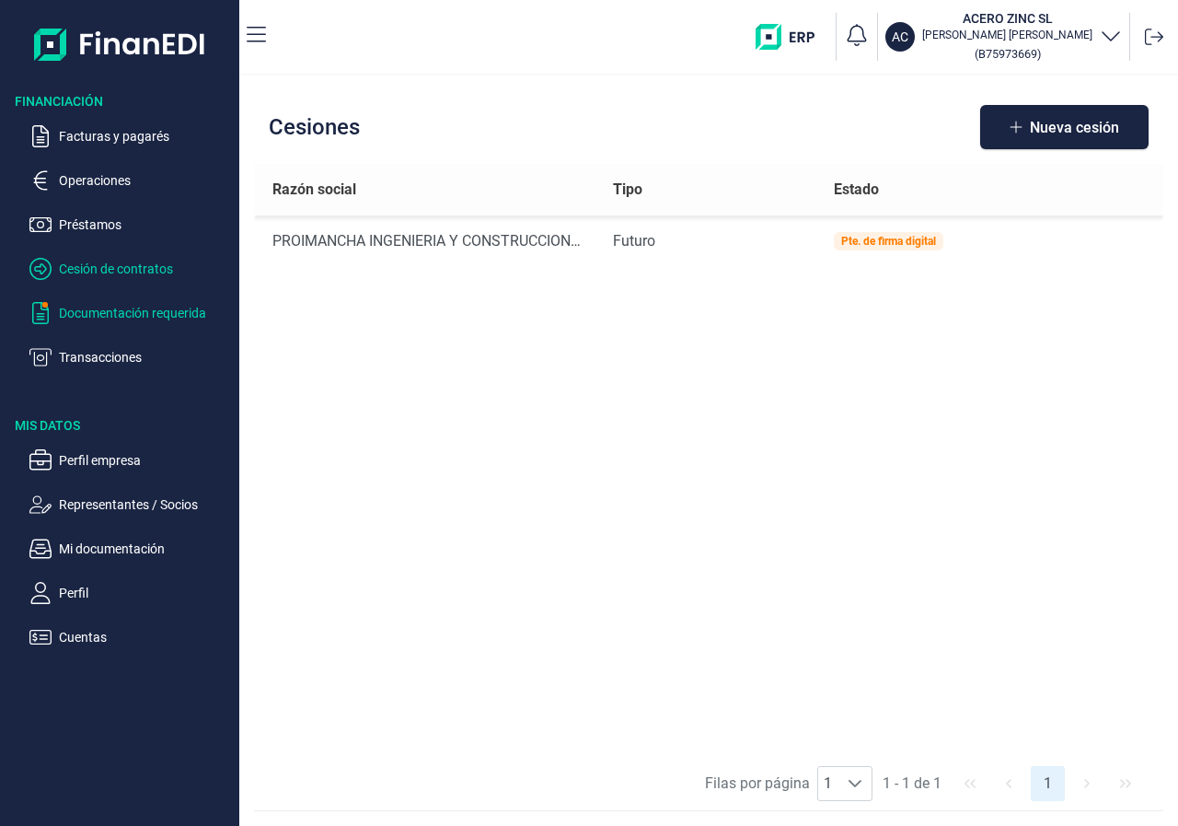
click at [148, 320] on p "Documentación requerida" at bounding box center [145, 313] width 173 height 22
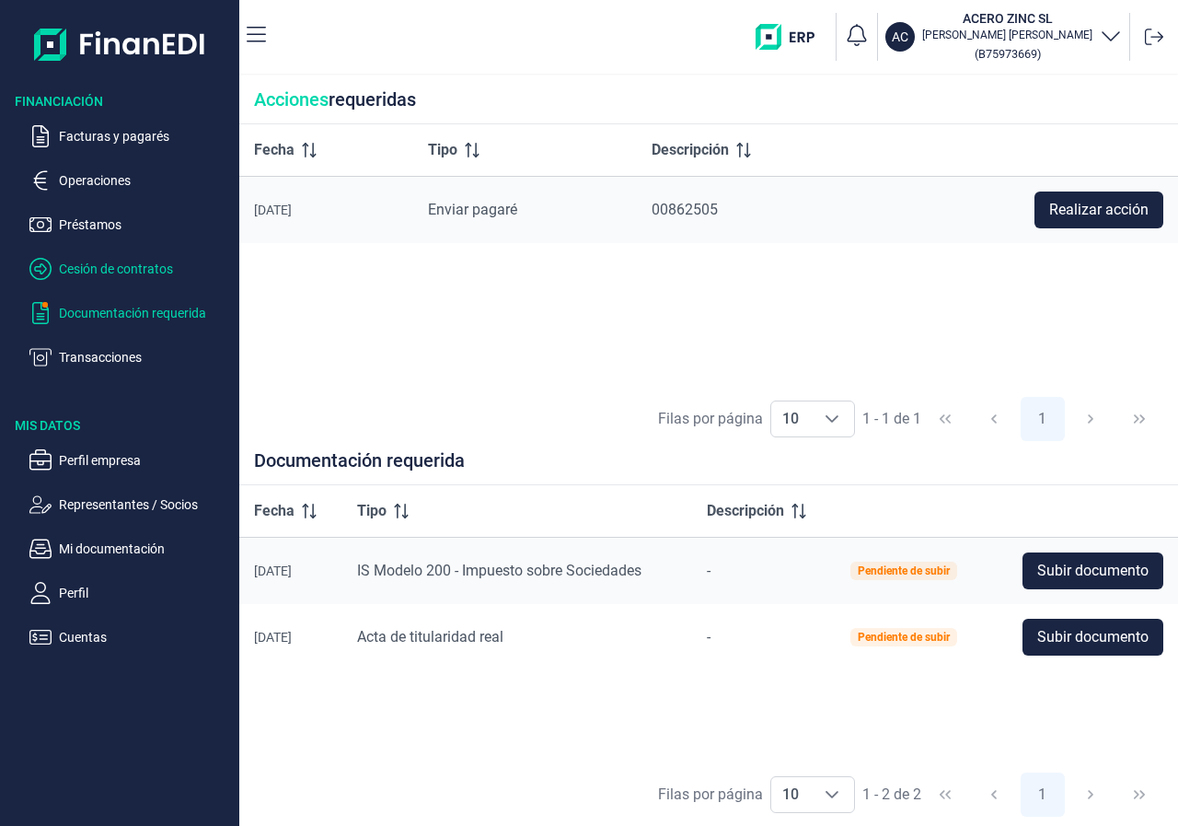
click at [124, 274] on p "Cesión de contratos" at bounding box center [145, 269] width 173 height 22
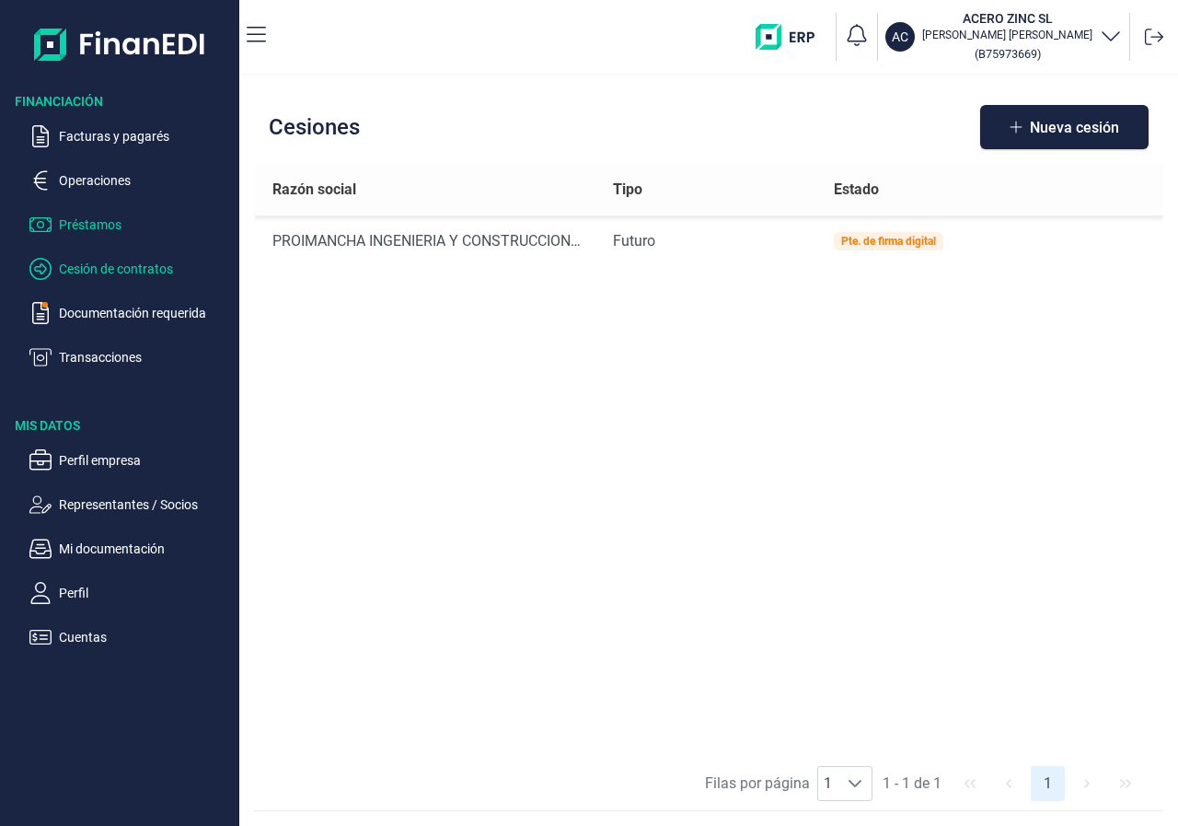
click at [91, 220] on p "Préstamos" at bounding box center [145, 225] width 173 height 22
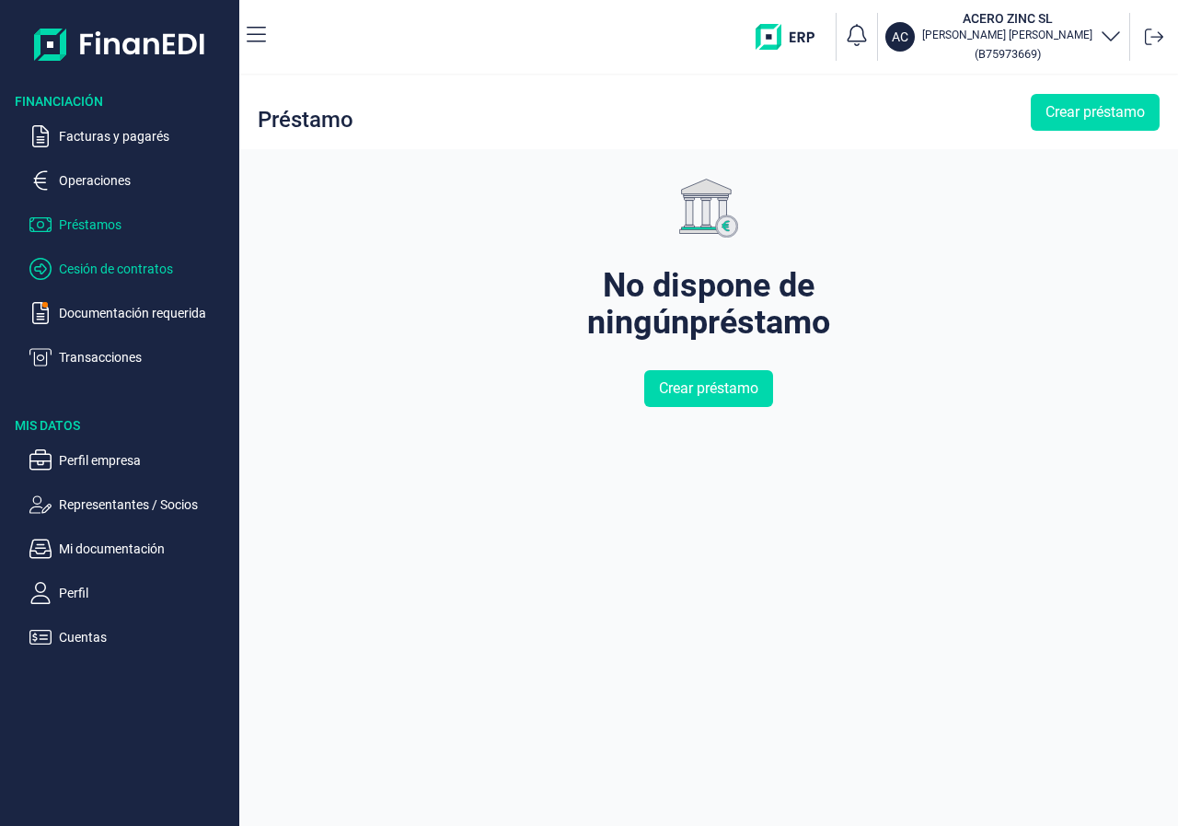
click at [96, 264] on p "Cesión de contratos" at bounding box center [145, 269] width 173 height 22
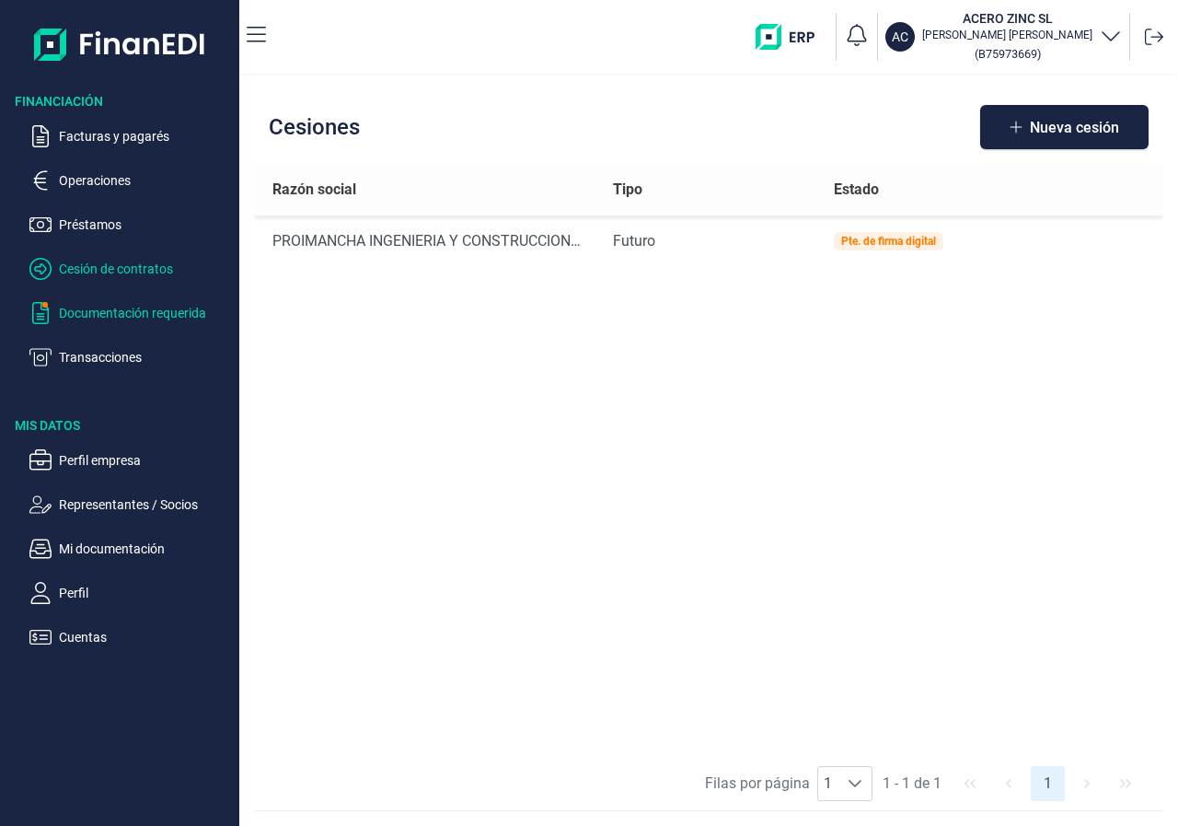
click at [87, 311] on p "Documentación requerida" at bounding box center [145, 313] width 173 height 22
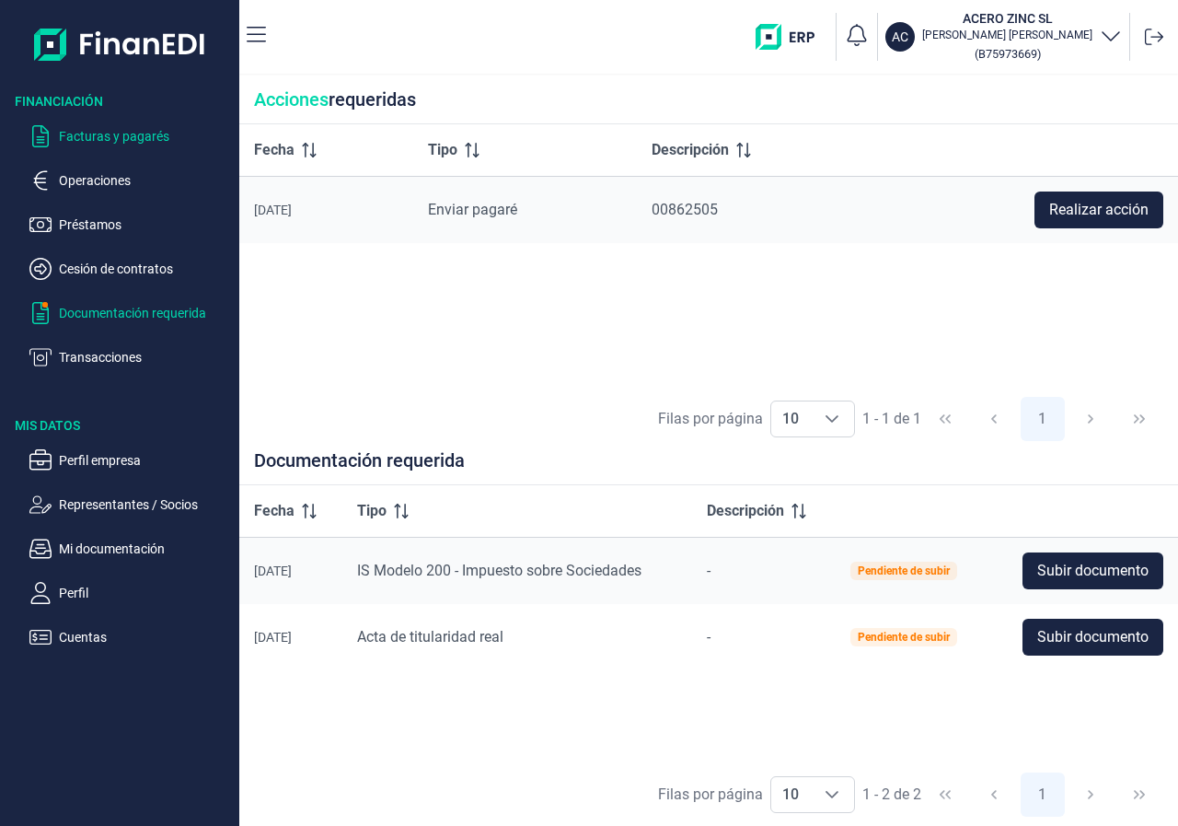
click at [95, 136] on p "Facturas y pagarés" at bounding box center [145, 136] width 173 height 22
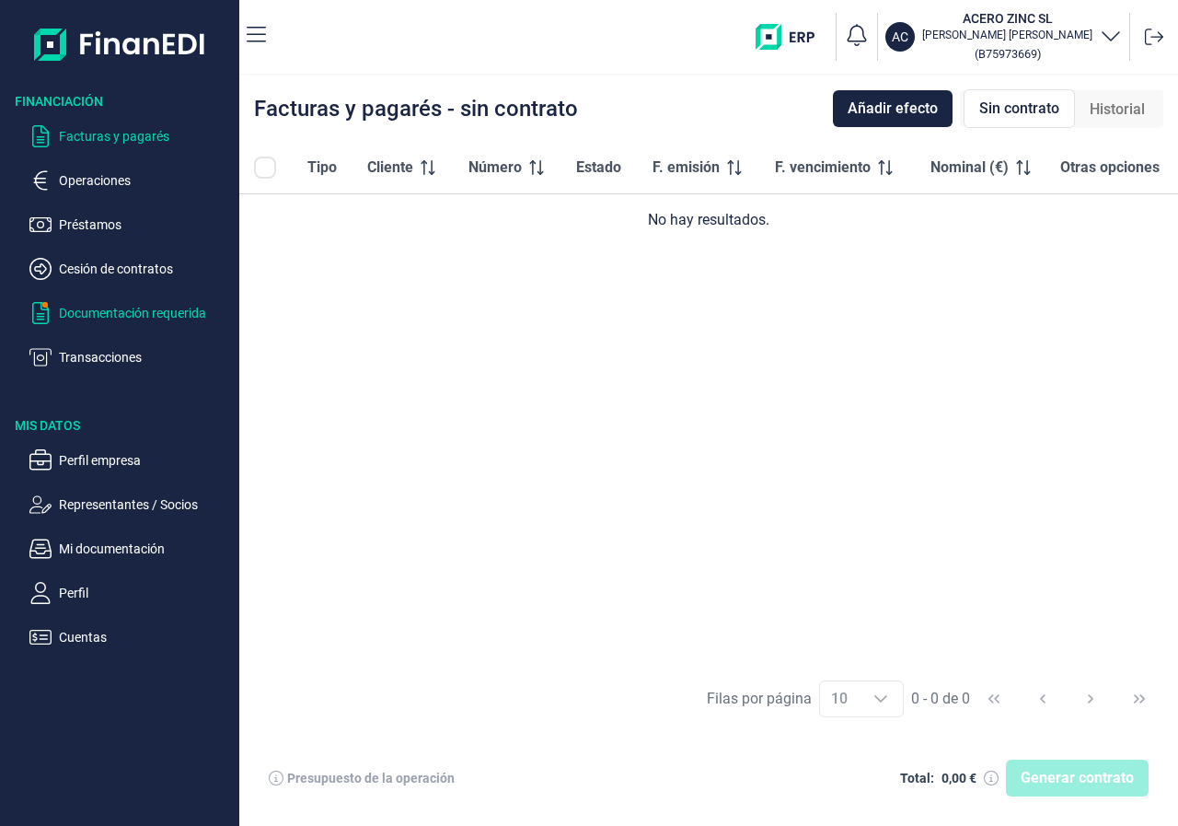
click at [91, 318] on p "Documentación requerida" at bounding box center [145, 313] width 173 height 22
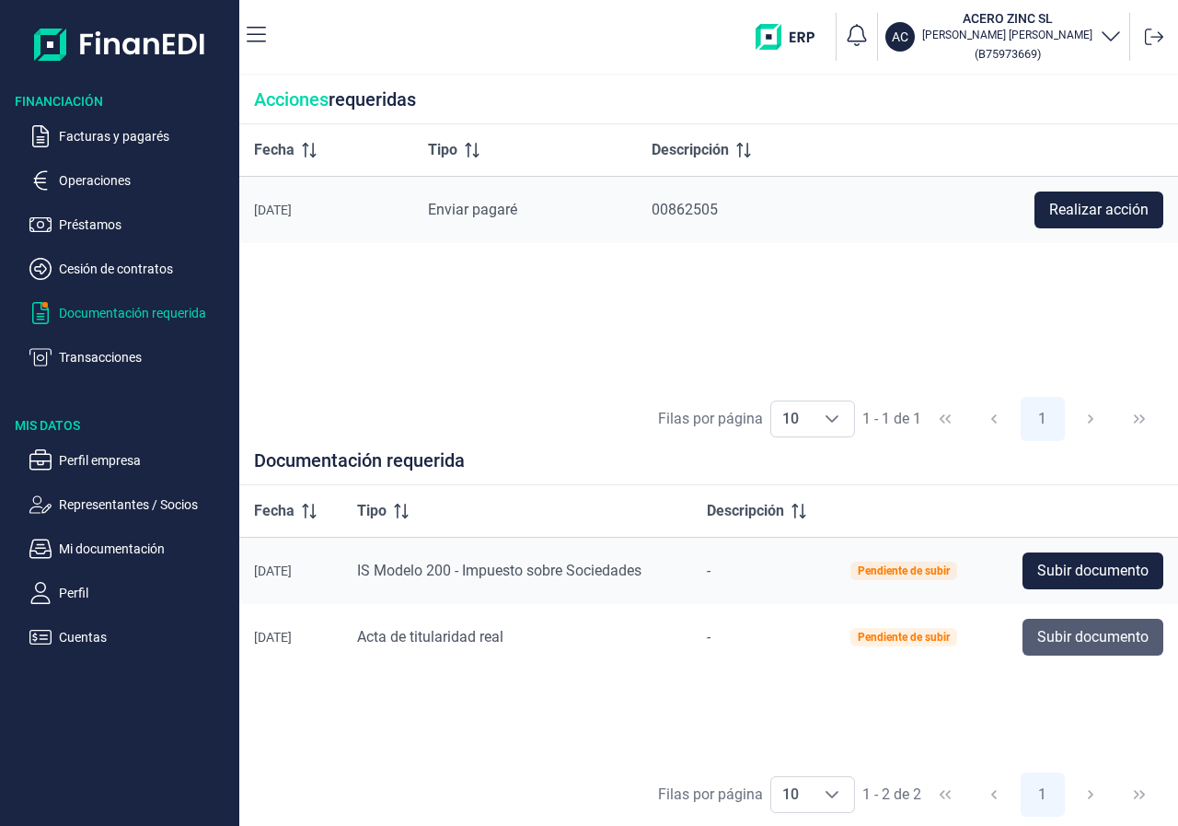
click at [1070, 641] on span "Subir documento" at bounding box center [1092, 637] width 111 height 22
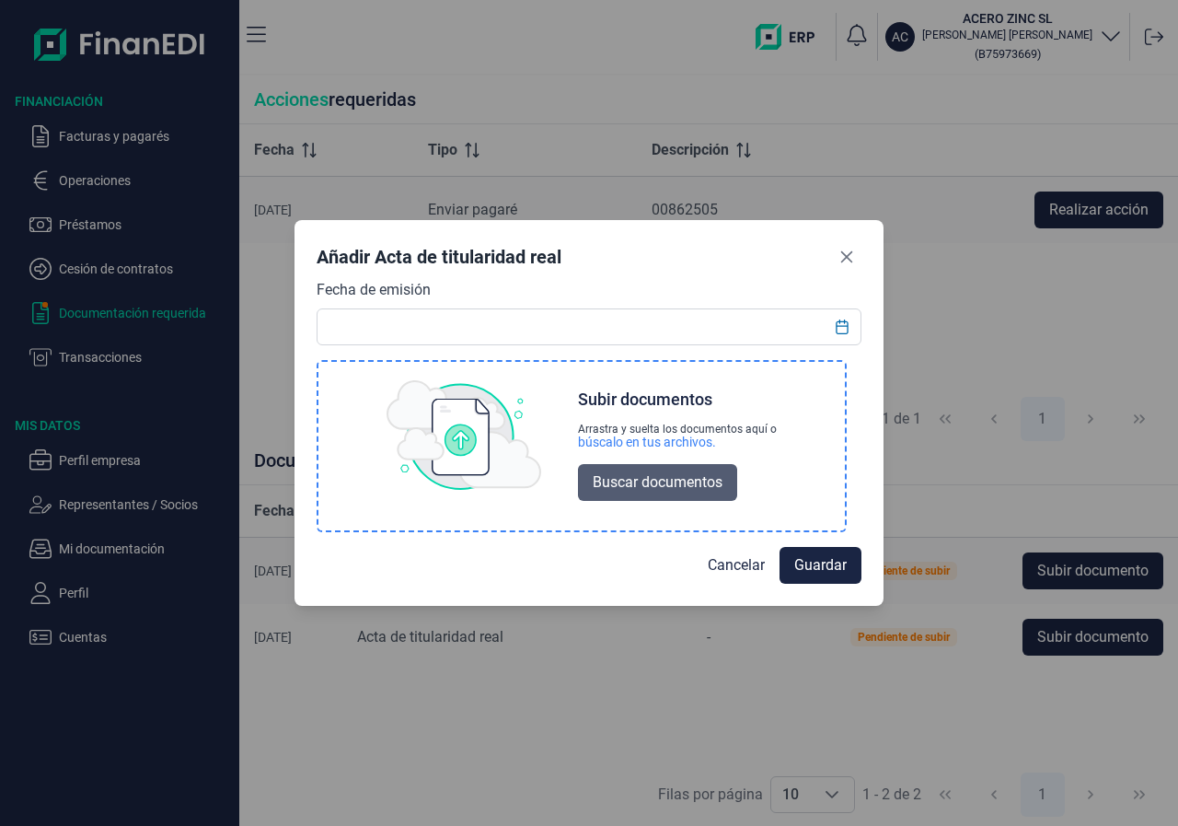
click at [665, 488] on span "Buscar documentos" at bounding box center [658, 482] width 130 height 22
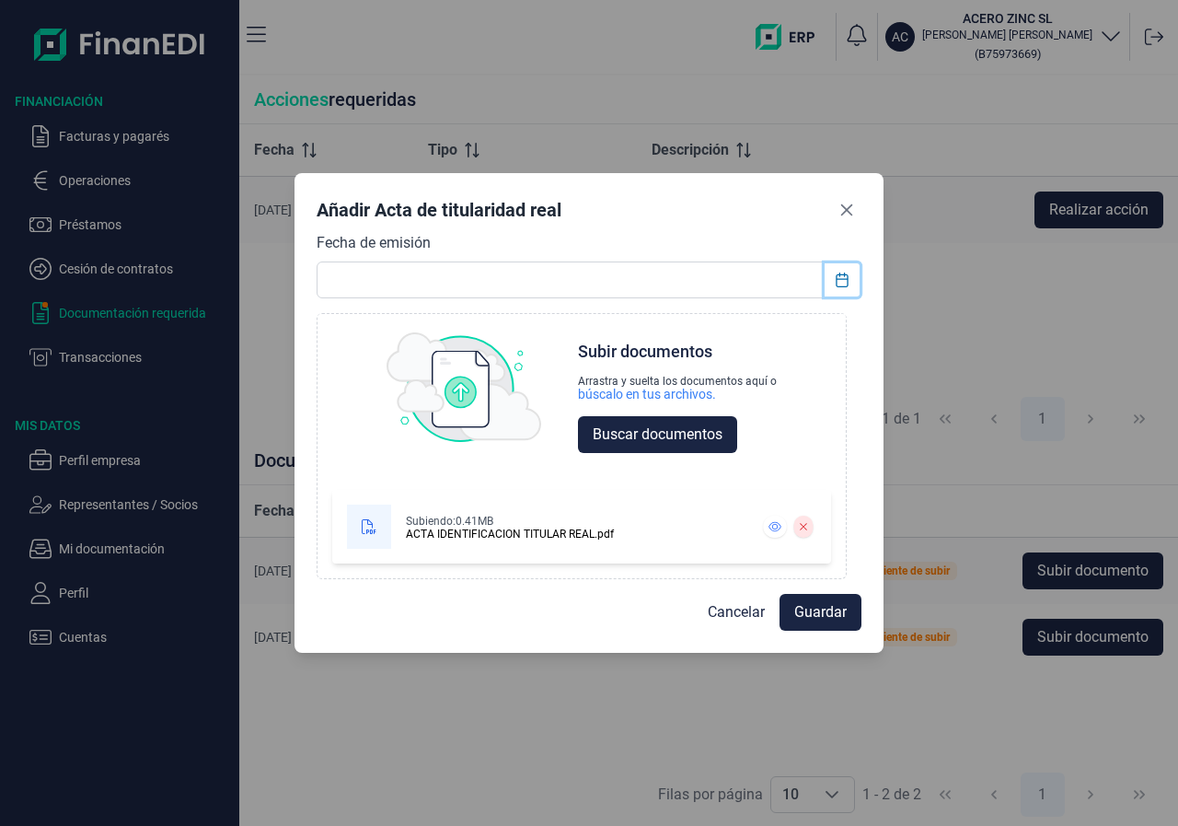
click at [841, 279] on icon "Choose Date" at bounding box center [842, 279] width 12 height 15
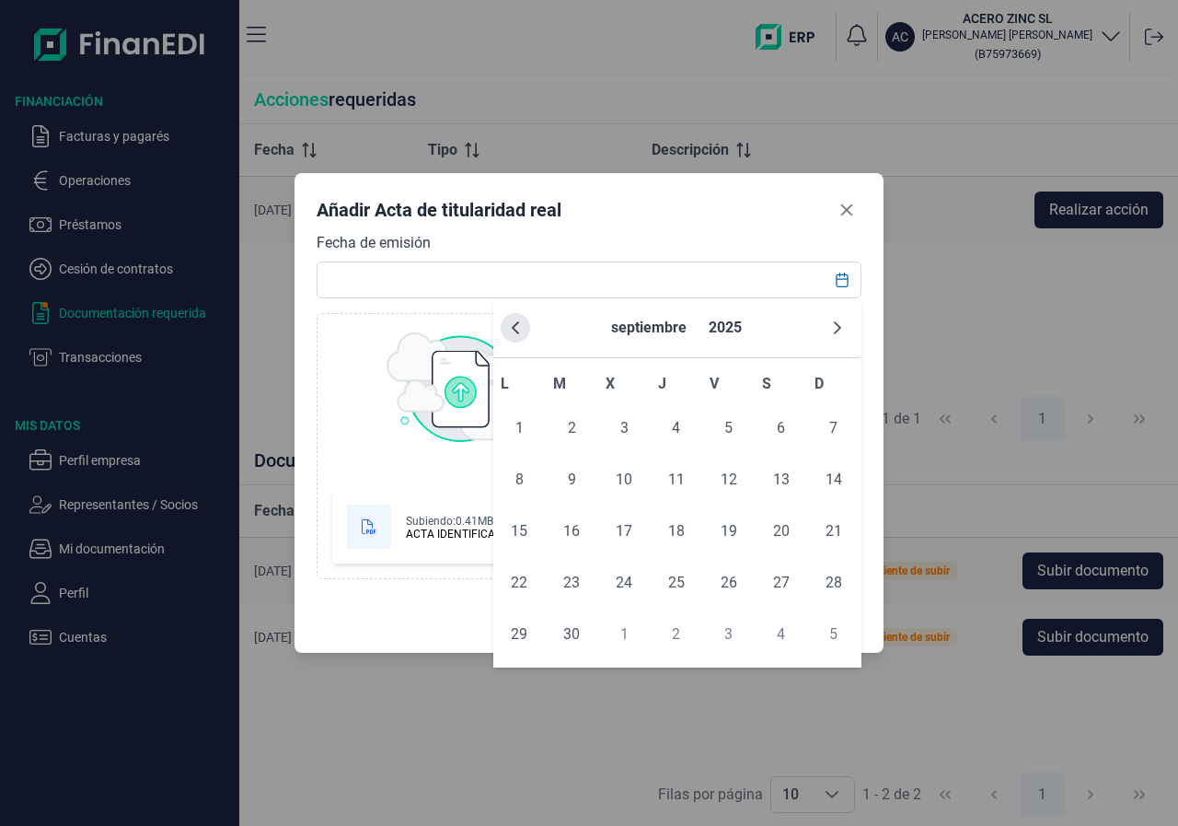
click at [525, 332] on button "Previous Month" at bounding box center [515, 327] width 29 height 29
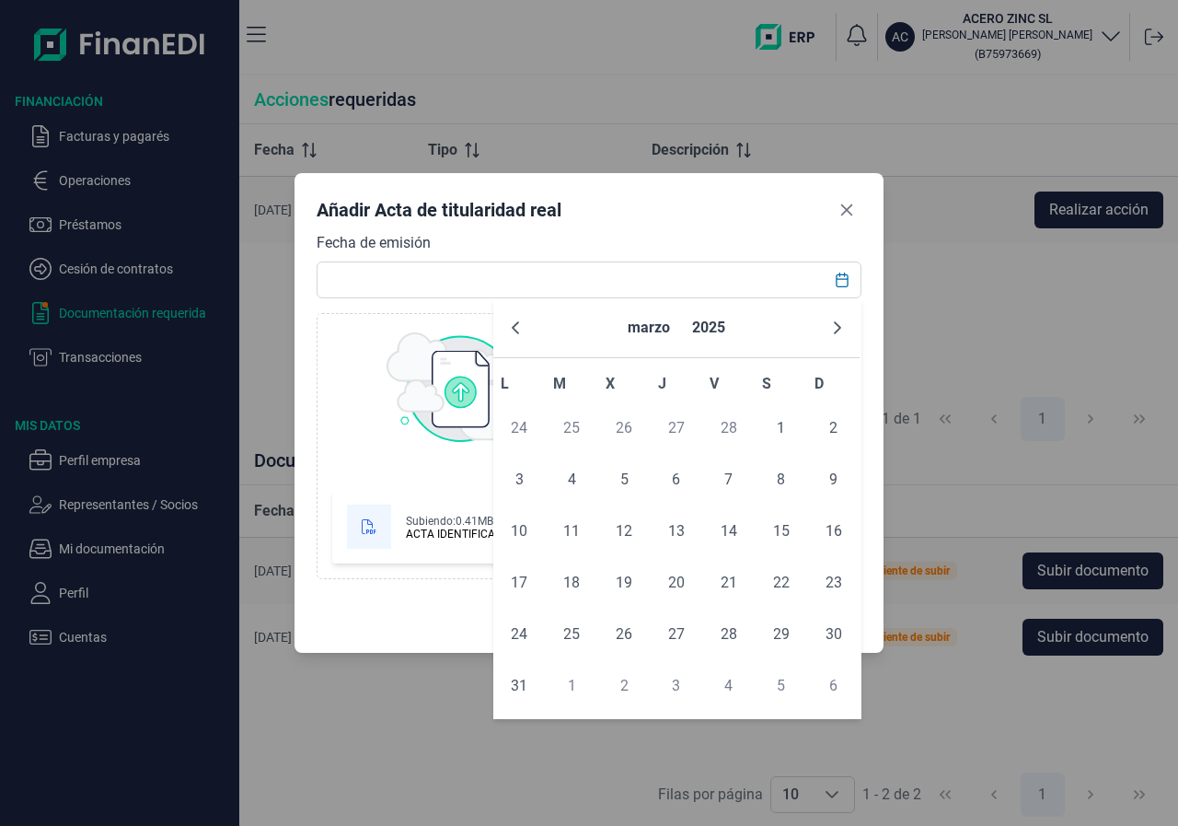
click at [525, 332] on button "Previous Month" at bounding box center [515, 327] width 29 height 29
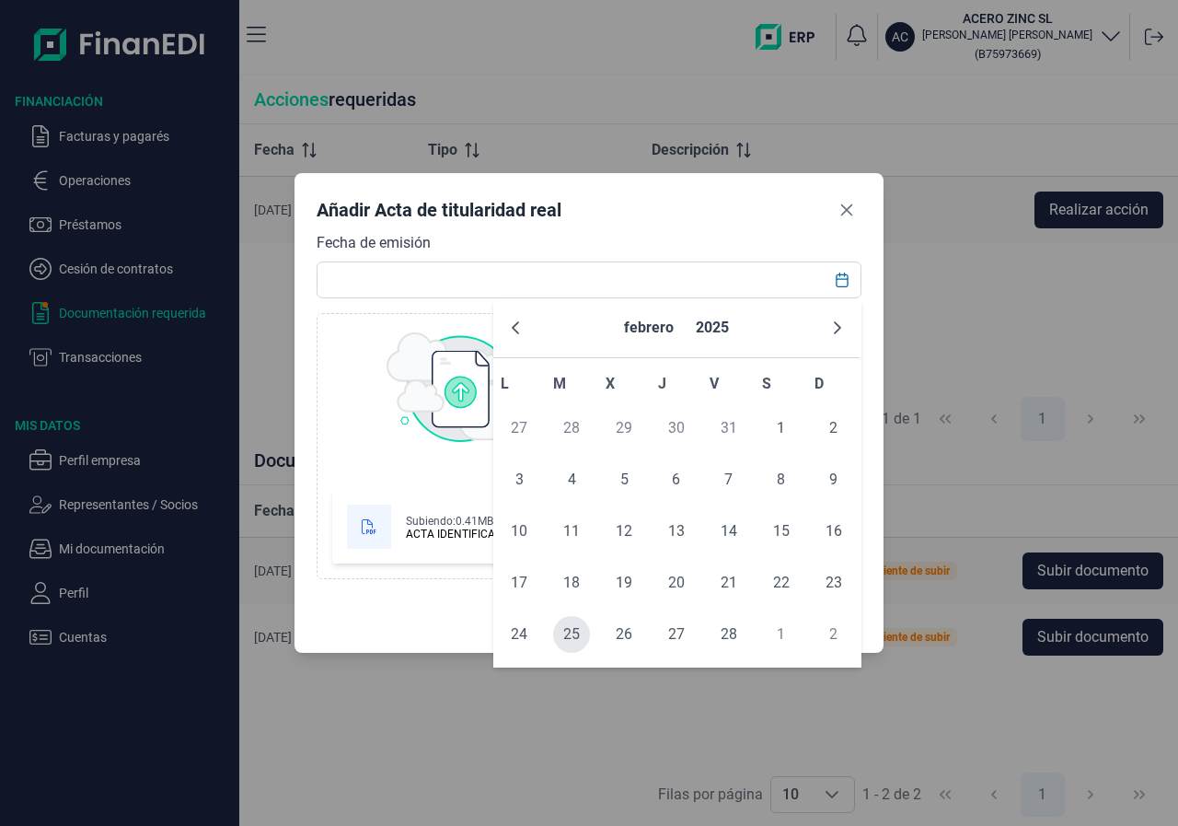
click at [572, 633] on span "25" at bounding box center [571, 634] width 37 height 37
type input "[DATE]"
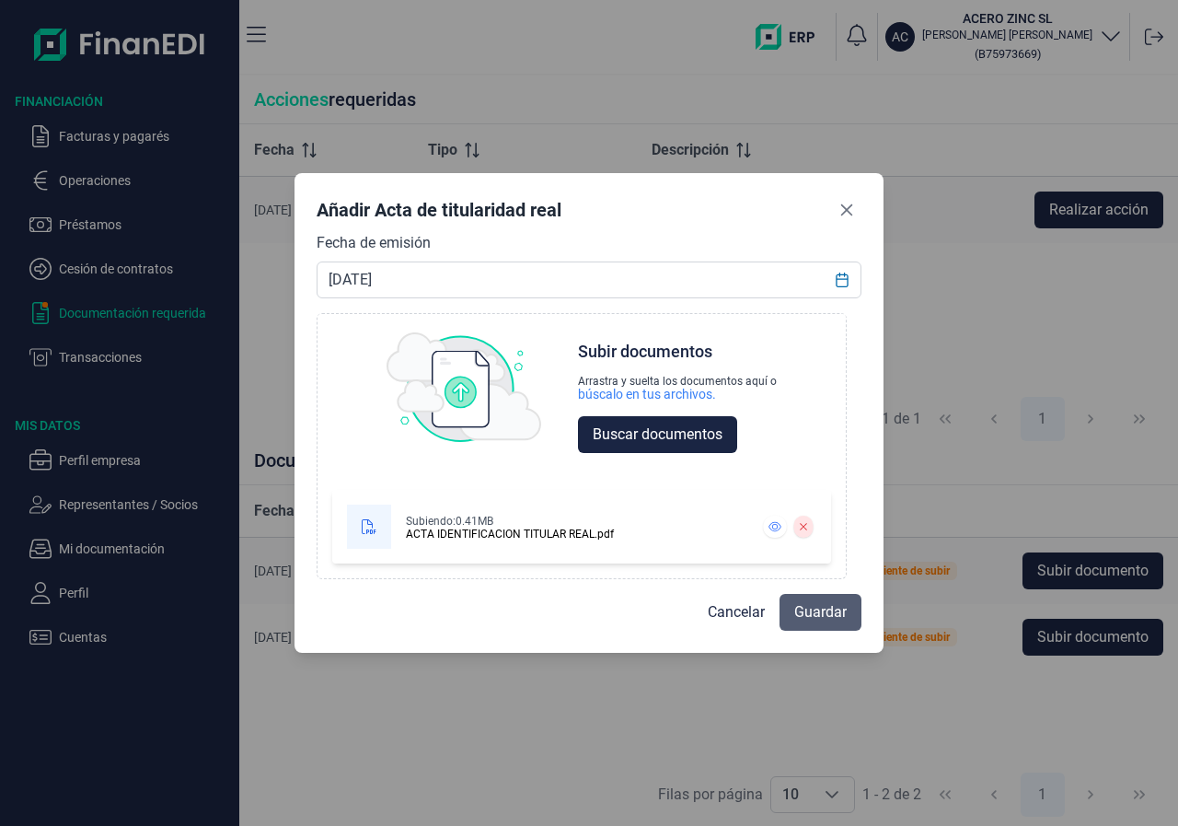
click at [814, 611] on span "Guardar" at bounding box center [820, 612] width 52 height 22
